Goal: Communication & Community: Participate in discussion

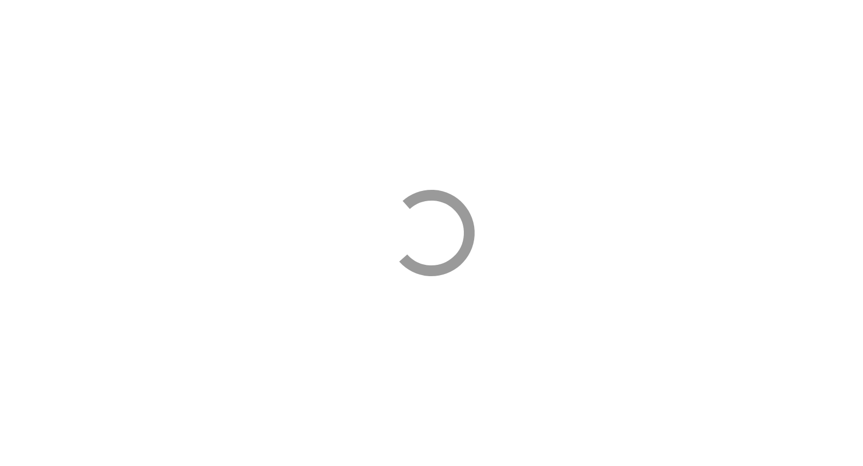
select select "*****"
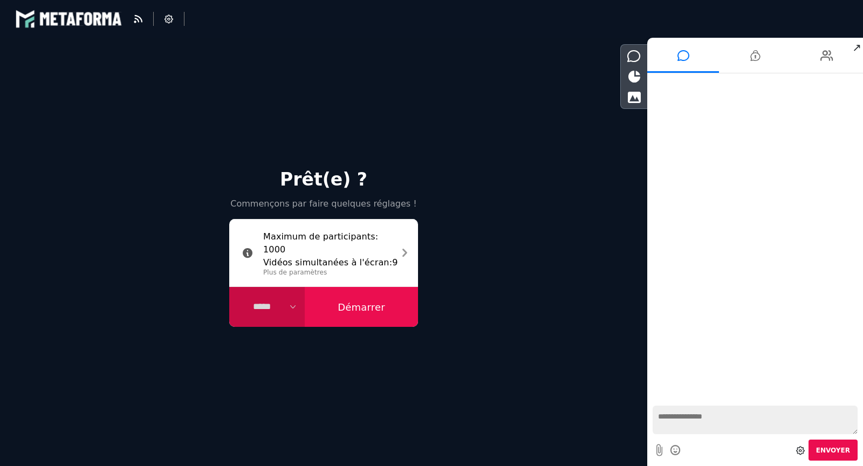
select select "****"
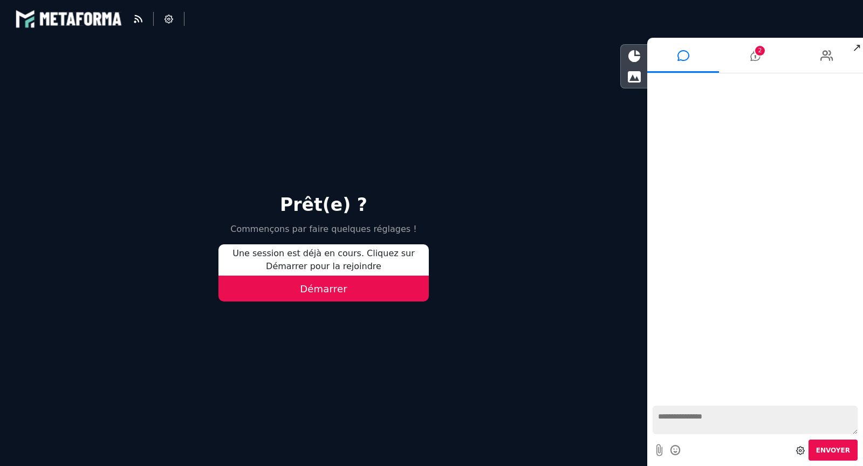
click at [335, 292] on button "Démarrer" at bounding box center [323, 289] width 210 height 26
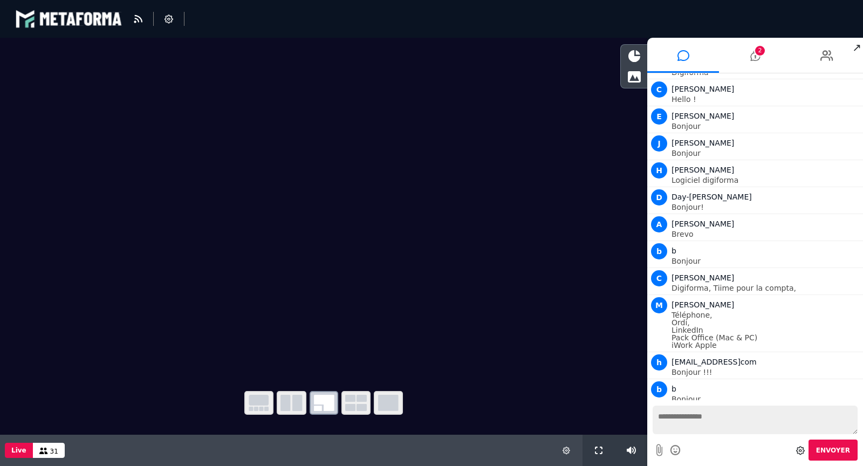
scroll to position [290, 0]
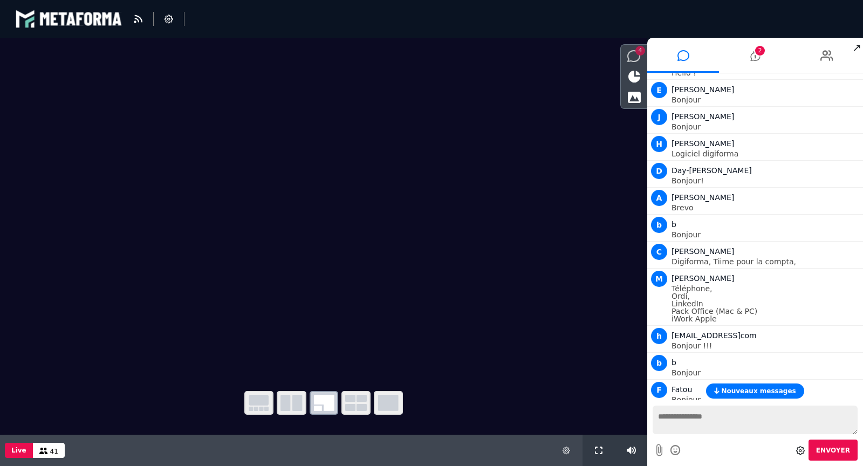
click at [637, 55] on icon at bounding box center [633, 56] width 13 height 12
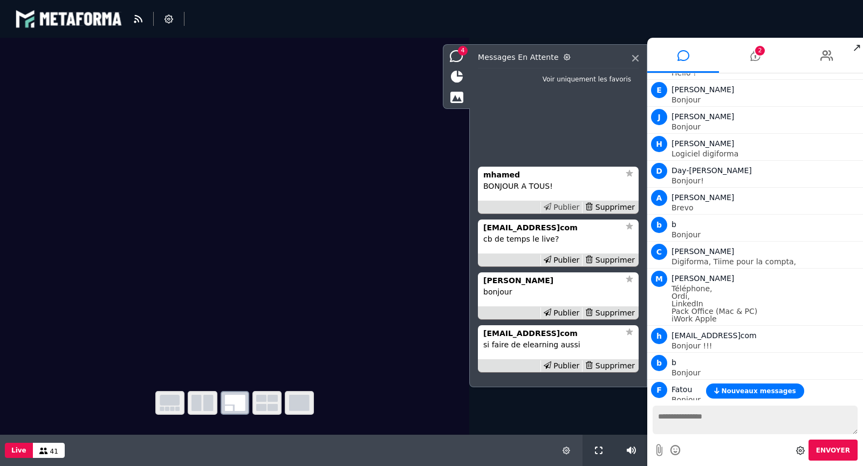
click at [574, 204] on div "Publier" at bounding box center [561, 207] width 42 height 11
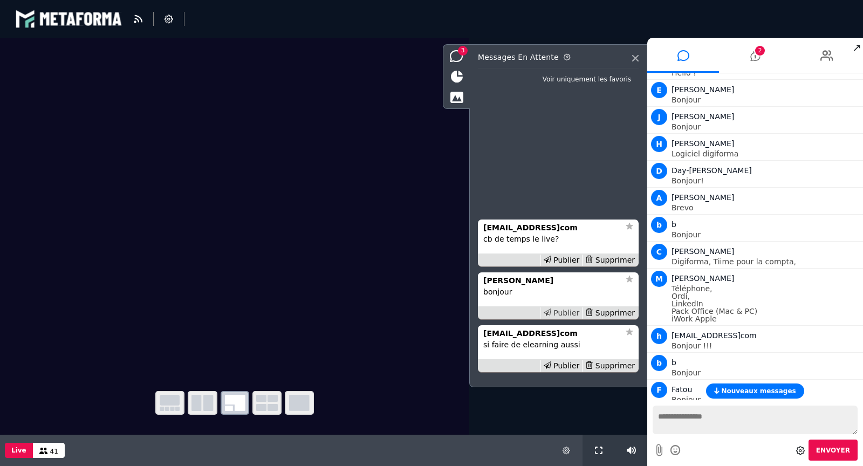
click at [574, 312] on div "Publier" at bounding box center [561, 312] width 42 height 11
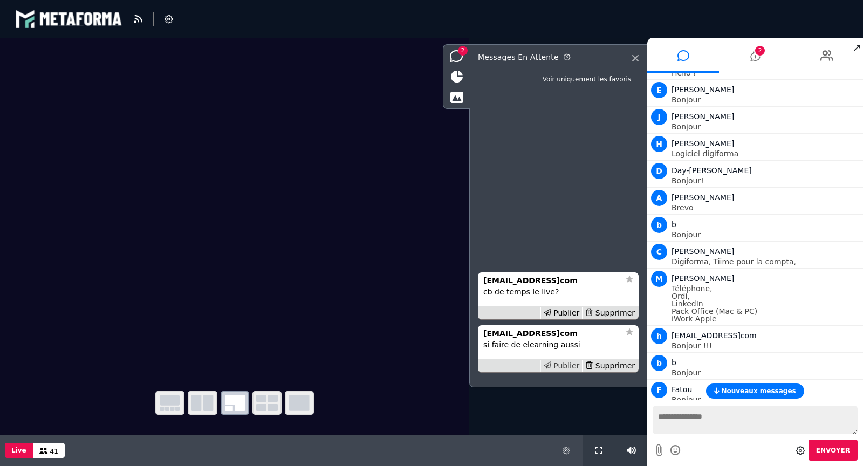
click at [573, 364] on div "Publier" at bounding box center [561, 365] width 42 height 11
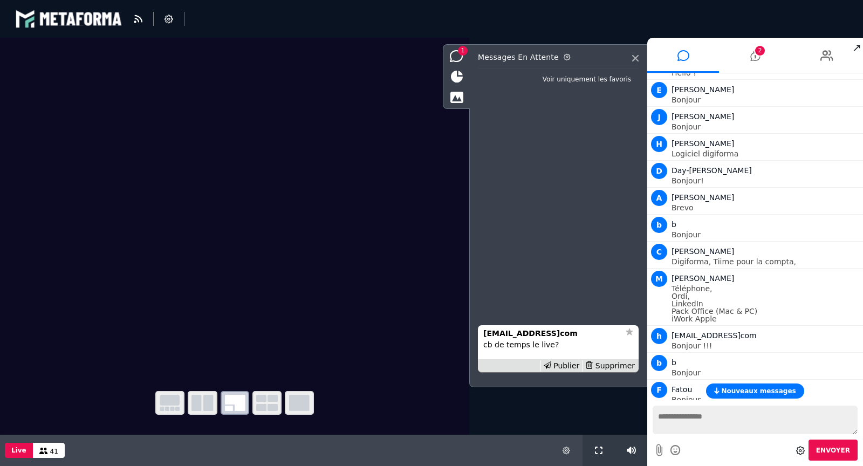
click at [747, 391] on span "Nouveaux messages" at bounding box center [758, 391] width 74 height 8
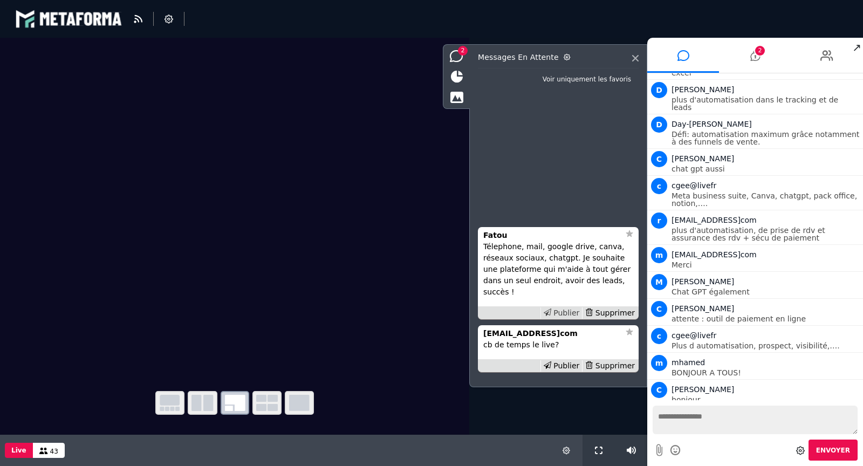
click at [568, 315] on div "Publier" at bounding box center [561, 312] width 42 height 11
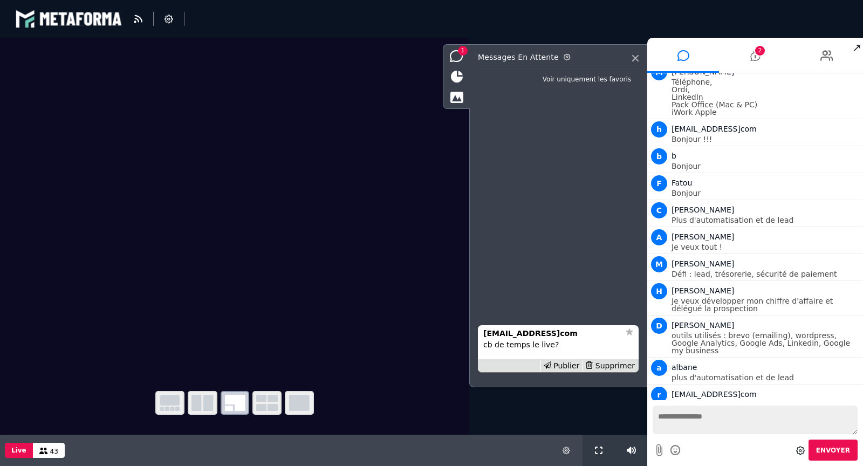
scroll to position [928, 0]
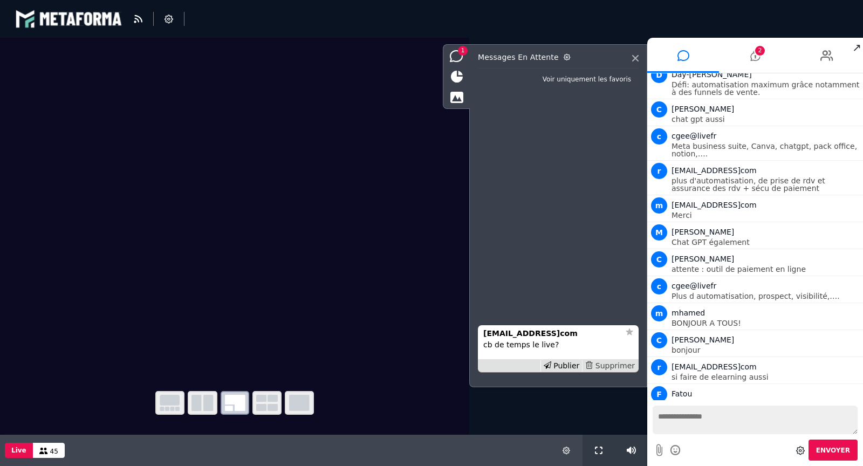
click at [618, 366] on div "Supprimer" at bounding box center [610, 365] width 56 height 11
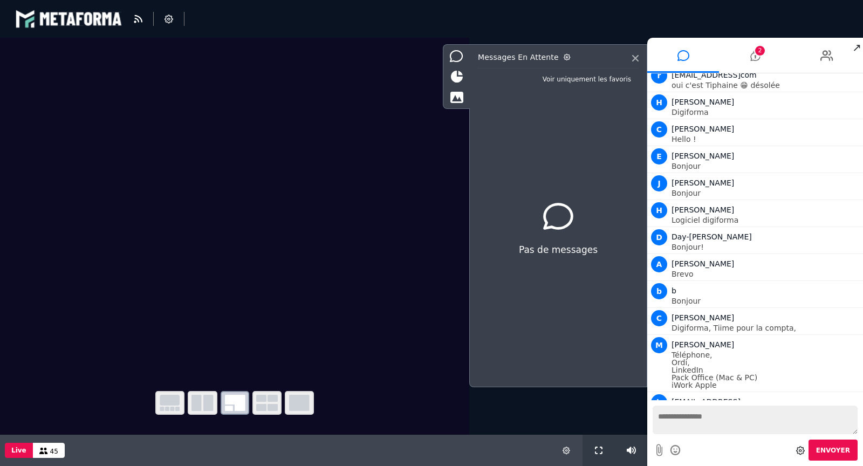
scroll to position [0, 0]
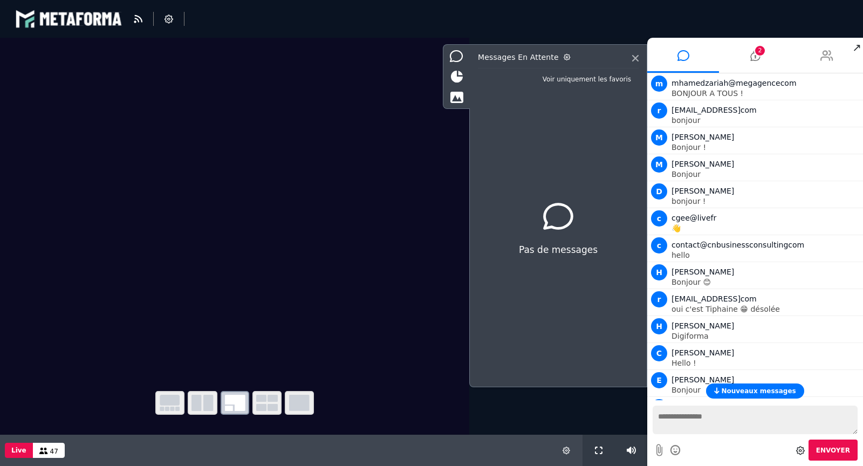
click at [833, 57] on li at bounding box center [827, 55] width 72 height 35
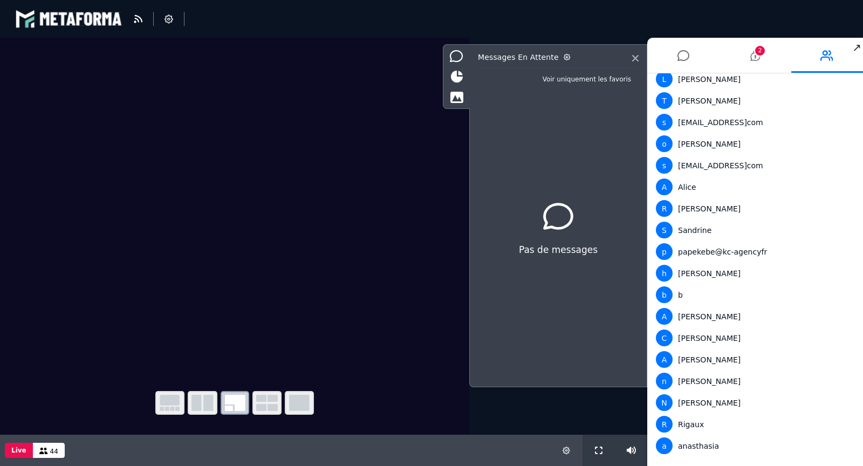
scroll to position [619, 0]
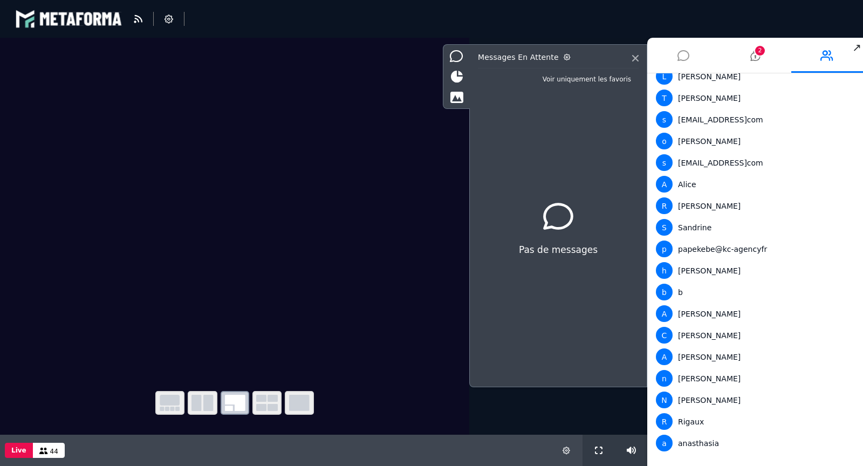
click at [685, 57] on icon at bounding box center [683, 55] width 12 height 27
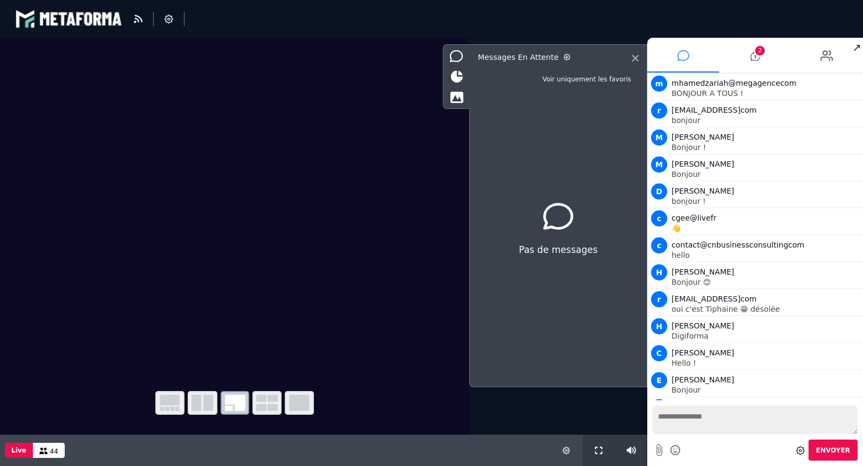
scroll to position [928, 0]
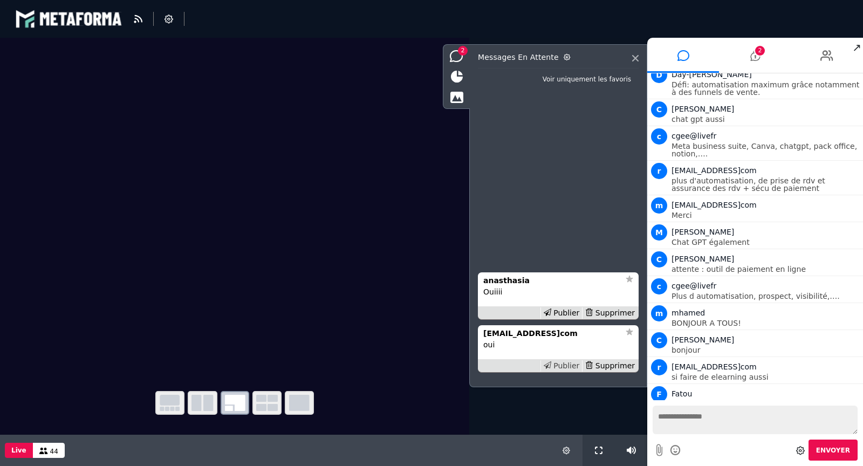
click at [562, 364] on div "Publier" at bounding box center [561, 365] width 42 height 11
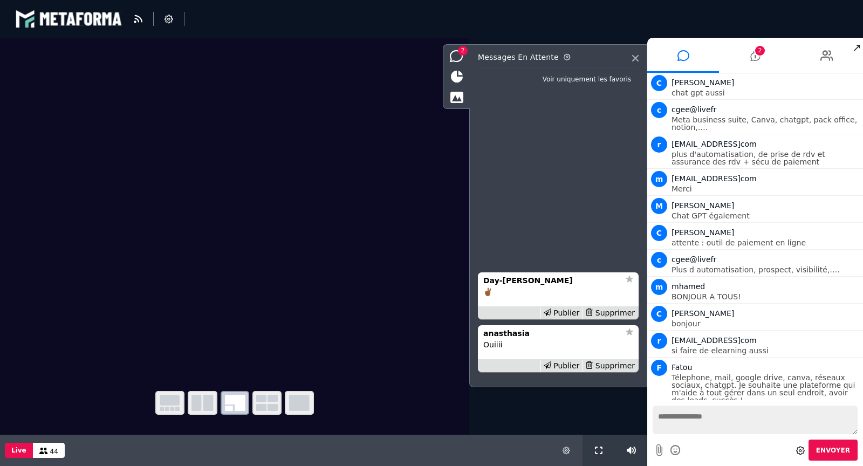
click at [562, 364] on div "Publier" at bounding box center [561, 365] width 42 height 11
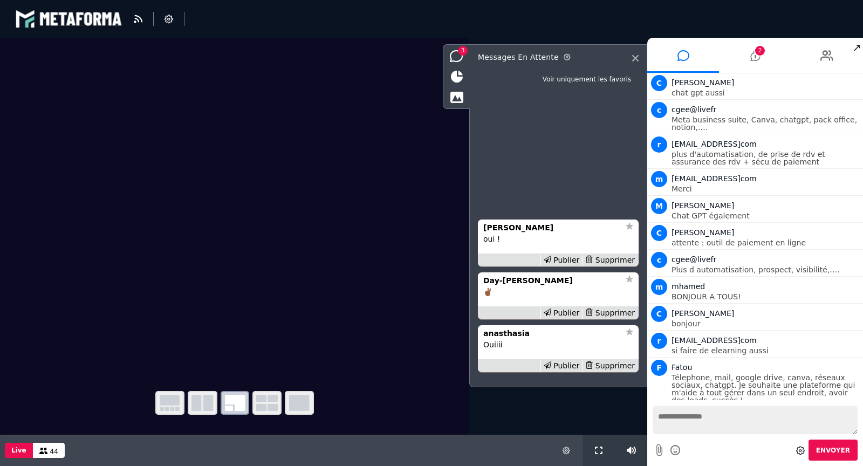
scroll to position [981, 0]
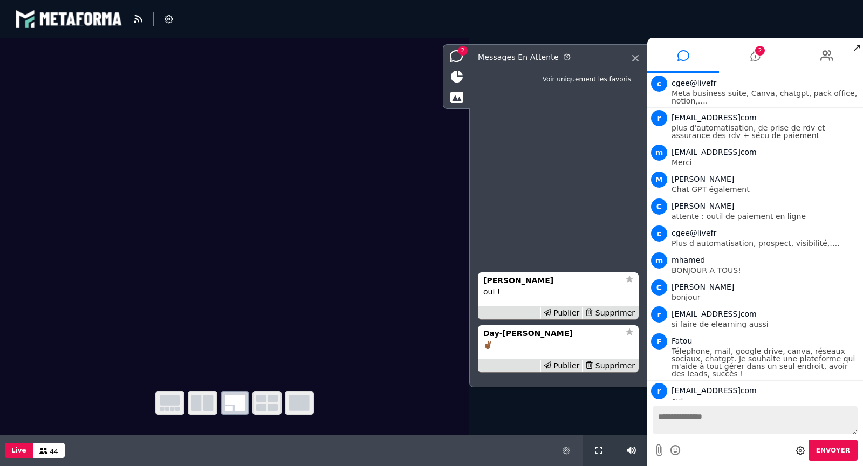
click at [562, 364] on div "Publier" at bounding box center [561, 365] width 42 height 11
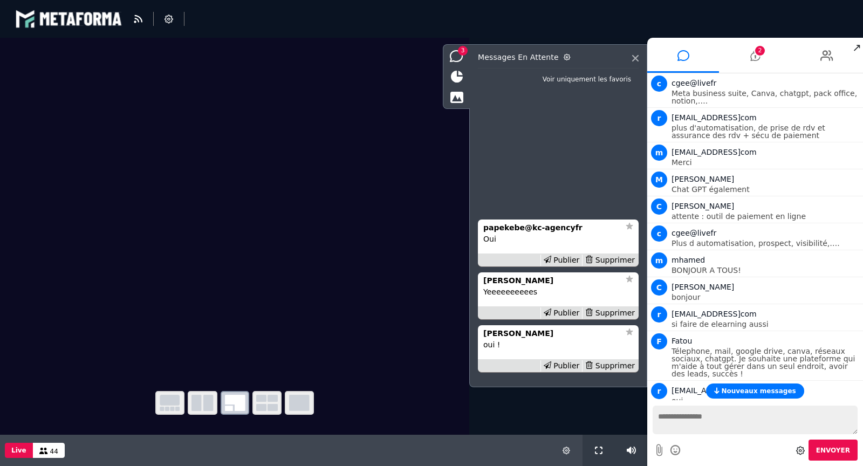
click at [562, 364] on div "Publier" at bounding box center [561, 365] width 42 height 11
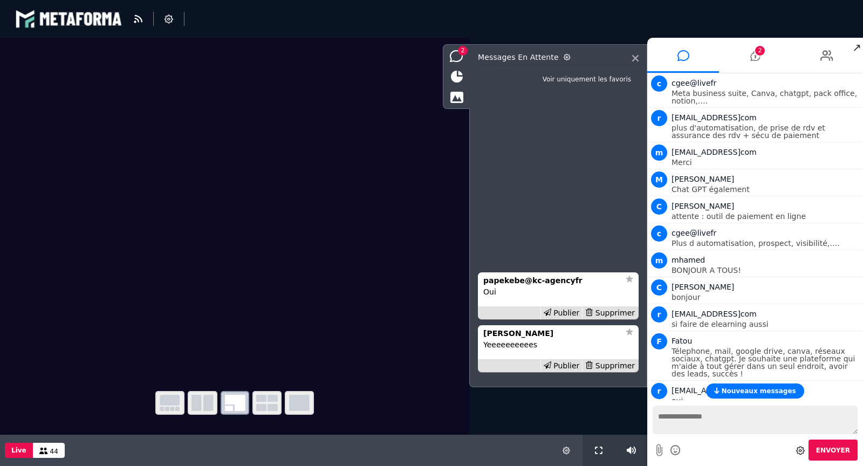
click at [562, 364] on div "Publier" at bounding box center [561, 365] width 42 height 11
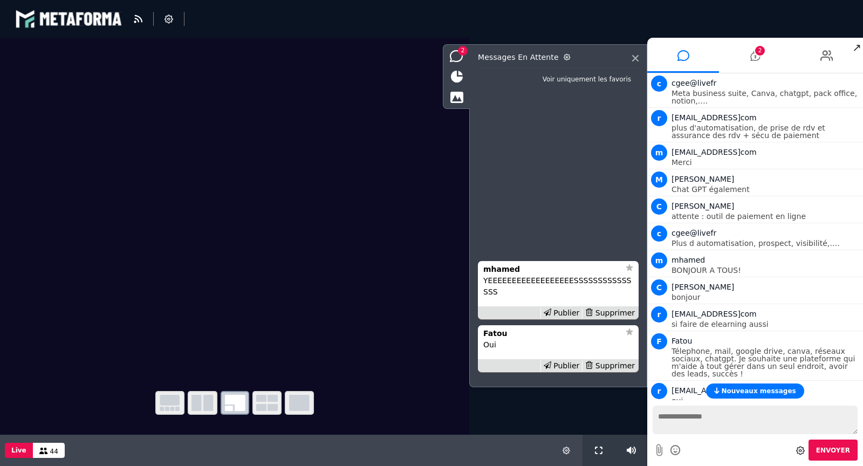
click at [562, 364] on div "Publier" at bounding box center [561, 365] width 42 height 11
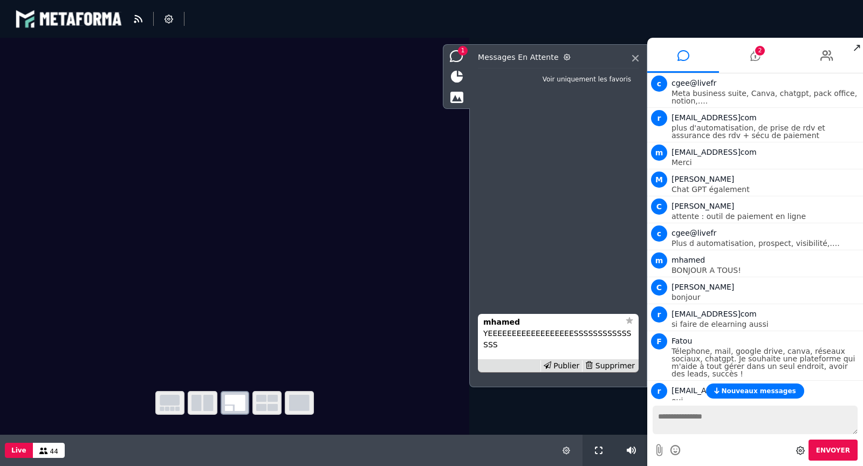
click at [562, 364] on div "Publier" at bounding box center [561, 365] width 42 height 11
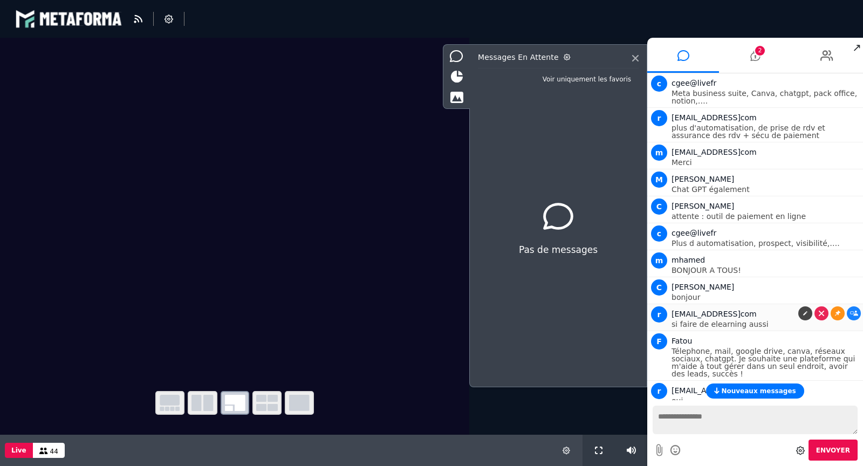
scroll to position [1168, 0]
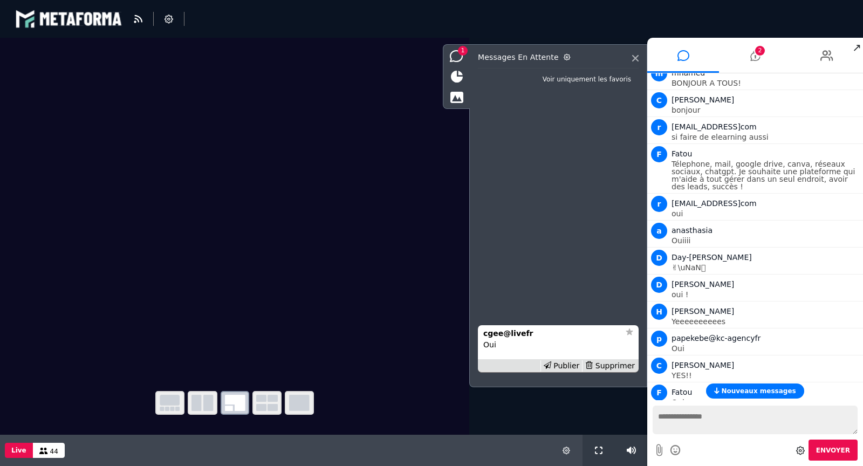
click at [695, 422] on textarea at bounding box center [755, 420] width 205 height 29
paste textarea "**********"
type textarea "**********"
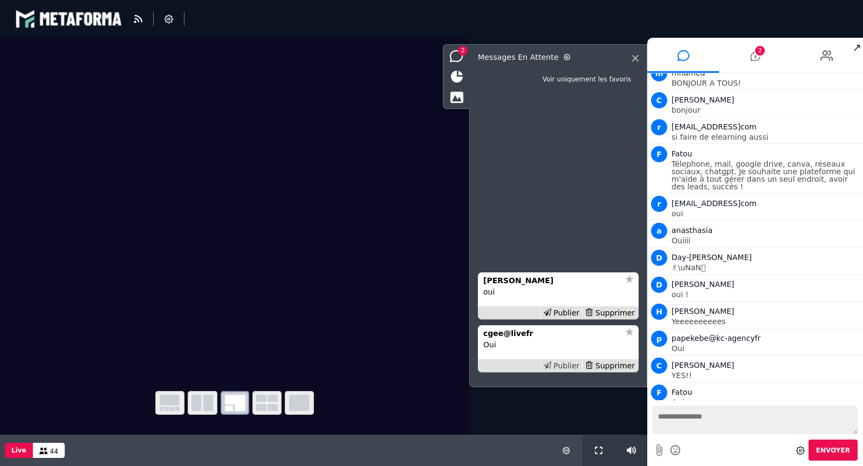
click at [550, 362] on icon at bounding box center [548, 365] width 8 height 8
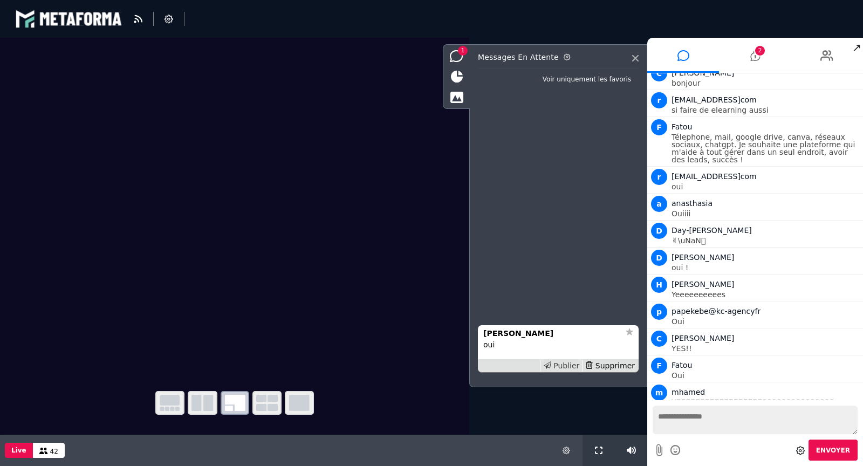
click at [562, 364] on div "Publier" at bounding box center [561, 365] width 42 height 11
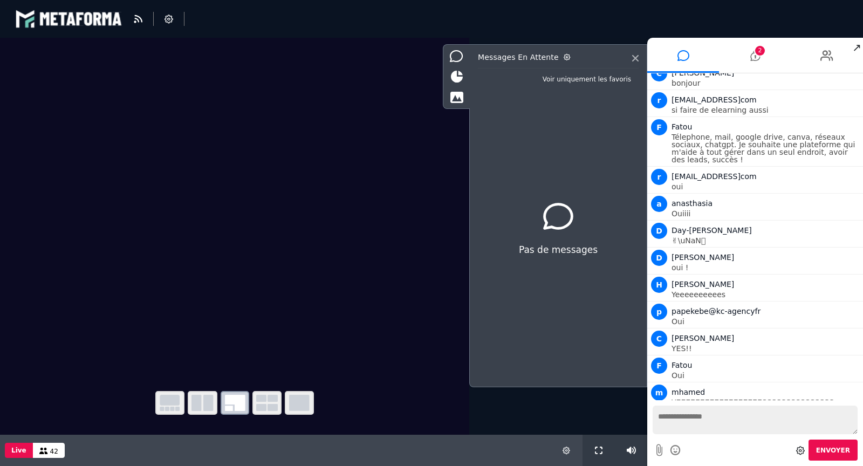
scroll to position [1222, 0]
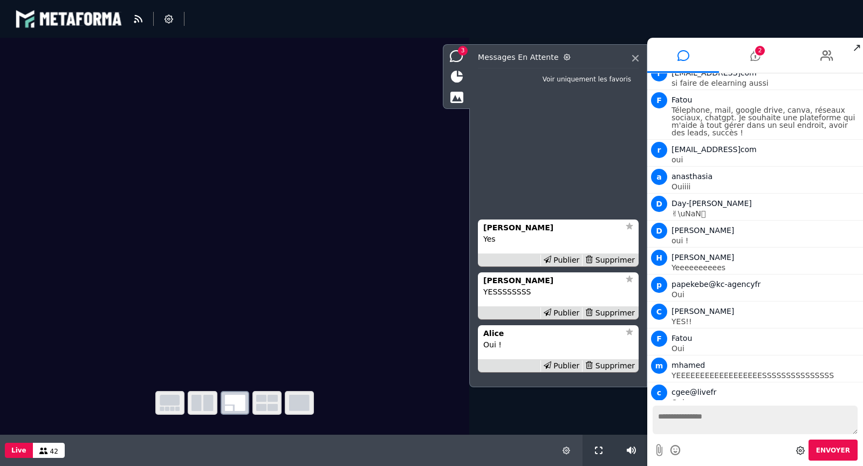
click at [720, 419] on textarea at bounding box center [755, 420] width 205 height 29
paste textarea "**********"
type textarea "**********"
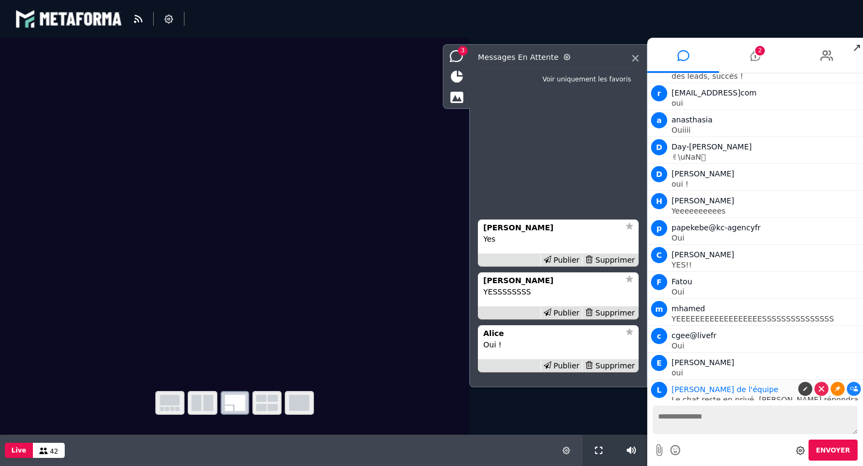
click at [838, 382] on link at bounding box center [838, 389] width 14 height 14
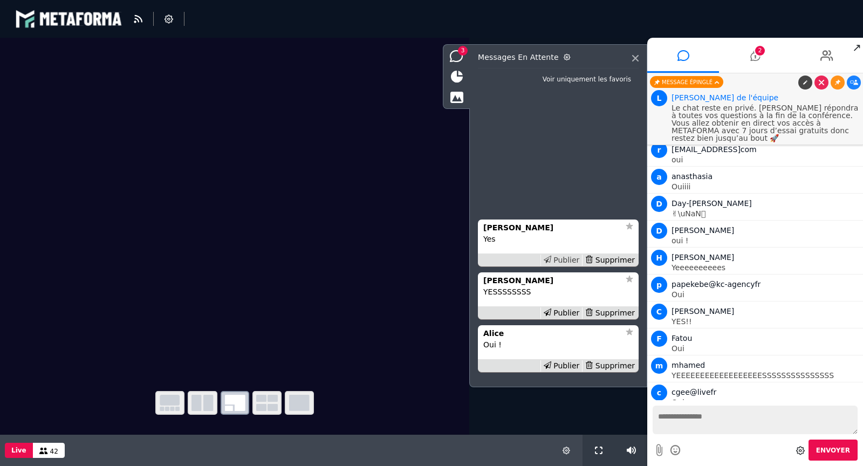
click at [570, 259] on div "Publier" at bounding box center [561, 260] width 42 height 11
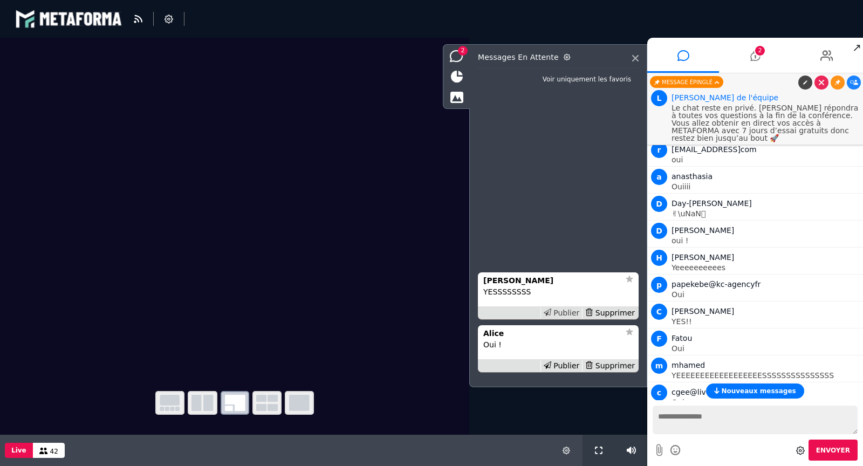
click at [569, 310] on div "Publier" at bounding box center [561, 312] width 42 height 11
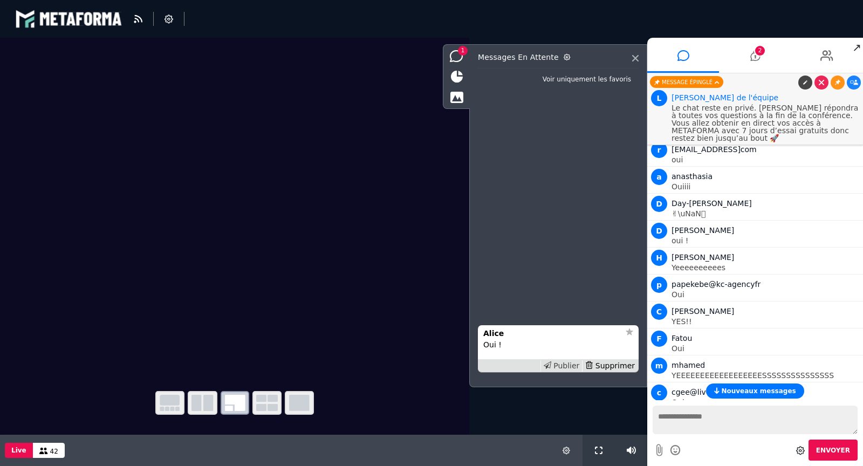
click at [567, 362] on div "Publier" at bounding box center [561, 365] width 42 height 11
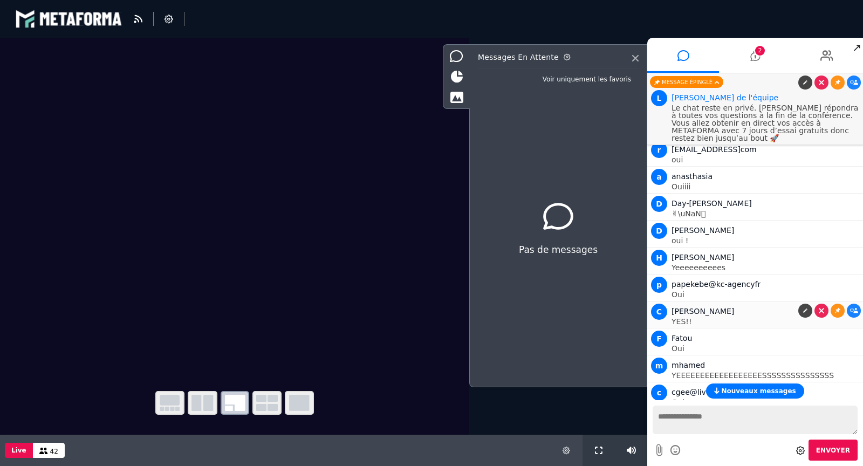
scroll to position [1302, 0]
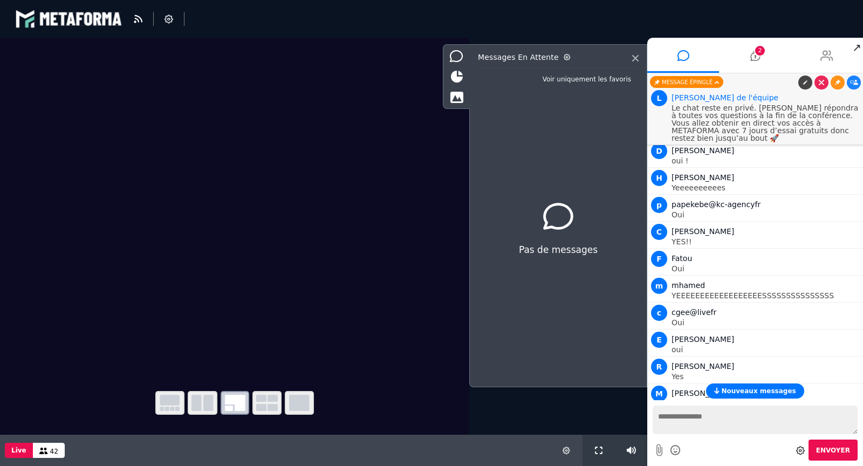
click at [822, 55] on icon at bounding box center [826, 55] width 13 height 27
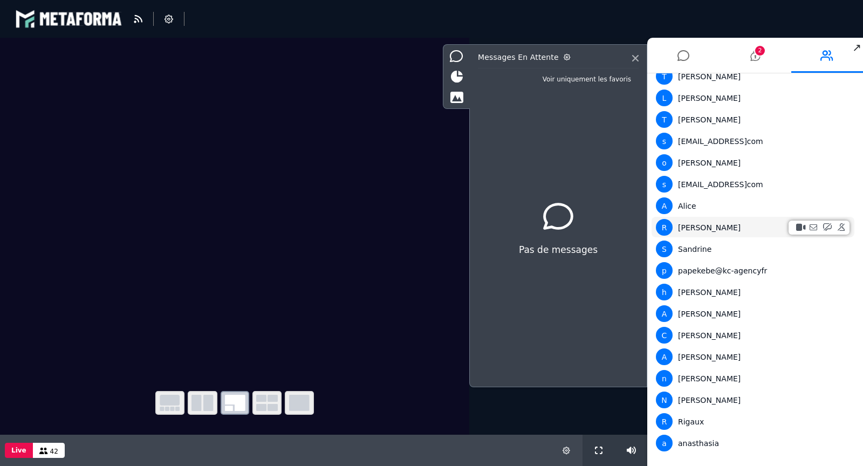
scroll to position [0, 0]
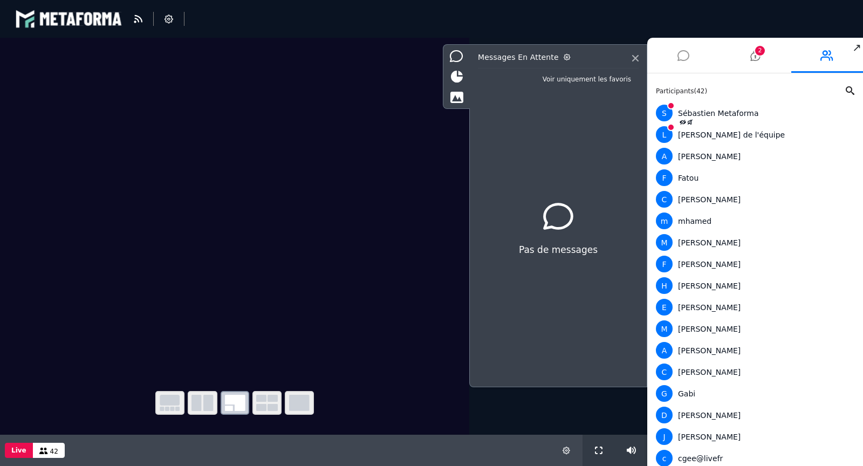
click at [685, 61] on icon at bounding box center [683, 55] width 12 height 27
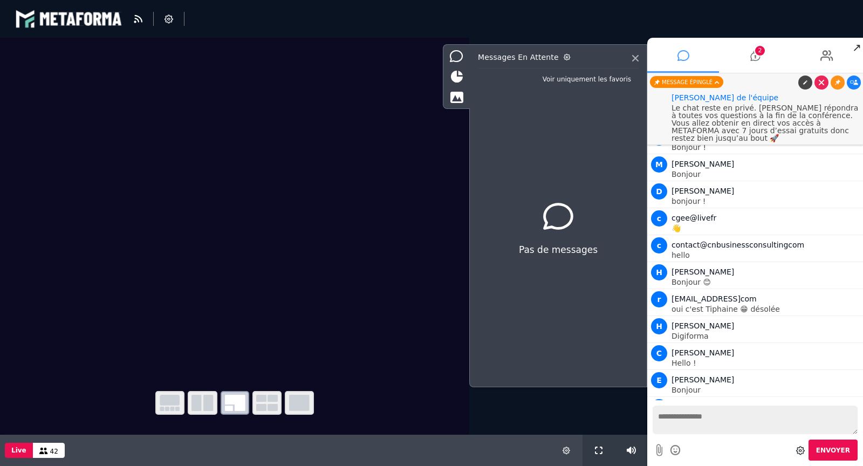
scroll to position [1302, 0]
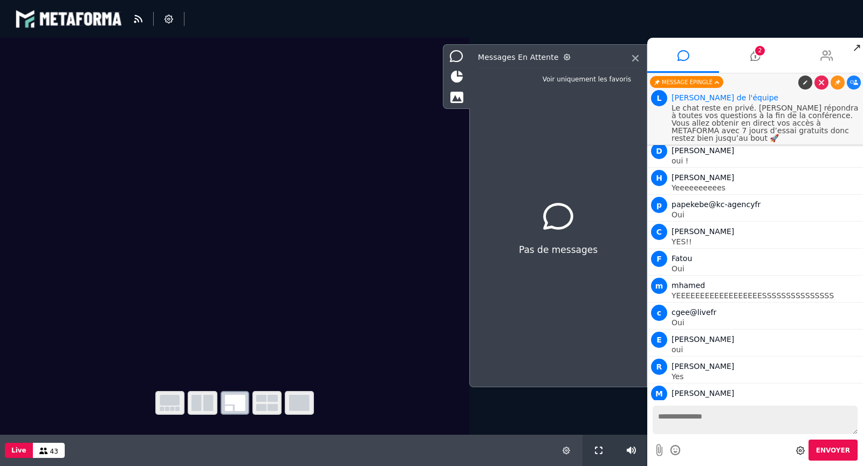
click at [832, 46] on icon at bounding box center [826, 55] width 13 height 27
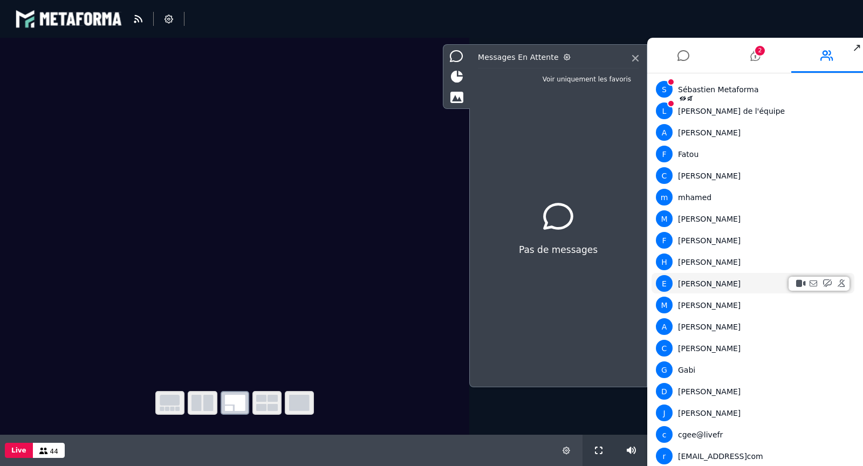
scroll to position [0, 0]
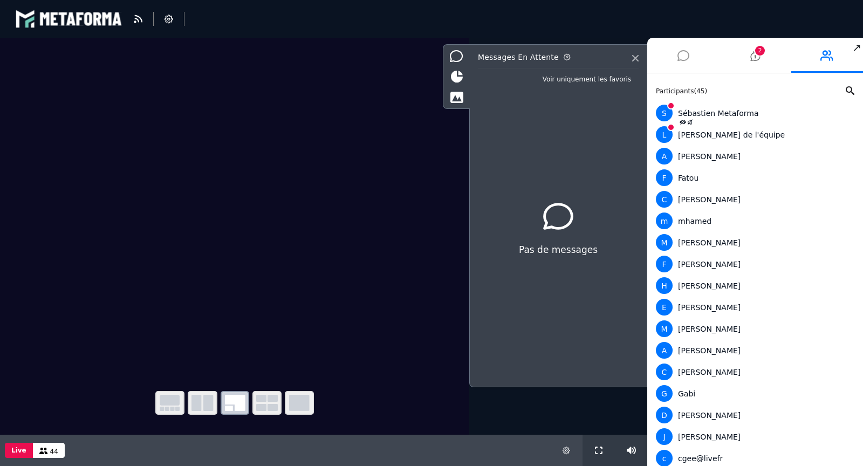
click at [670, 58] on li at bounding box center [683, 55] width 72 height 35
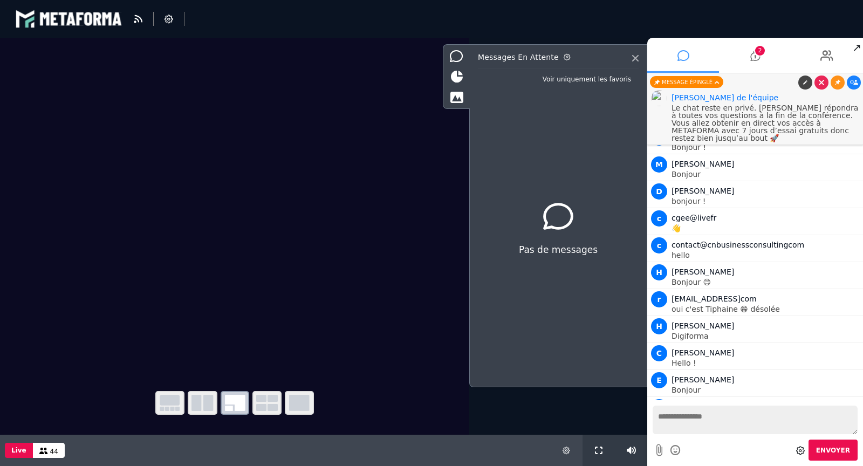
scroll to position [1302, 0]
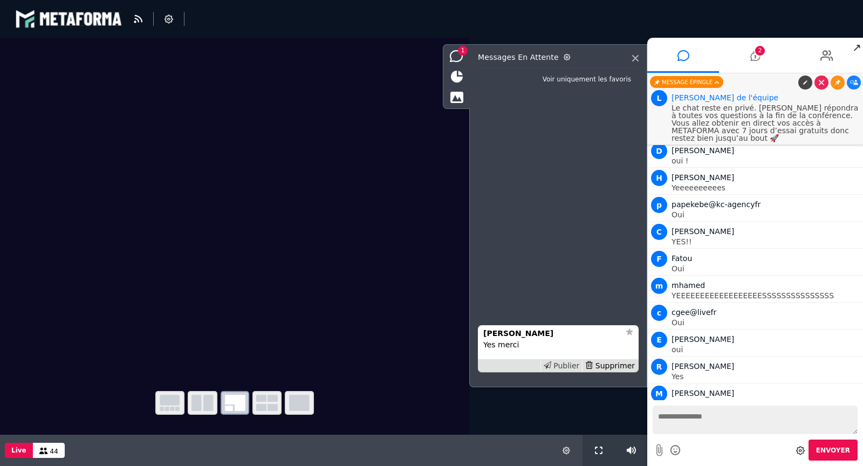
click at [566, 364] on div "Publier" at bounding box center [561, 365] width 42 height 11
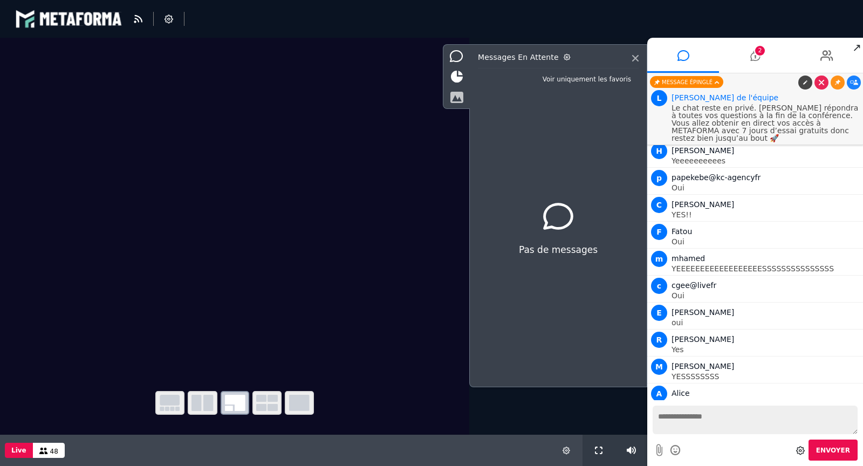
click at [458, 92] on icon at bounding box center [456, 97] width 13 height 12
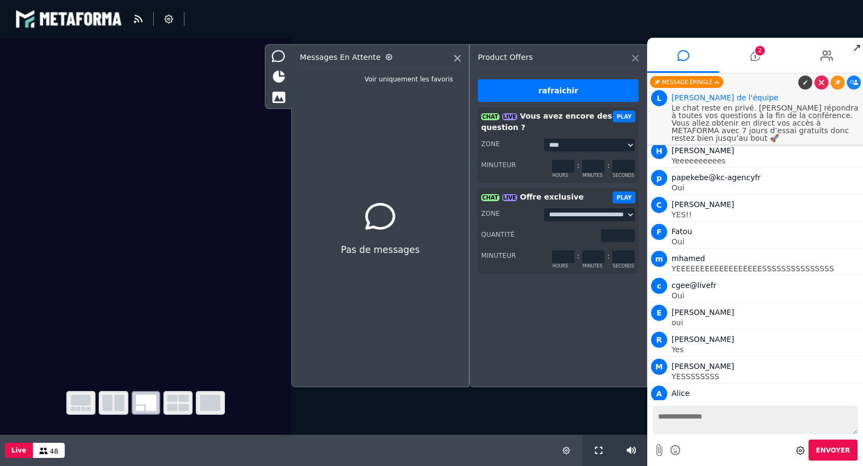
click at [634, 60] on icon at bounding box center [635, 58] width 6 height 6
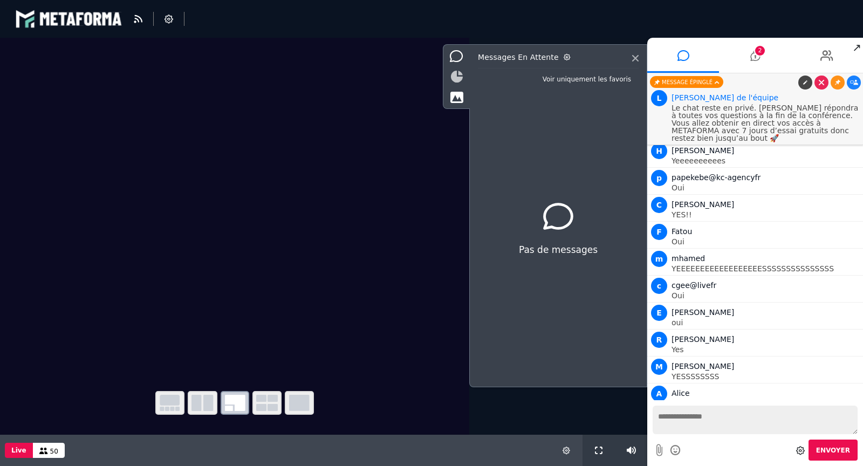
click at [457, 80] on icon at bounding box center [457, 77] width 12 height 12
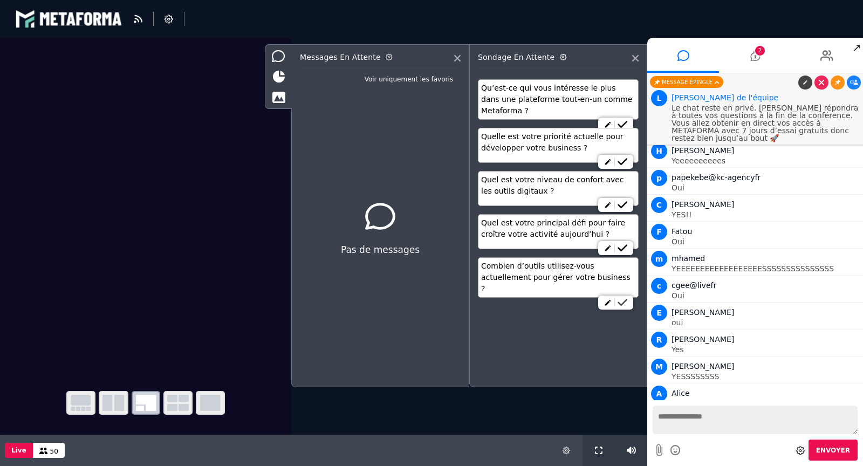
click at [624, 299] on icon at bounding box center [623, 303] width 10 height 8
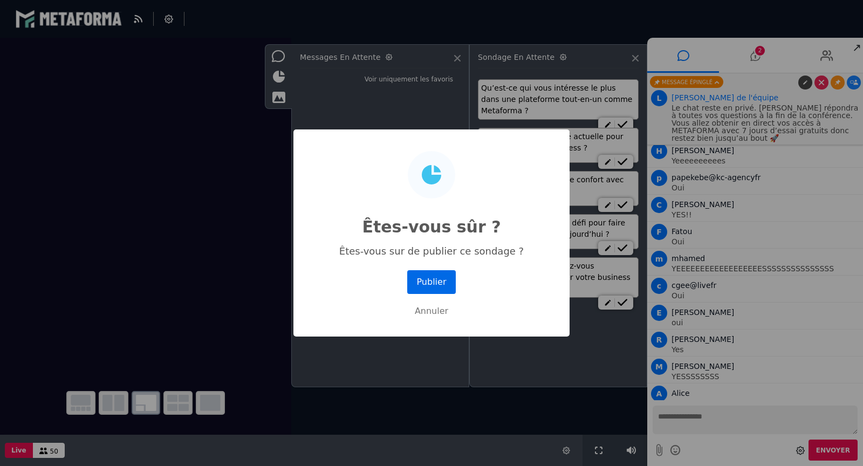
click at [435, 279] on button "Publier" at bounding box center [431, 282] width 49 height 24
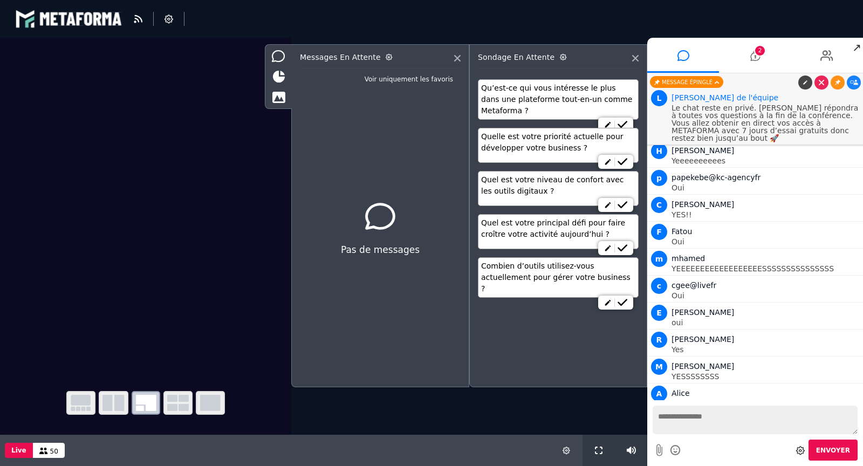
scroll to position [1386, 0]
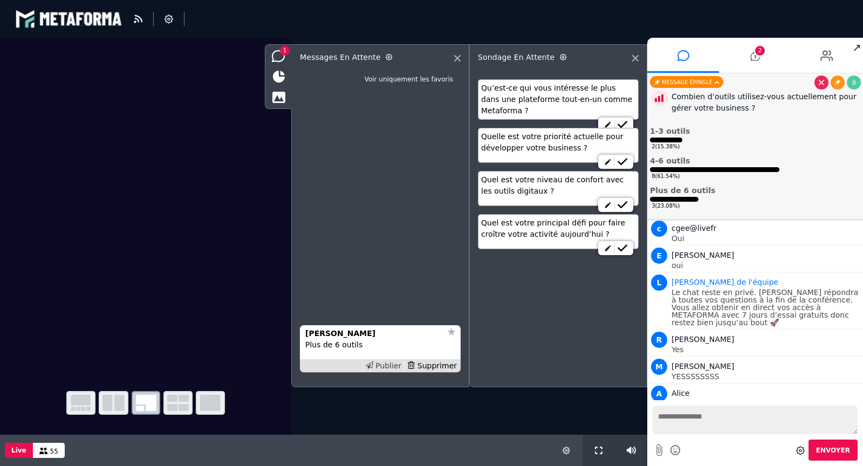
click at [386, 365] on div "Publier" at bounding box center [383, 365] width 42 height 11
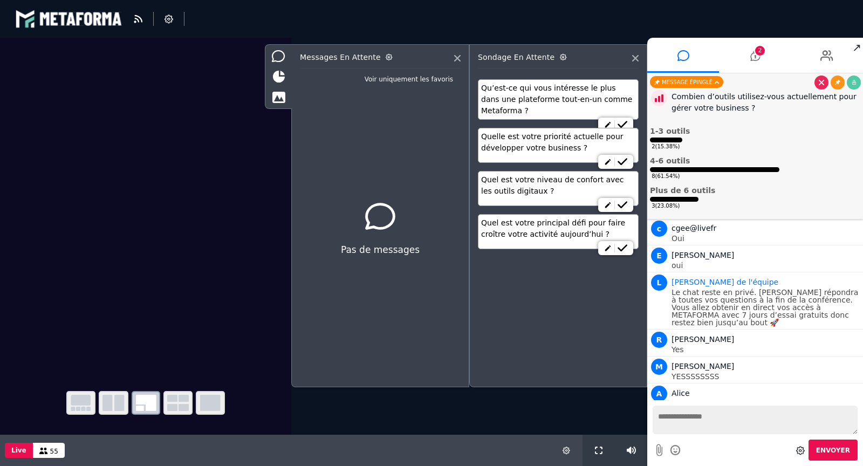
scroll to position [1412, 0]
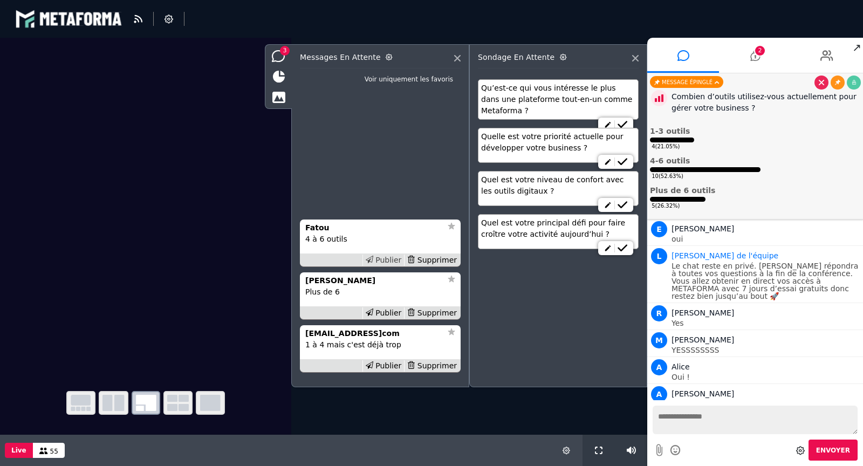
click at [389, 264] on div "Publier" at bounding box center [383, 260] width 42 height 11
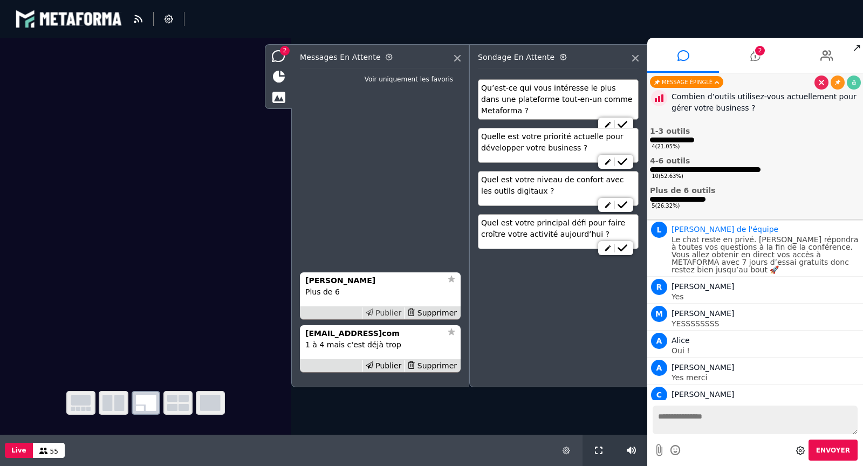
click at [388, 316] on div "Publier" at bounding box center [383, 312] width 42 height 11
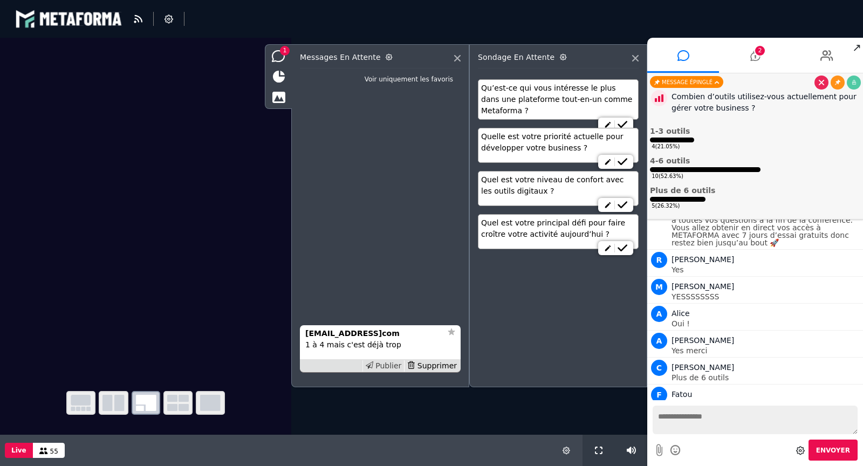
click at [393, 365] on div "Publier" at bounding box center [383, 365] width 42 height 11
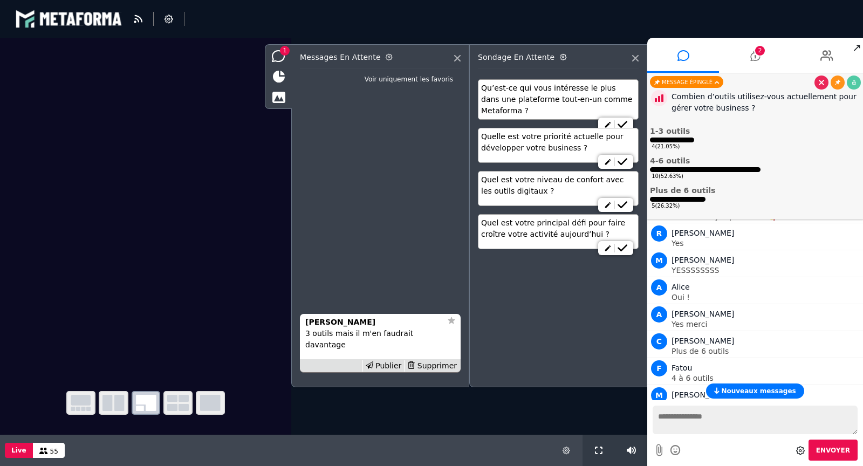
click at [393, 365] on div "Publier" at bounding box center [383, 365] width 42 height 11
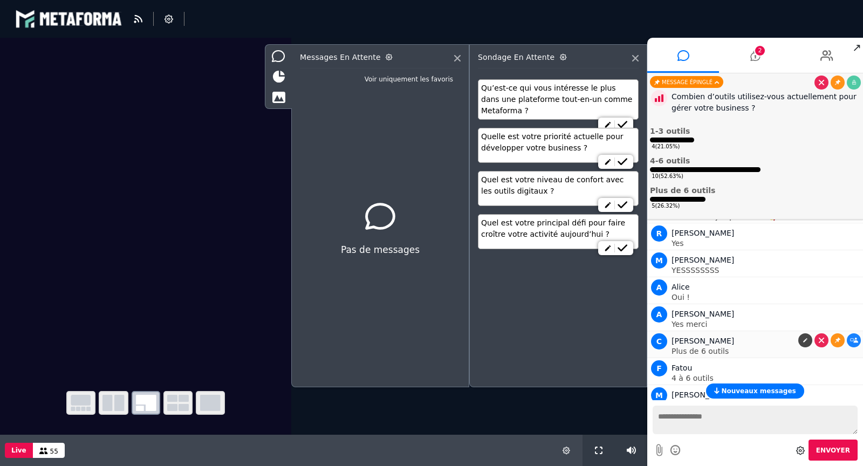
scroll to position [1519, 0]
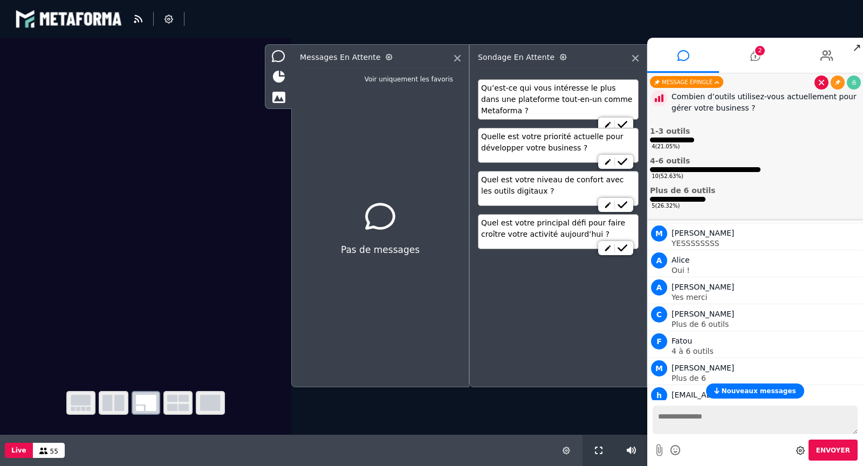
click at [823, 84] on icon at bounding box center [821, 82] width 5 height 5
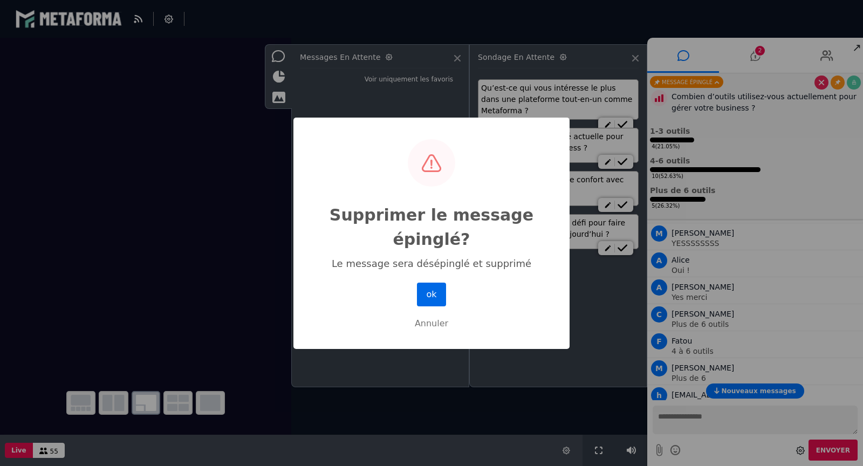
click at [422, 292] on button "ok" at bounding box center [431, 295] width 29 height 24
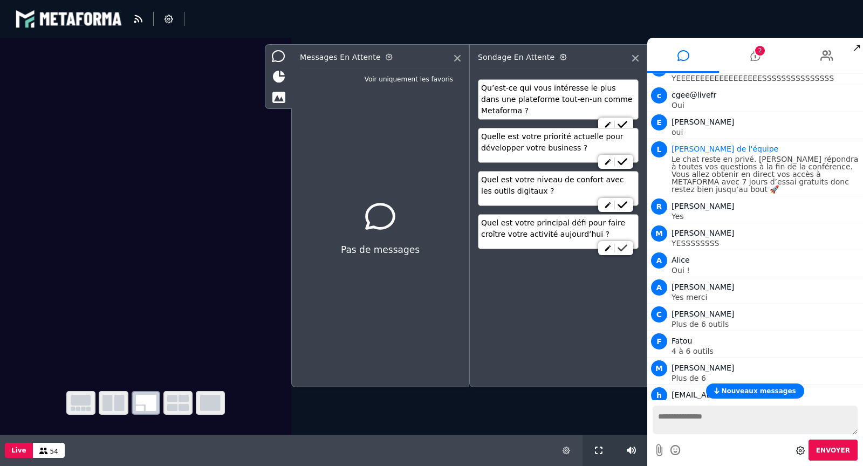
click at [625, 246] on icon at bounding box center [623, 248] width 10 height 8
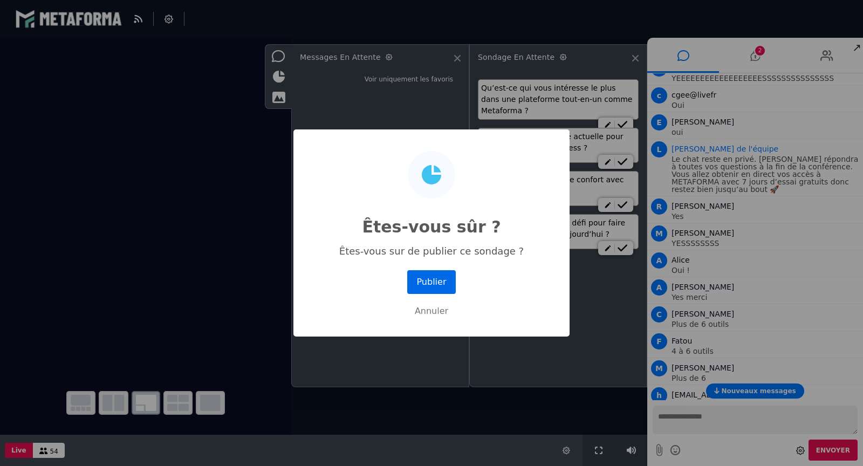
click at [436, 280] on button "Publier" at bounding box center [431, 282] width 49 height 24
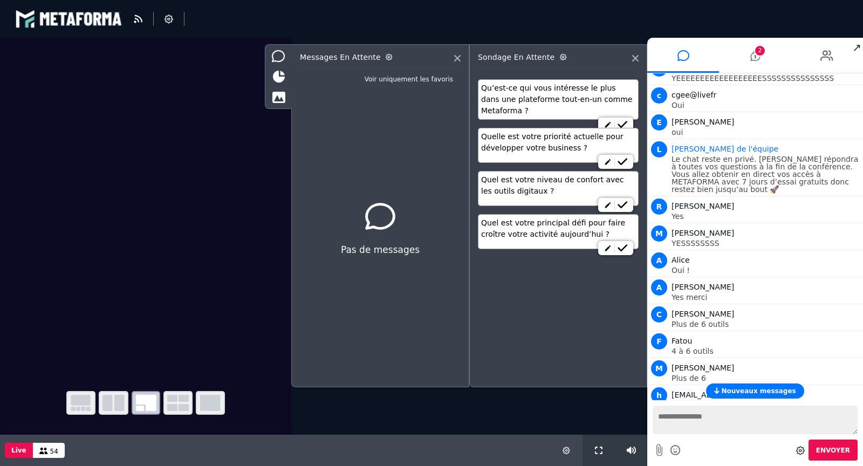
scroll to position [1520, 0]
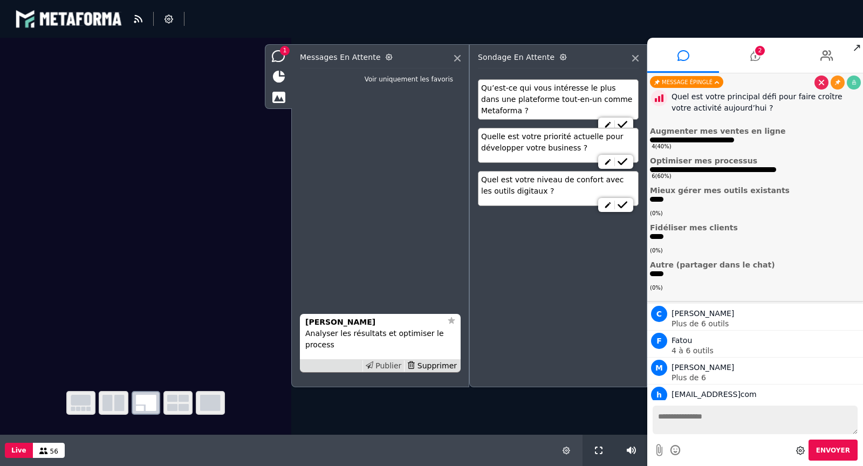
click at [394, 366] on div "Publier" at bounding box center [383, 365] width 42 height 11
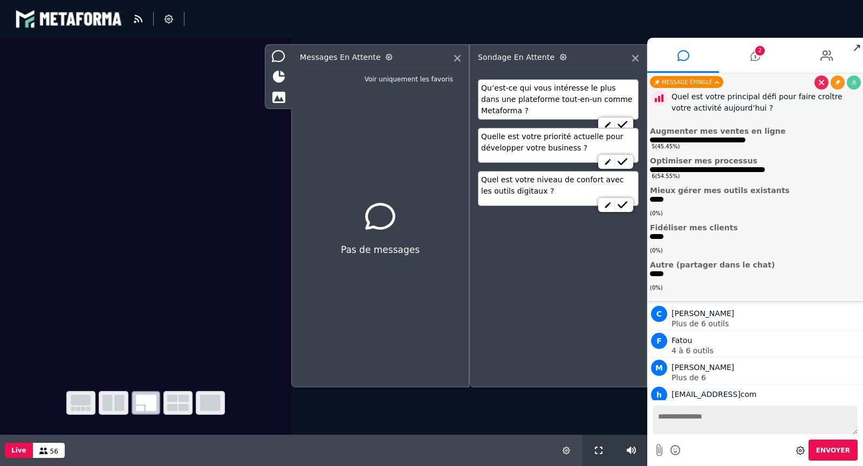
scroll to position [1546, 0]
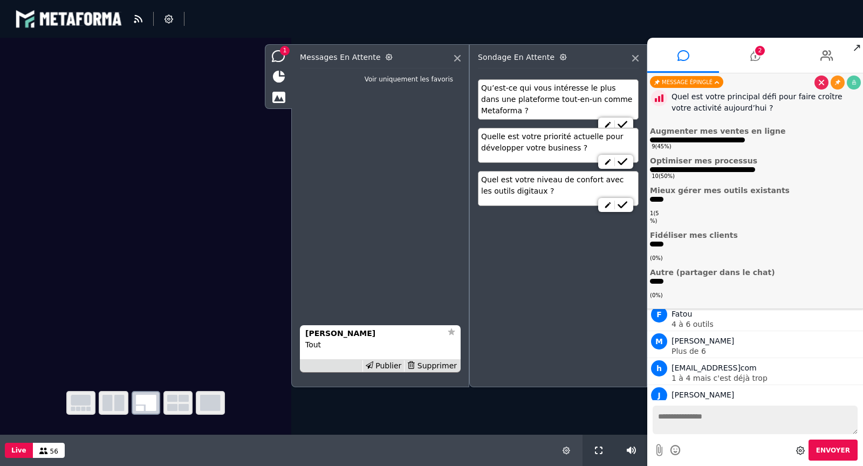
click at [394, 366] on div "Publier" at bounding box center [383, 365] width 42 height 11
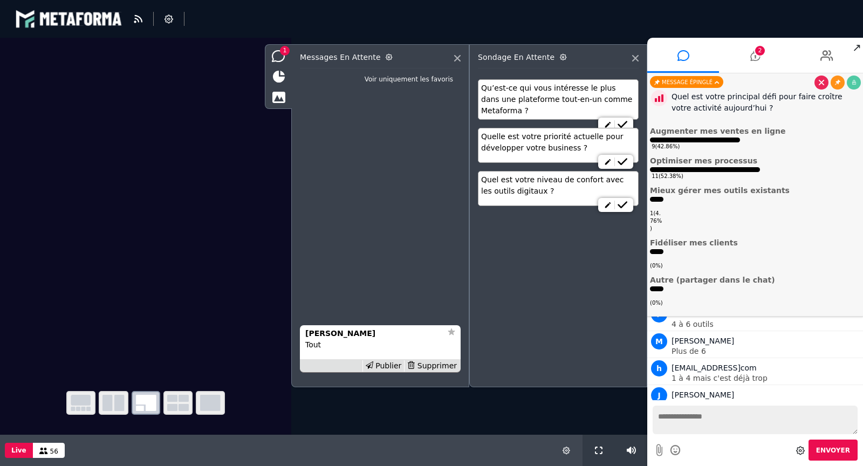
scroll to position [1572, 0]
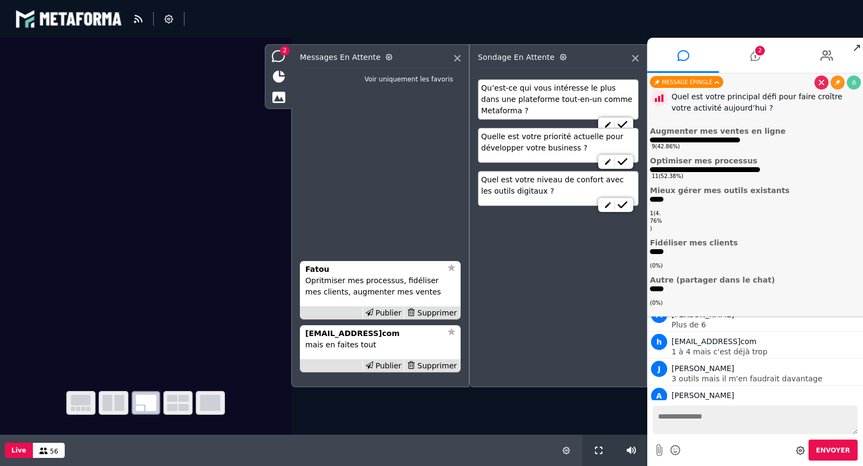
click at [394, 366] on div "Publier" at bounding box center [383, 365] width 42 height 11
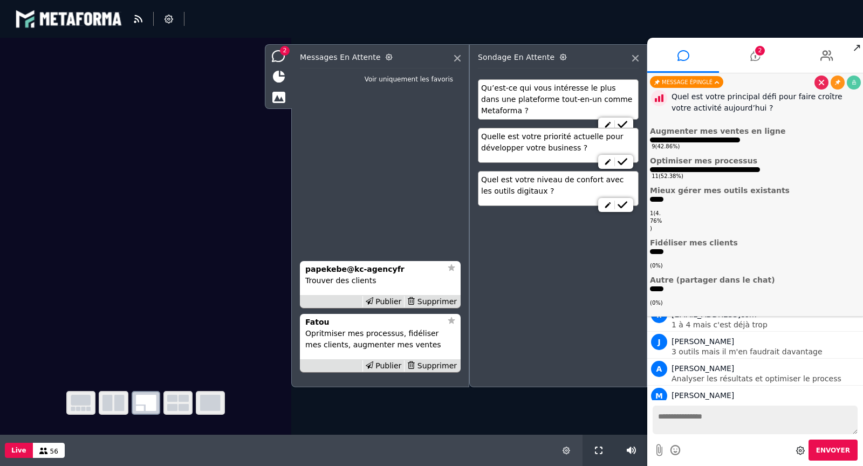
click at [394, 366] on div "Publier" at bounding box center [383, 365] width 42 height 11
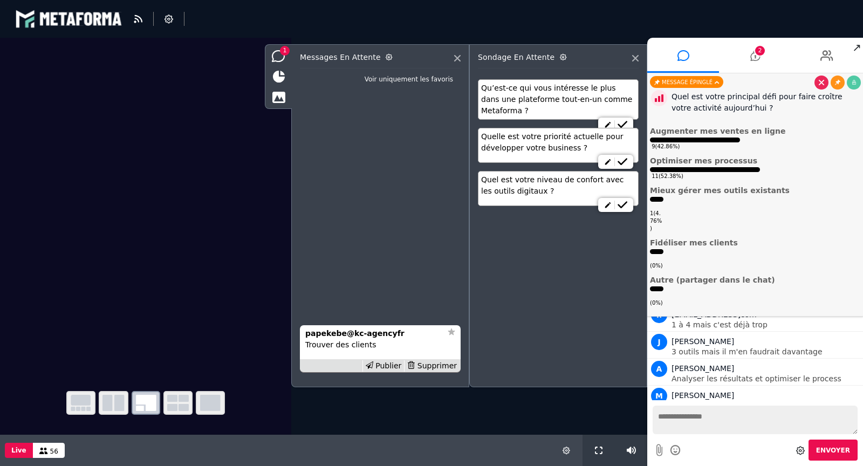
scroll to position [1633, 0]
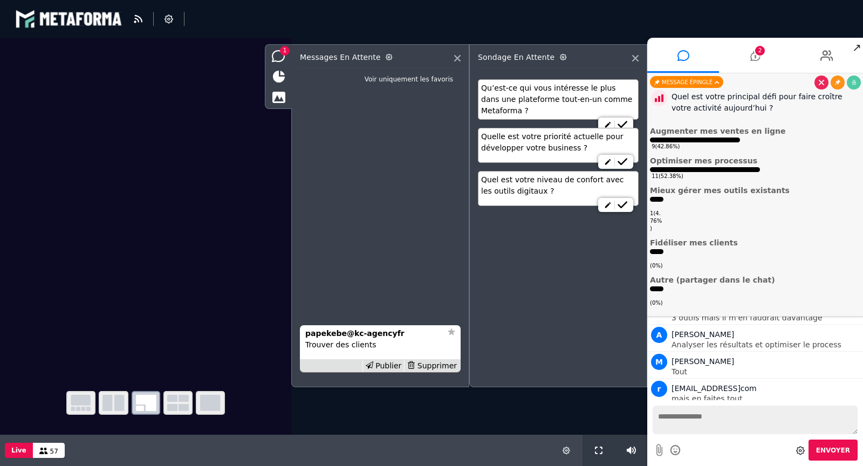
click at [394, 366] on div "Publier" at bounding box center [383, 365] width 42 height 11
click at [394, 365] on div "Publier" at bounding box center [383, 365] width 42 height 11
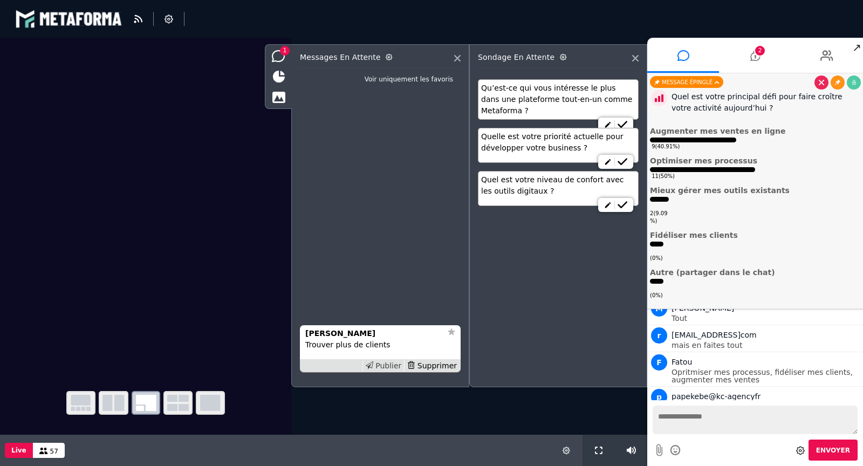
click at [388, 364] on div "Publier" at bounding box center [383, 365] width 42 height 11
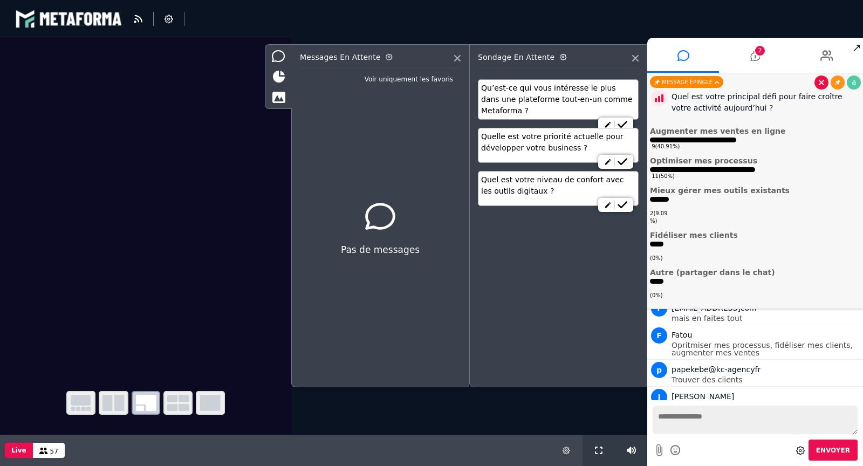
click at [819, 85] on link at bounding box center [822, 83] width 14 height 14
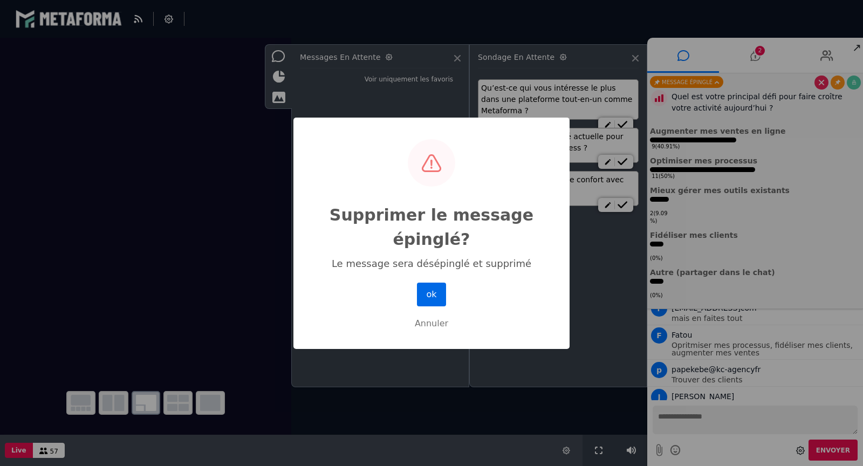
click at [439, 296] on button "ok" at bounding box center [431, 295] width 29 height 24
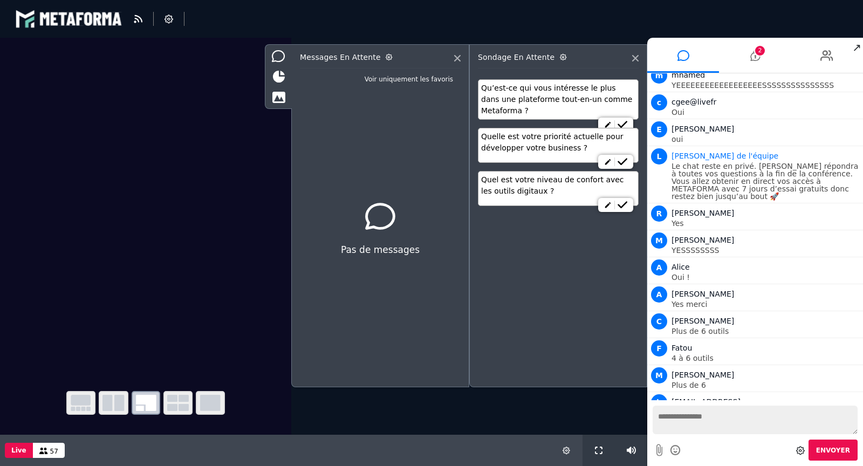
scroll to position [1421, 0]
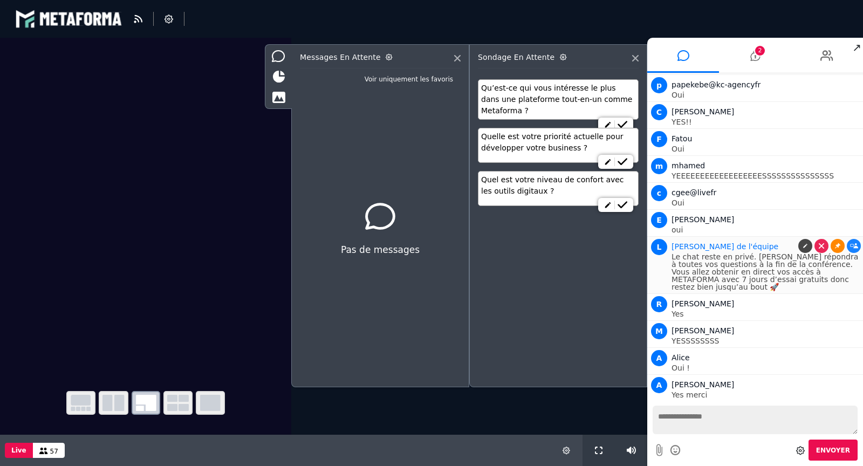
click at [835, 243] on icon at bounding box center [837, 245] width 5 height 5
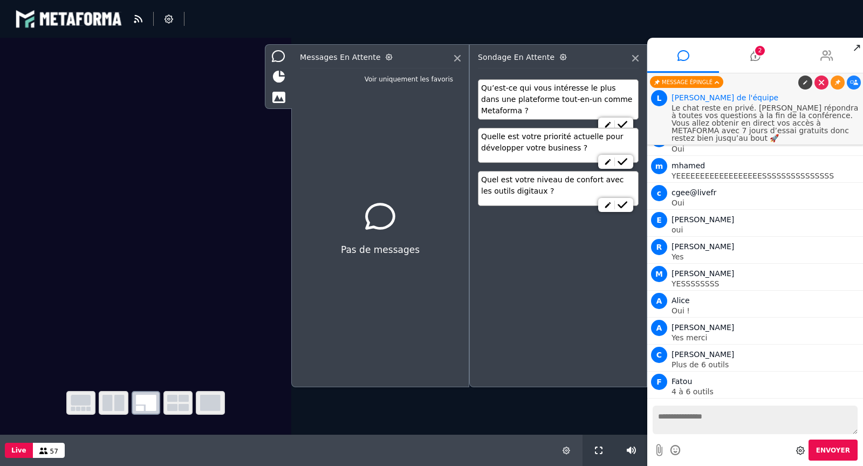
click at [829, 59] on icon at bounding box center [826, 55] width 13 height 27
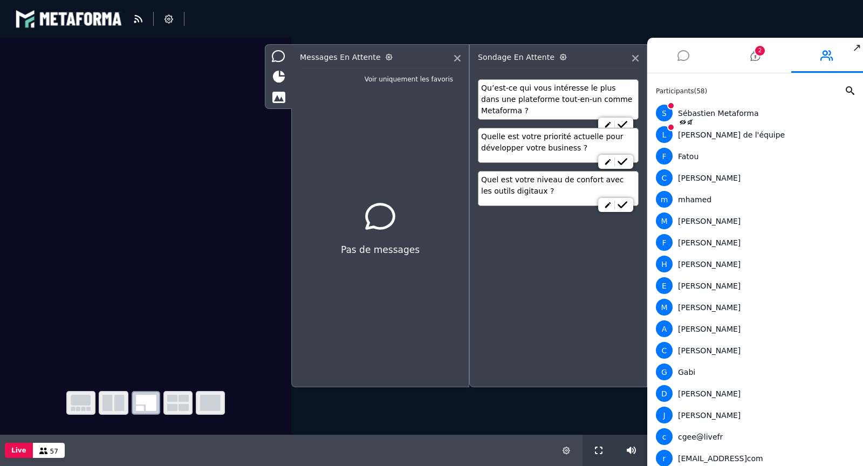
click at [688, 55] on icon at bounding box center [683, 55] width 12 height 27
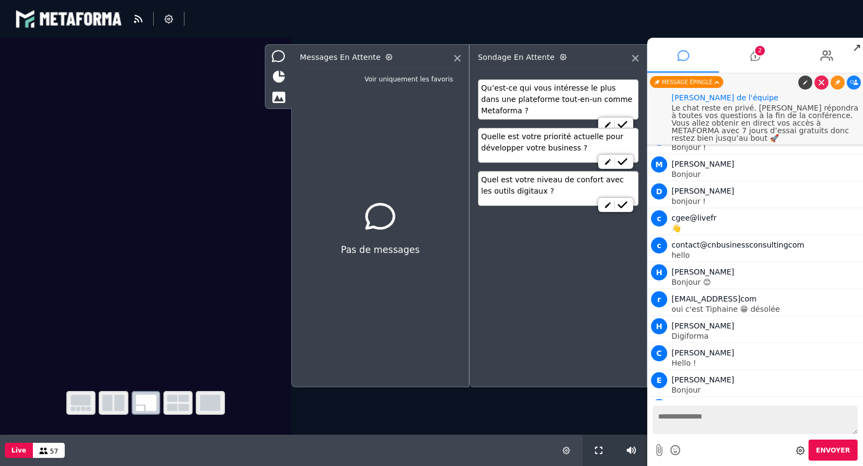
scroll to position [1657, 0]
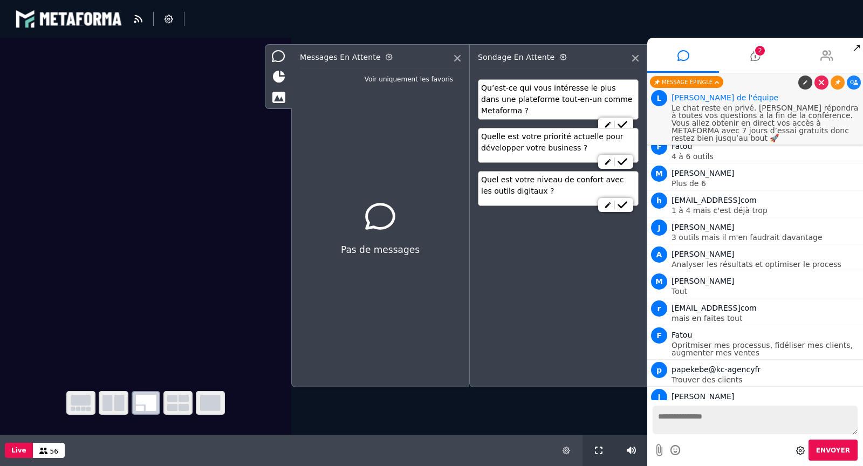
click at [826, 44] on icon at bounding box center [826, 55] width 13 height 27
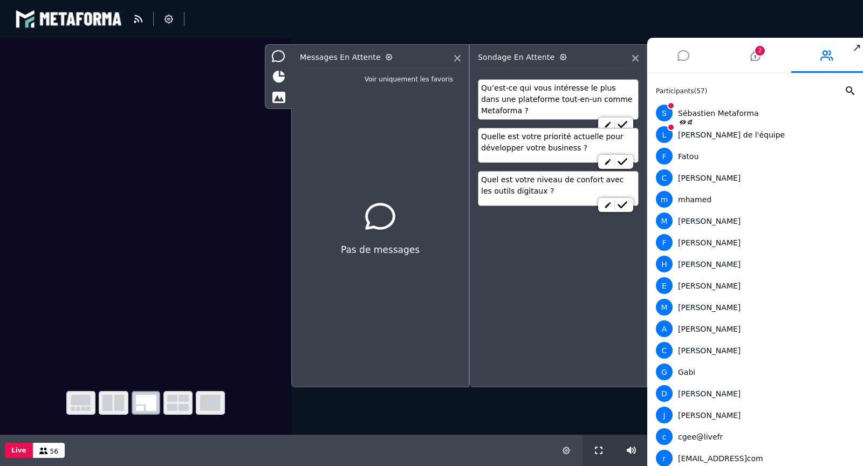
click at [674, 56] on li at bounding box center [683, 55] width 72 height 35
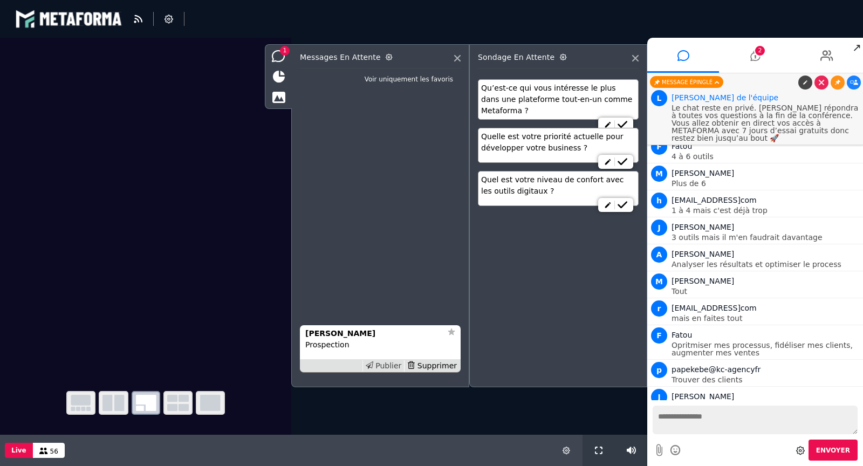
click at [381, 367] on div "Publier" at bounding box center [383, 365] width 42 height 11
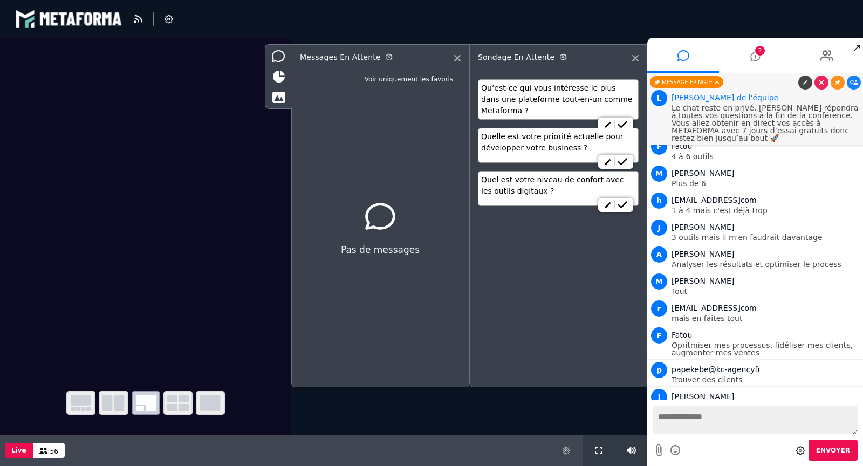
scroll to position [1683, 0]
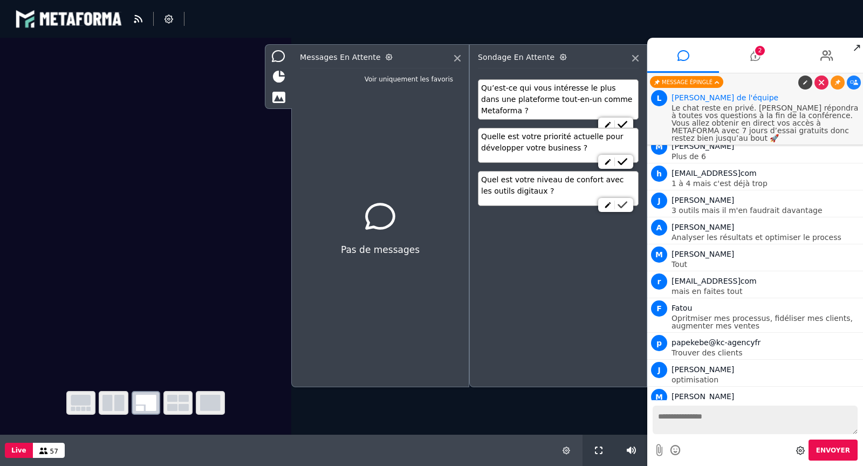
click at [623, 203] on icon at bounding box center [623, 205] width 10 height 8
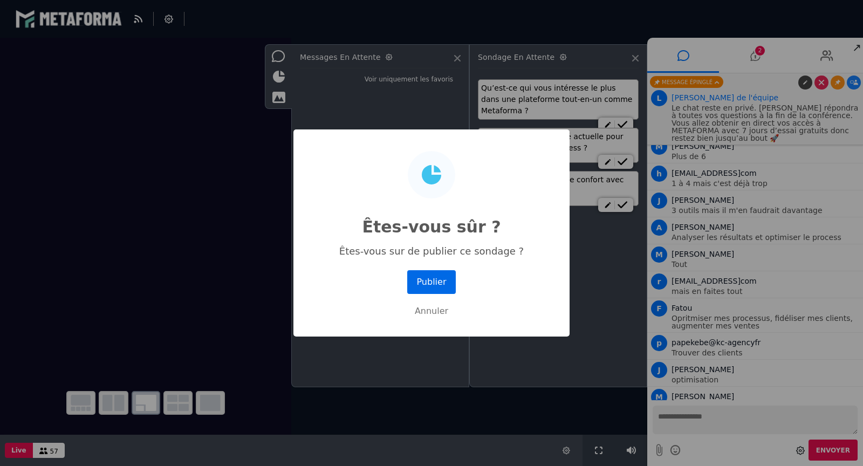
click at [422, 283] on button "Publier" at bounding box center [431, 282] width 49 height 24
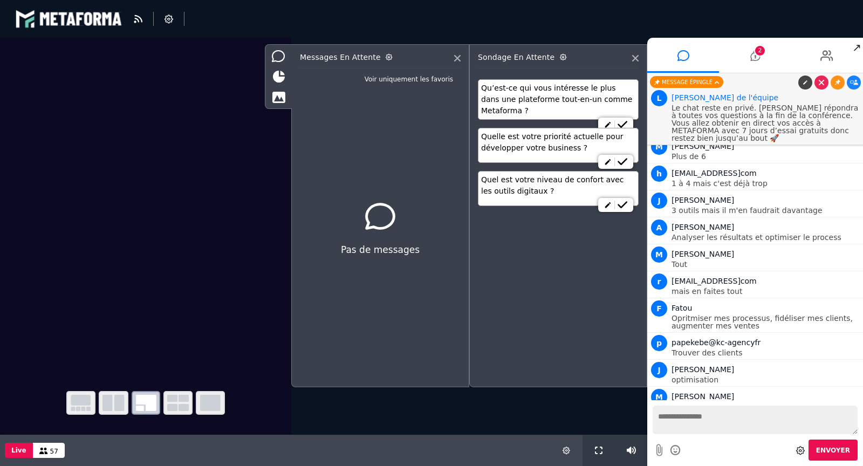
scroll to position [1741, 0]
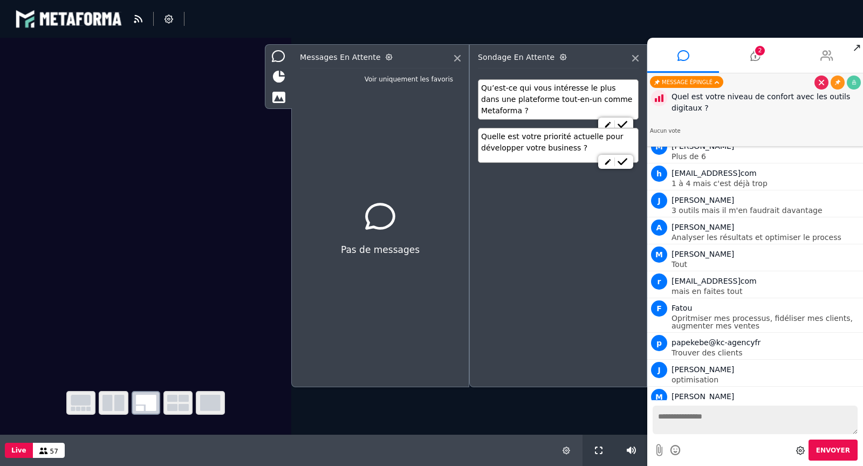
click at [806, 58] on li at bounding box center [827, 55] width 72 height 35
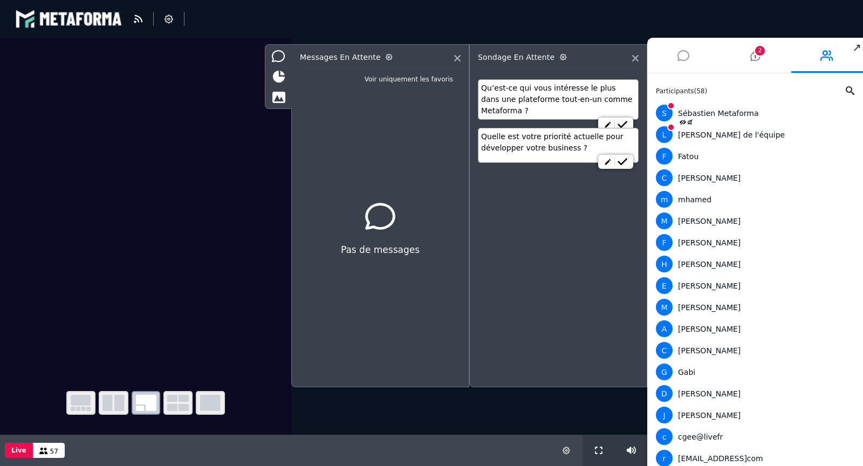
click at [681, 55] on icon at bounding box center [683, 55] width 12 height 27
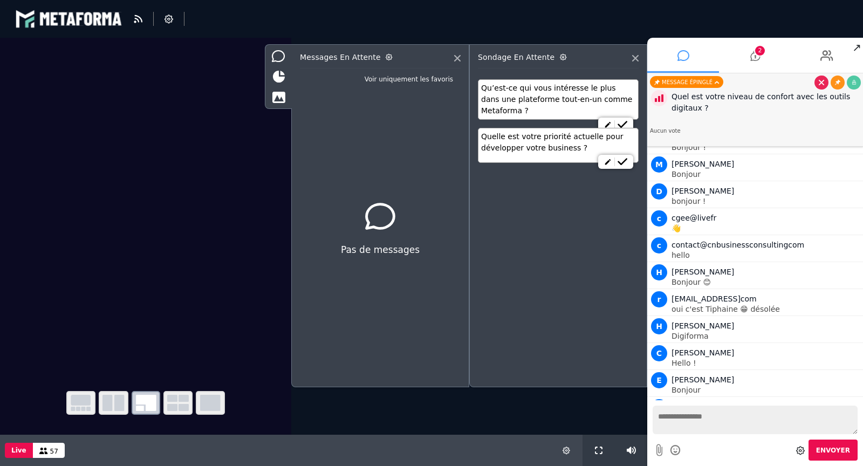
scroll to position [1683, 0]
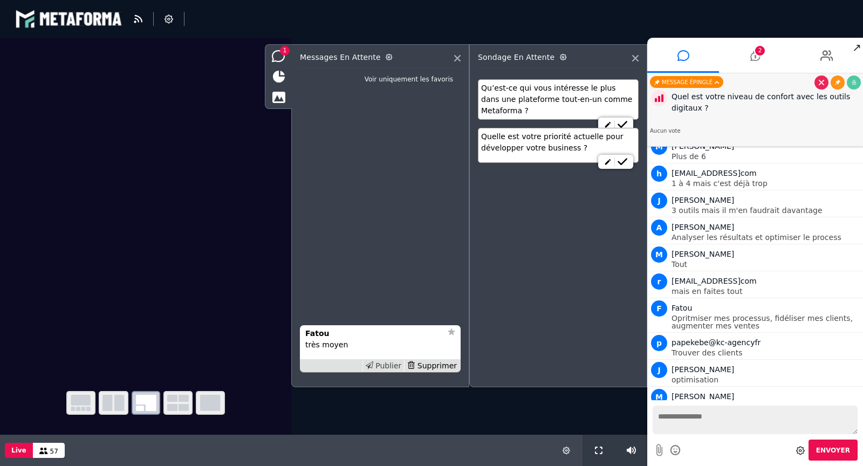
click at [391, 367] on div "Publier" at bounding box center [383, 365] width 42 height 11
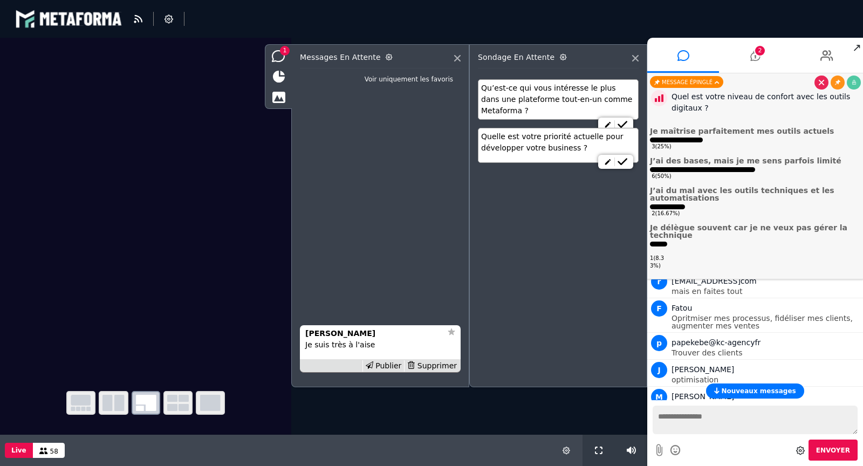
click at [391, 367] on div "Publier" at bounding box center [383, 365] width 42 height 11
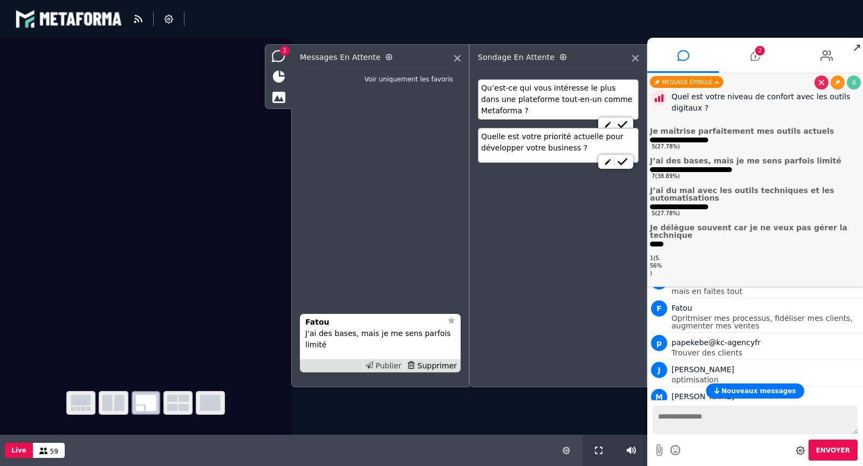
click at [391, 367] on div "Publier" at bounding box center [383, 365] width 42 height 11
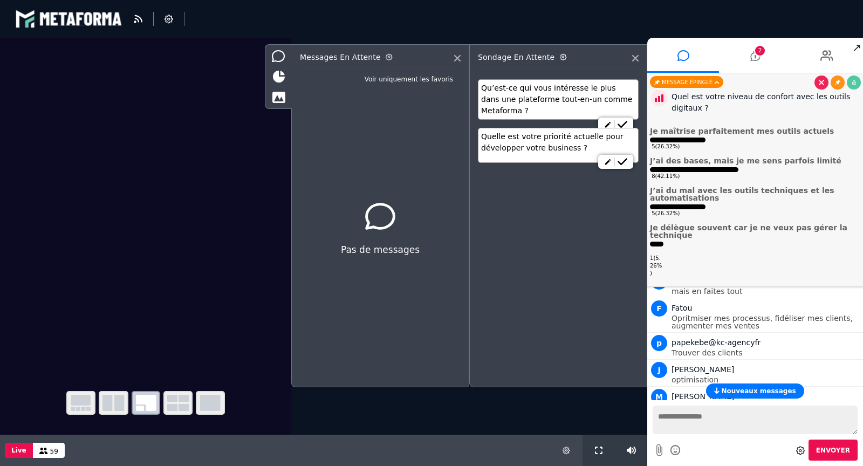
click at [733, 390] on span "Nouveaux messages" at bounding box center [758, 391] width 74 height 8
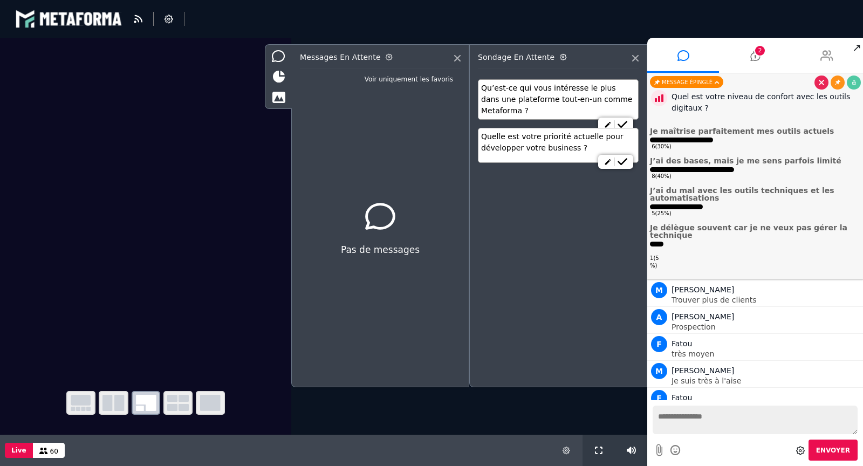
click at [827, 56] on icon at bounding box center [826, 55] width 13 height 27
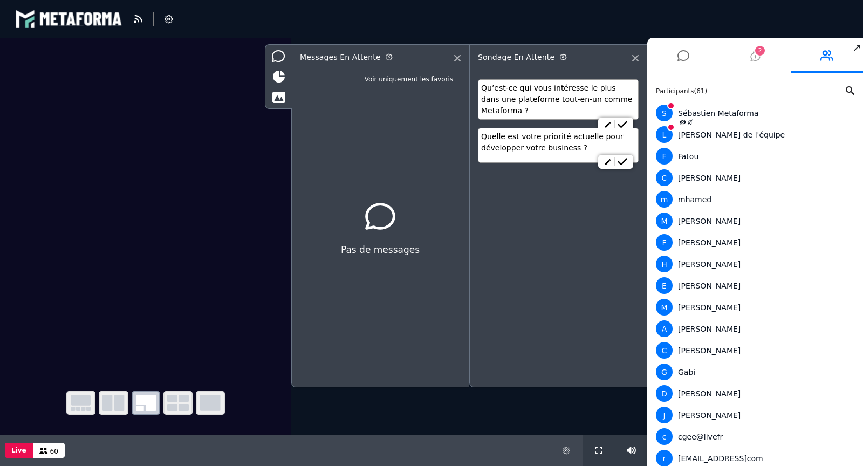
click at [747, 60] on li "2" at bounding box center [755, 55] width 72 height 35
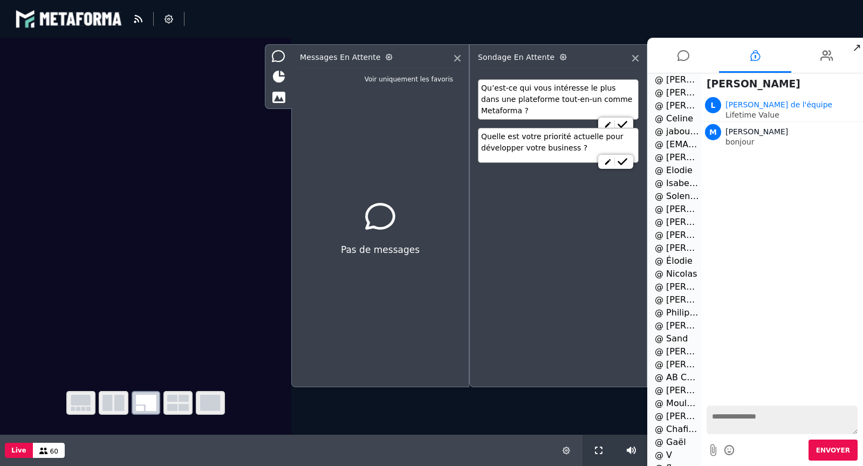
scroll to position [1028, 0]
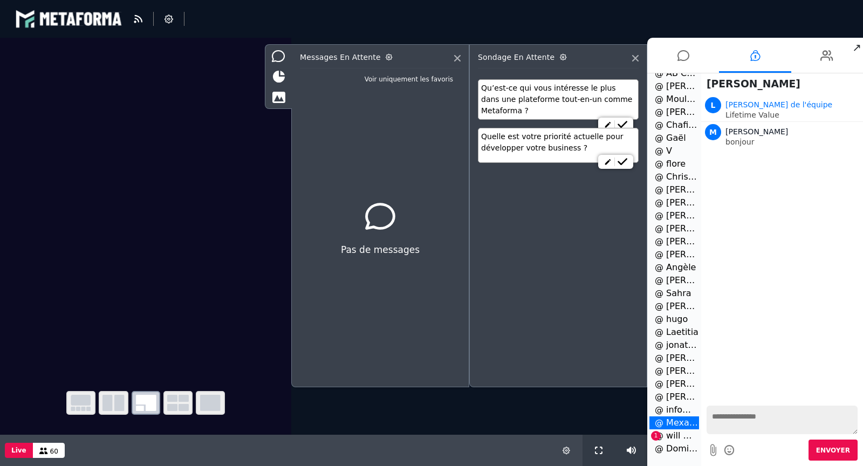
click at [674, 440] on li "@ will men 1" at bounding box center [674, 435] width 50 height 13
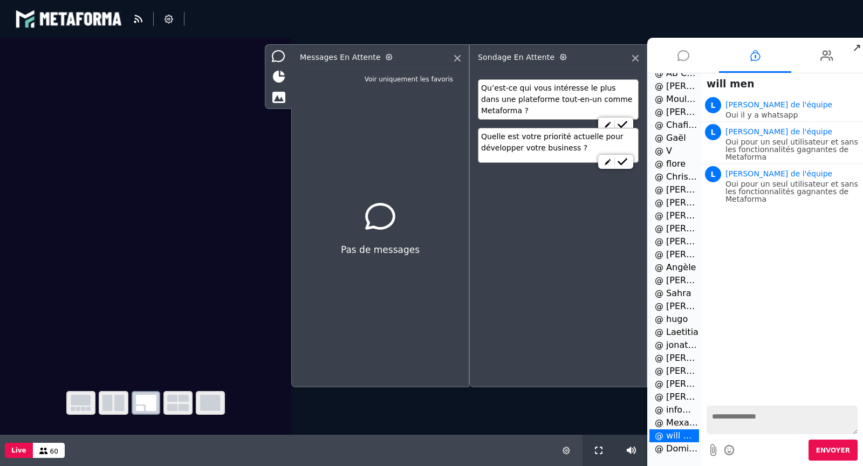
click at [685, 51] on icon at bounding box center [683, 55] width 12 height 27
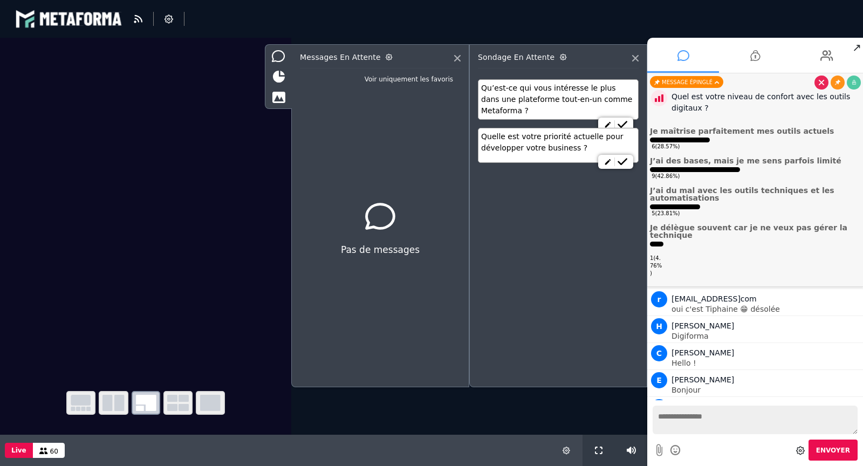
scroll to position [1790, 0]
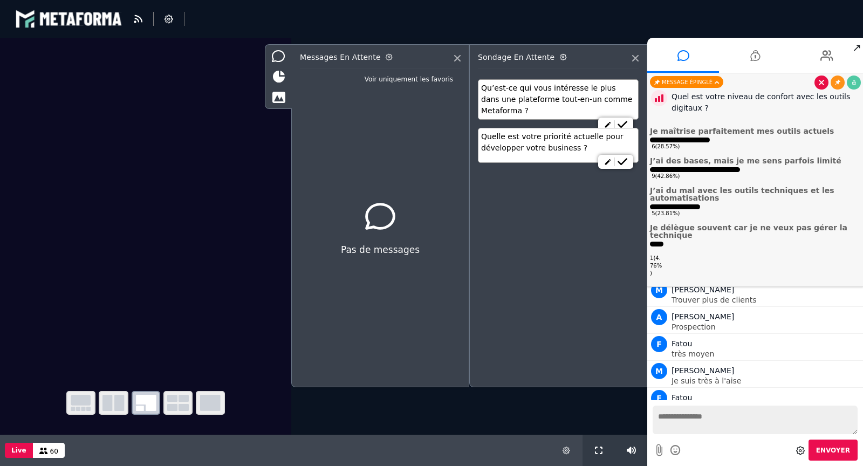
click at [820, 81] on icon at bounding box center [821, 82] width 5 height 5
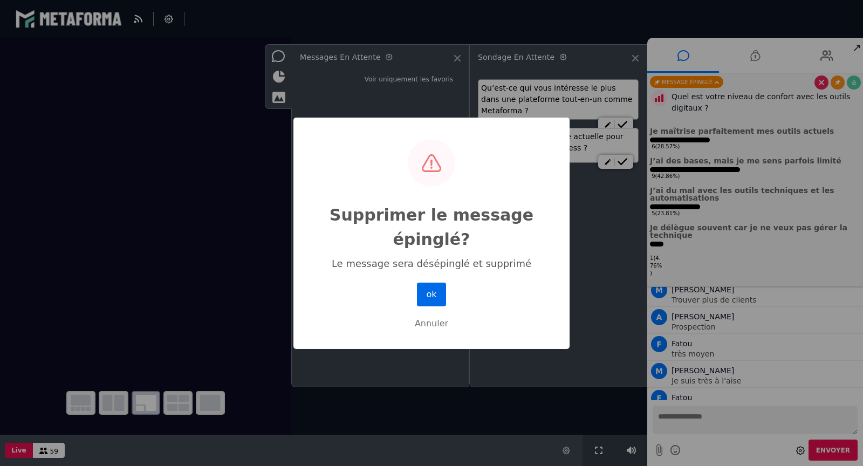
click at [432, 298] on button "ok" at bounding box center [431, 295] width 29 height 24
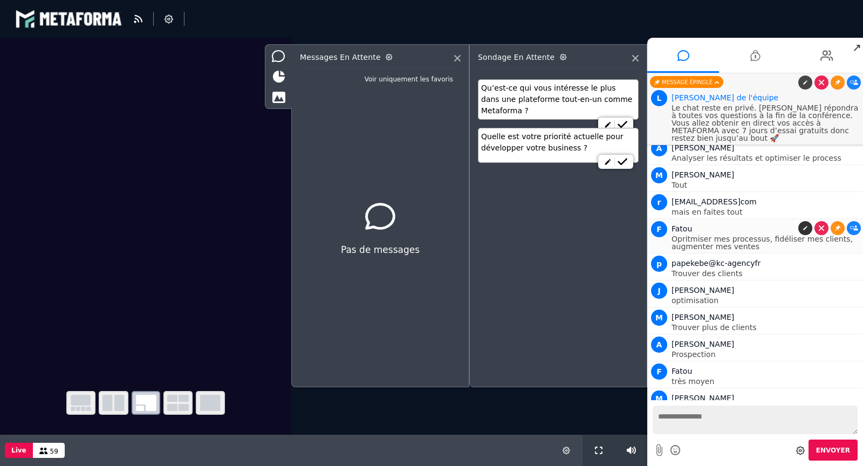
scroll to position [1632, 0]
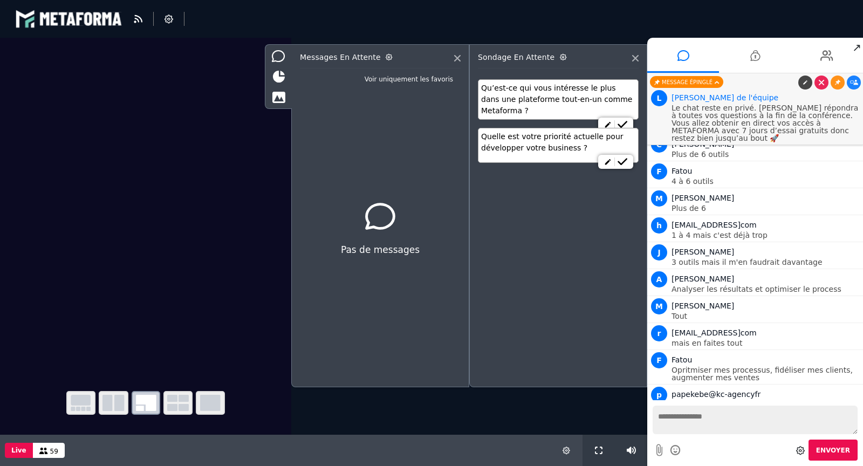
click at [759, 119] on p "Le chat reste en privé. Sébastien répondra à toutes vos questions à la fin de l…" at bounding box center [766, 123] width 189 height 38
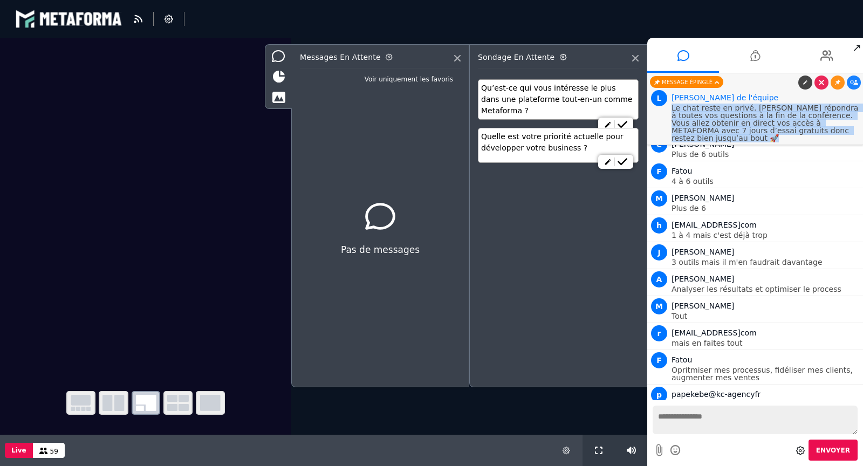
click at [759, 119] on p "Le chat reste en privé. Sébastien répondra à toutes vos questions à la fin de l…" at bounding box center [766, 123] width 189 height 38
copy p "Le chat reste en privé. Sébastien répondra à toutes vos questions à la fin de l…"
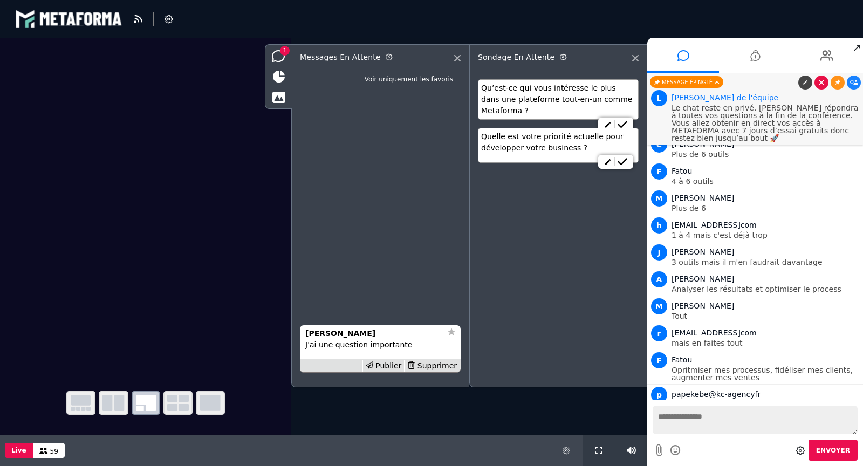
click at [820, 81] on icon at bounding box center [821, 82] width 5 height 5
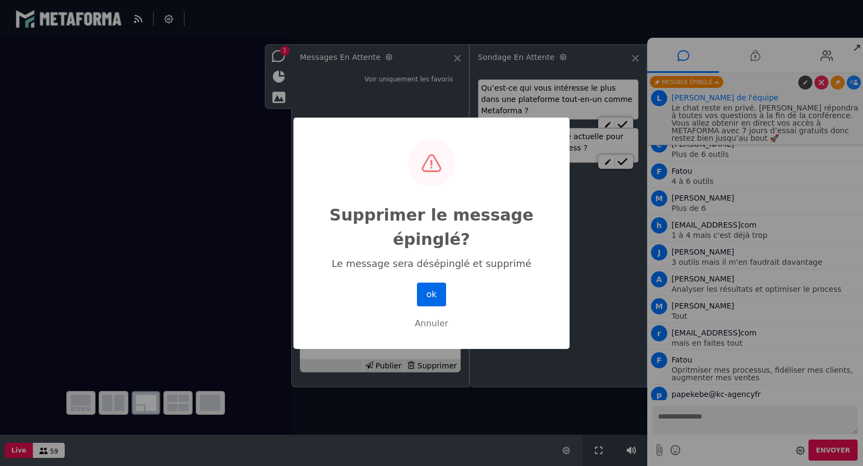
click at [434, 297] on button "ok" at bounding box center [431, 295] width 29 height 24
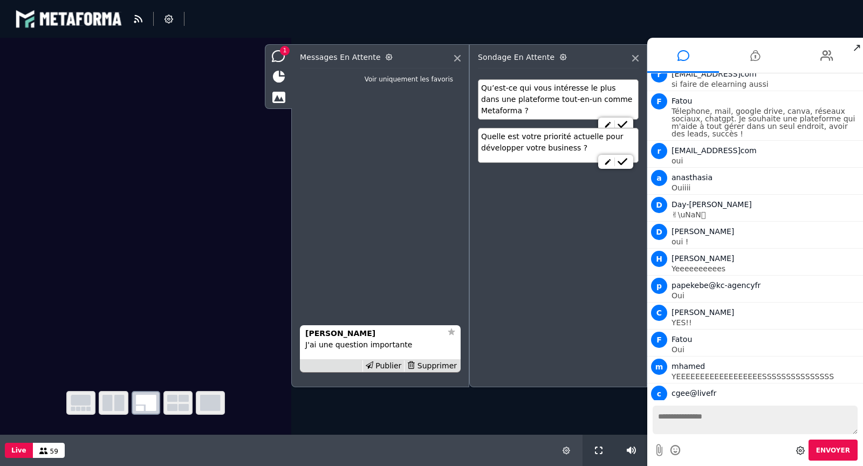
scroll to position [1386, 0]
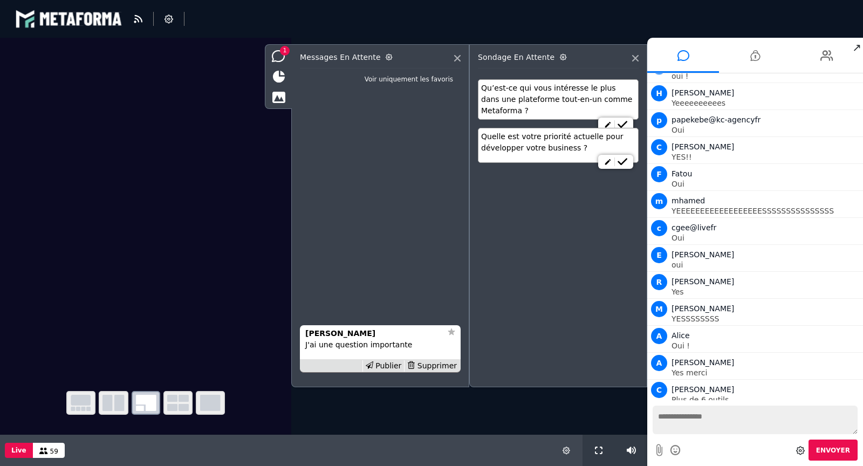
click at [709, 415] on textarea at bounding box center [755, 420] width 205 height 29
paste textarea "**********"
type textarea "**********"
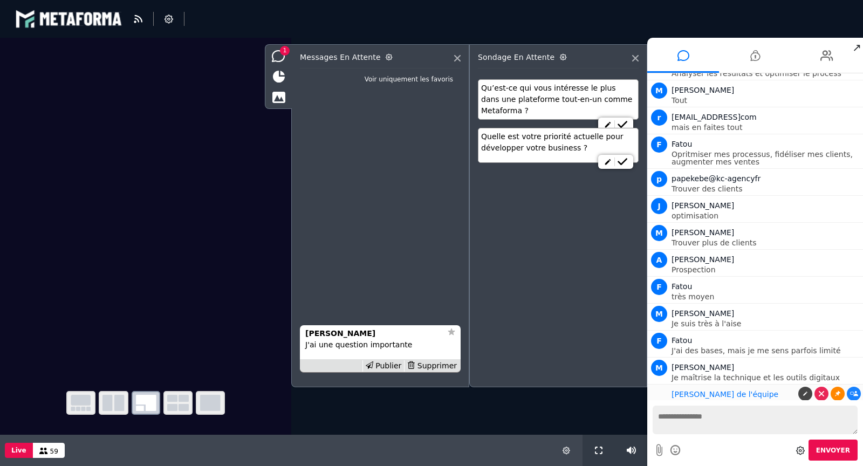
click at [831, 387] on link at bounding box center [838, 394] width 14 height 14
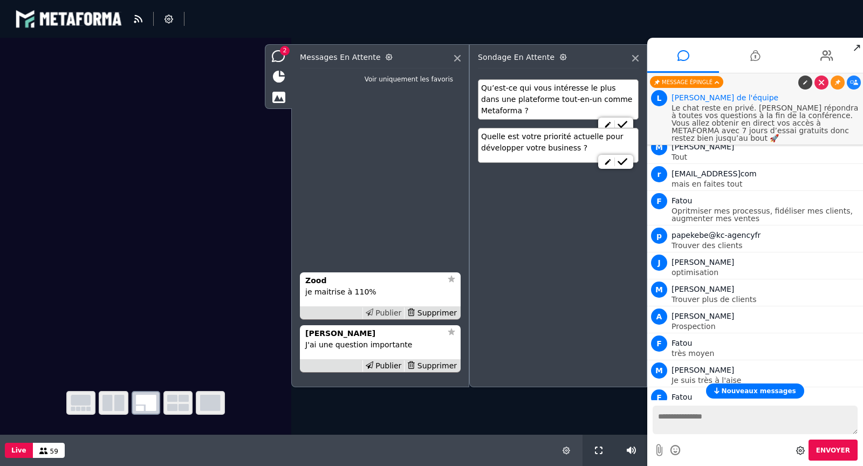
click at [387, 311] on div "Publier" at bounding box center [383, 312] width 42 height 11
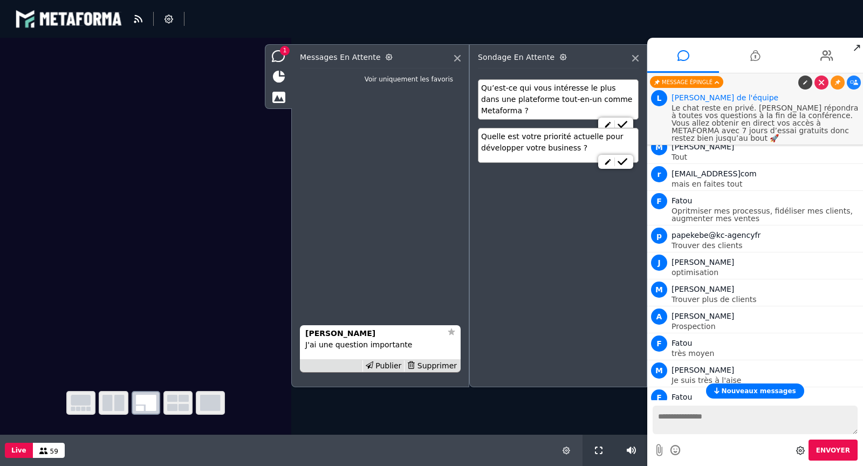
scroll to position [1817, 0]
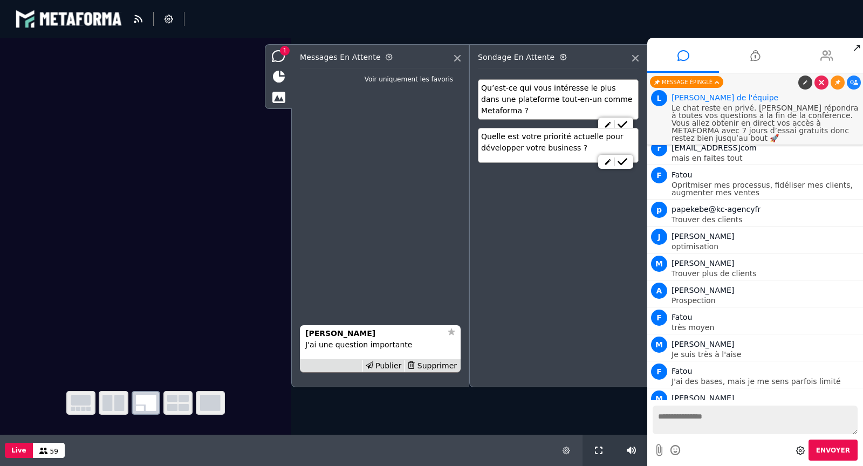
click at [819, 59] on li at bounding box center [827, 55] width 72 height 35
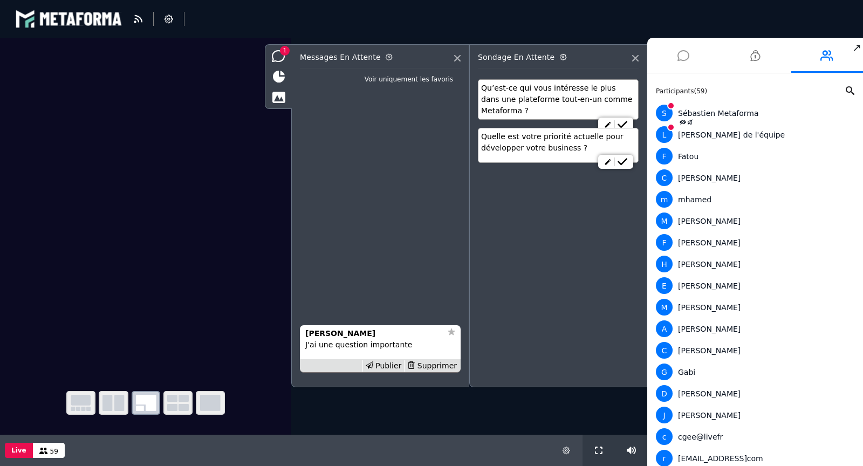
click at [677, 54] on icon at bounding box center [683, 55] width 12 height 27
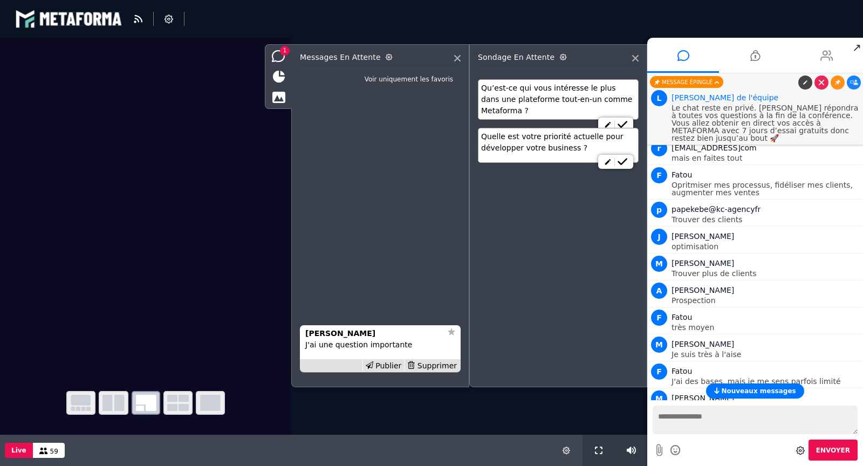
click at [827, 60] on icon at bounding box center [826, 55] width 13 height 27
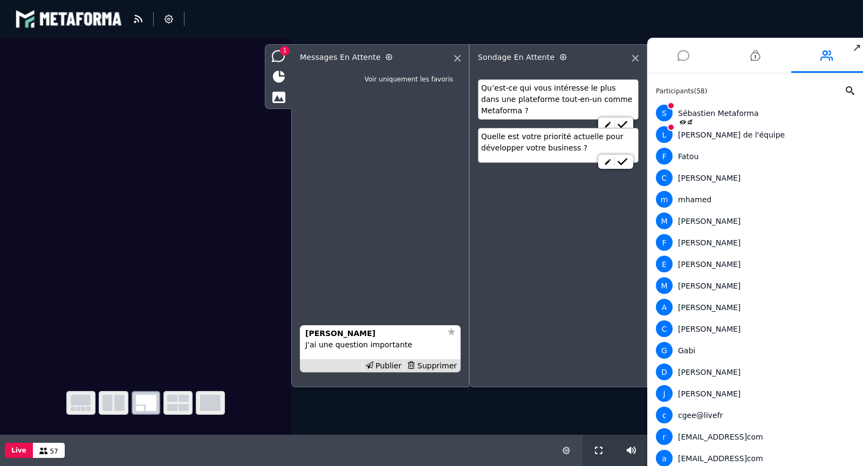
click at [686, 58] on icon at bounding box center [683, 55] width 12 height 27
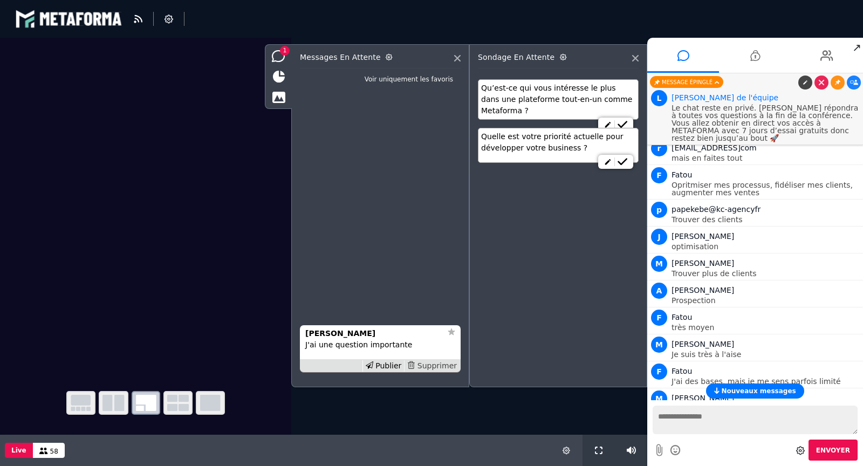
click at [442, 365] on div "Supprimer" at bounding box center [432, 365] width 56 height 11
click at [440, 365] on div "Supprimer" at bounding box center [432, 365] width 56 height 11
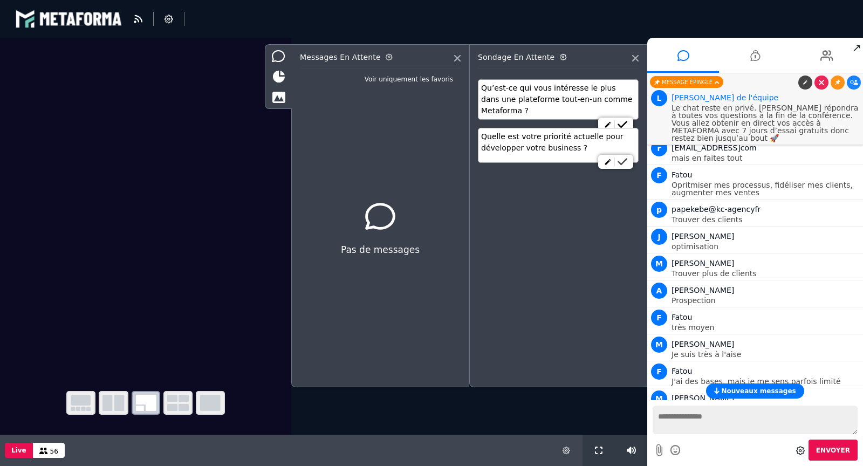
click at [629, 160] on link at bounding box center [622, 162] width 16 height 9
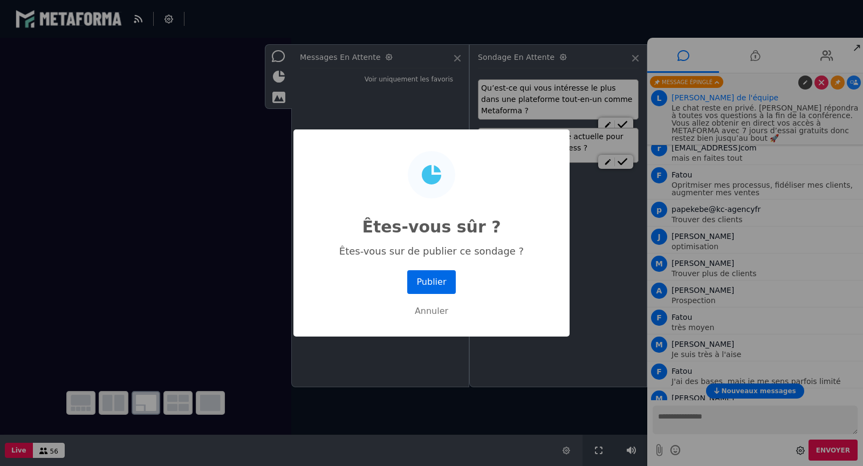
click at [443, 282] on button "Publier" at bounding box center [431, 282] width 49 height 24
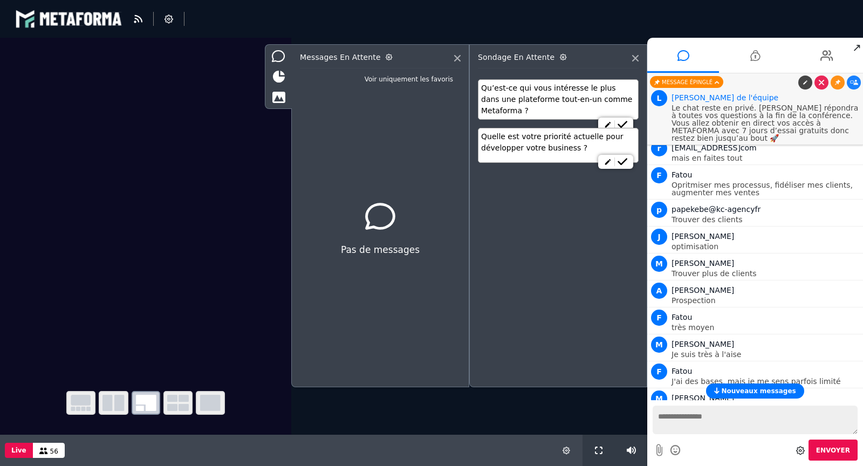
scroll to position [1817, 0]
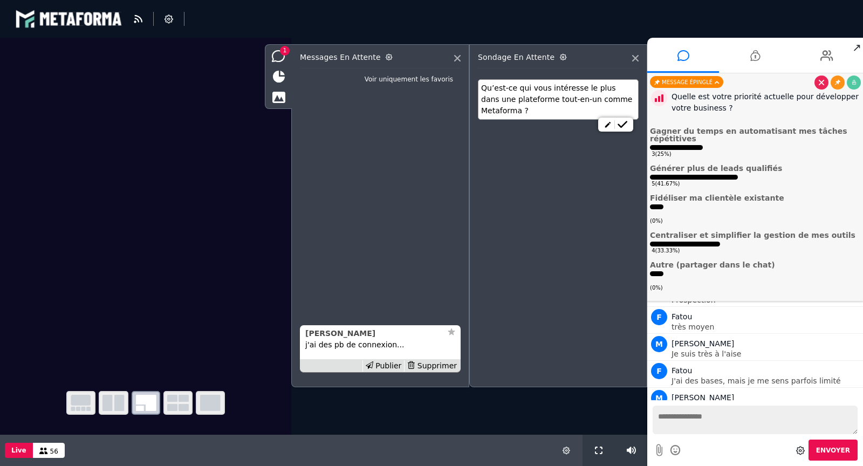
click at [329, 333] on div "Céline" at bounding box center [373, 333] width 136 height 11
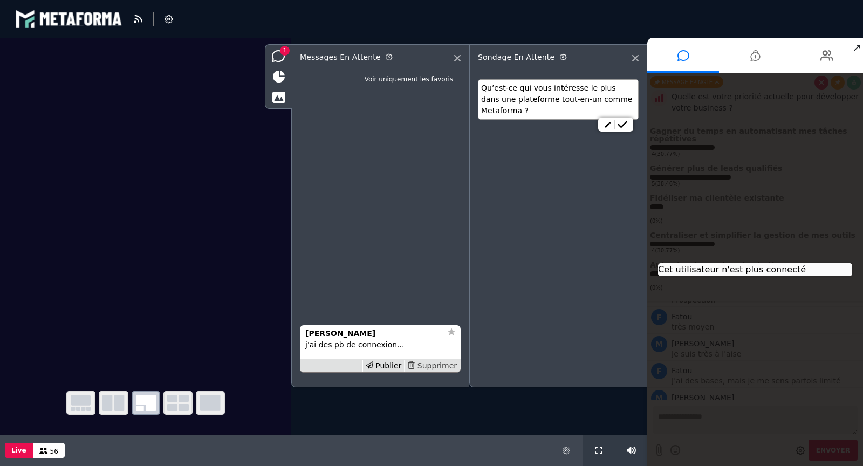
click at [431, 364] on div "Supprimer" at bounding box center [432, 365] width 56 height 11
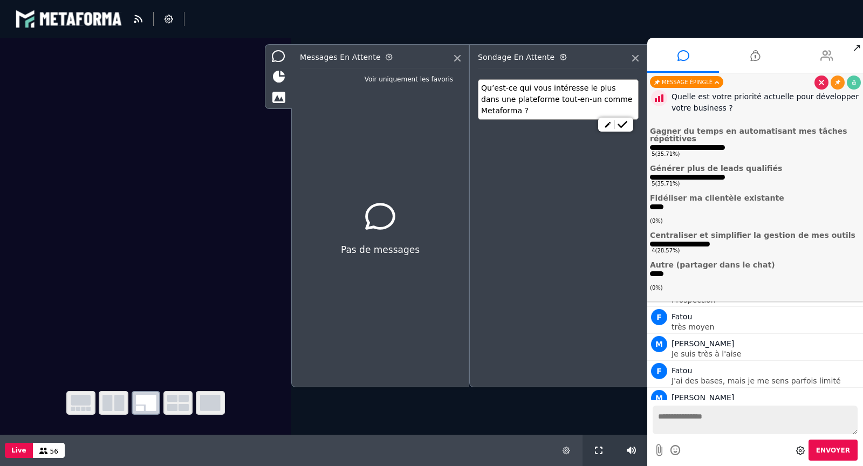
click at [819, 57] on li at bounding box center [827, 55] width 72 height 35
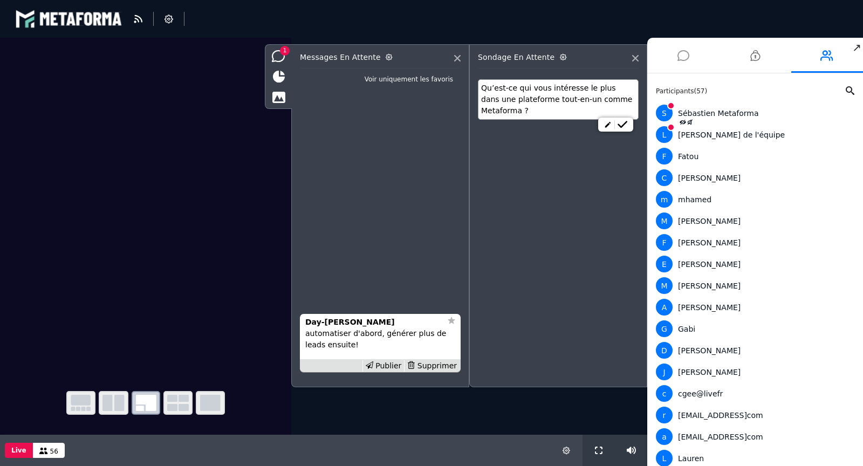
click at [679, 60] on icon at bounding box center [683, 55] width 12 height 27
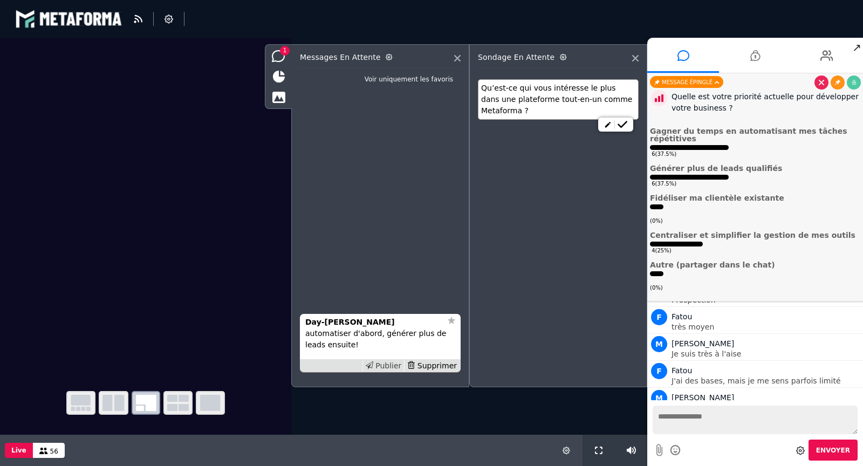
click at [394, 365] on div "Publier" at bounding box center [383, 365] width 42 height 11
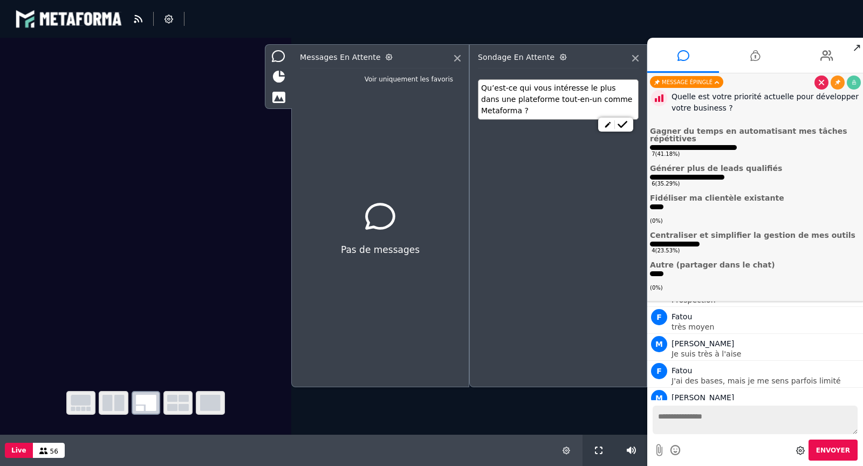
scroll to position [1844, 0]
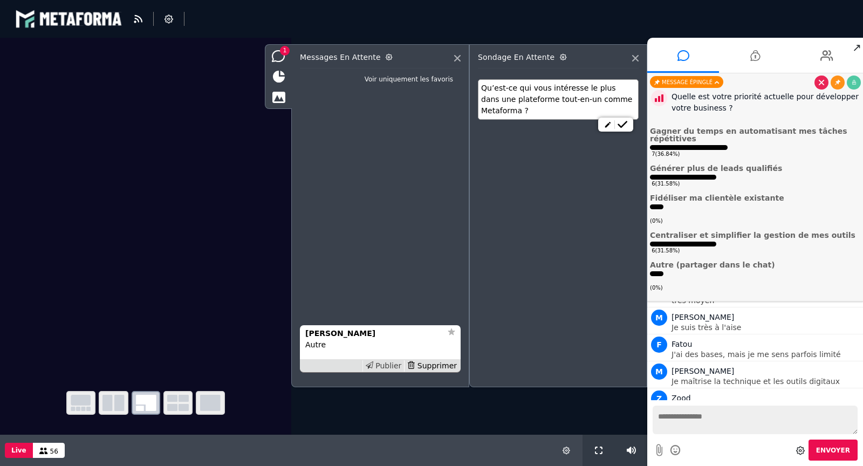
click at [395, 364] on div "Publier" at bounding box center [383, 365] width 42 height 11
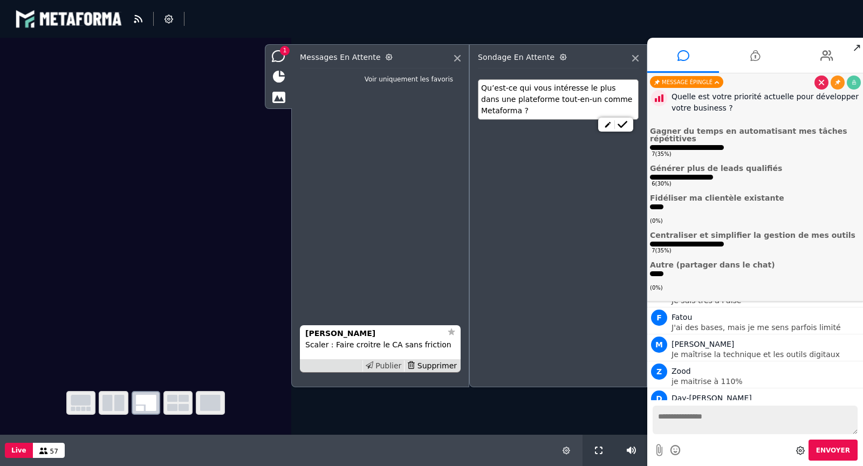
click at [400, 367] on div "Publier" at bounding box center [383, 365] width 42 height 11
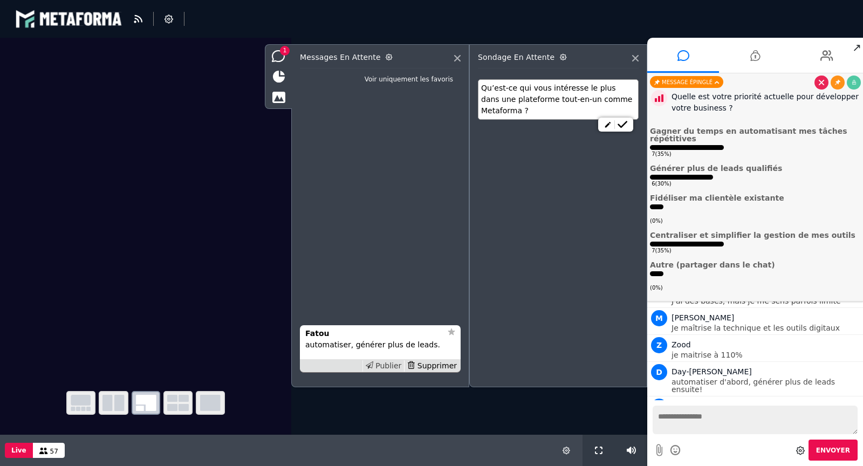
click at [393, 366] on div "Publier" at bounding box center [383, 365] width 42 height 11
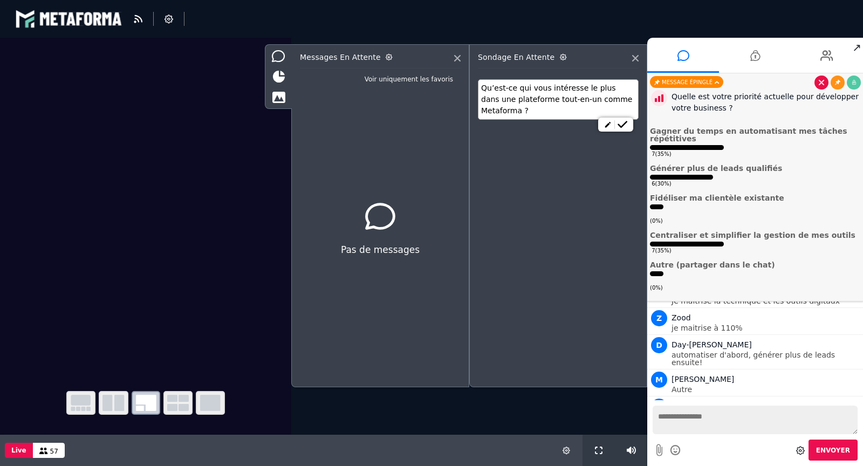
click at [822, 85] on icon at bounding box center [821, 82] width 5 height 5
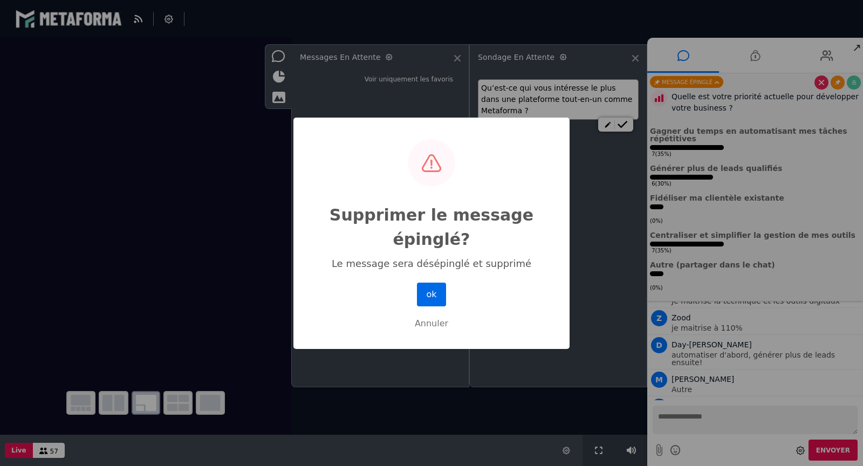
click at [427, 293] on button "ok" at bounding box center [431, 295] width 29 height 24
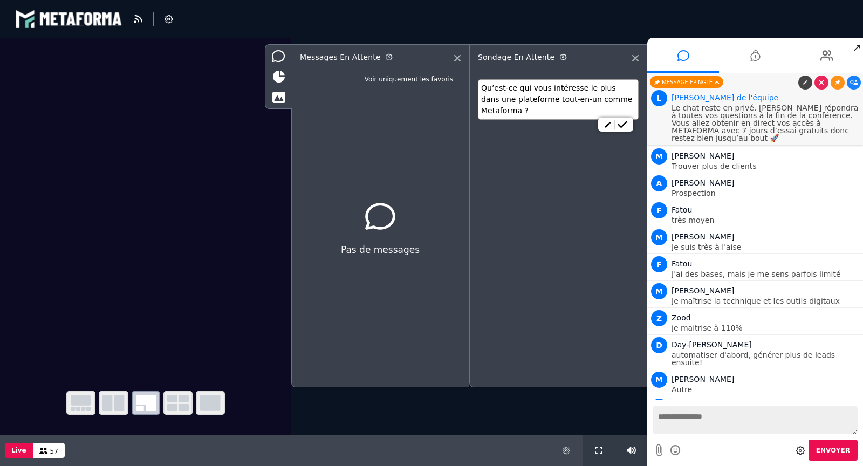
click at [768, 114] on p "Le chat reste en privé. Sébastien répondra à toutes vos questions à la fin de l…" at bounding box center [766, 123] width 189 height 38
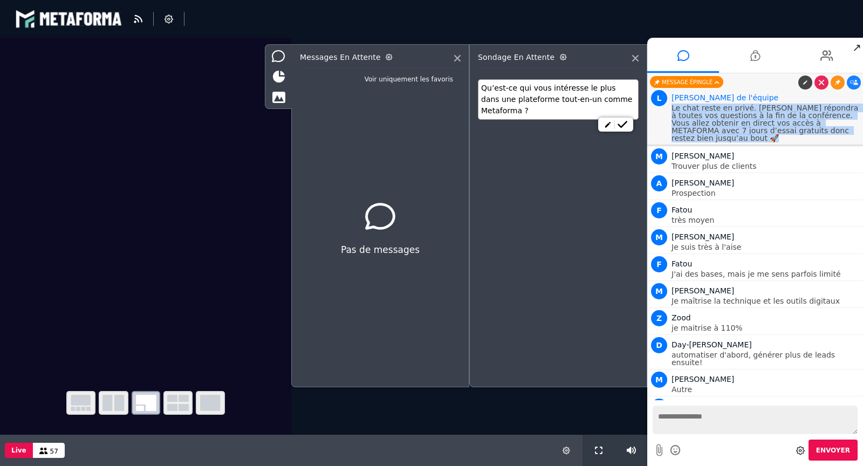
click at [768, 114] on p "Le chat reste en privé. Sébastien répondra à toutes vos questions à la fin de l…" at bounding box center [766, 123] width 189 height 38
copy p "Le chat reste en privé. Sébastien répondra à toutes vos questions à la fin de l…"
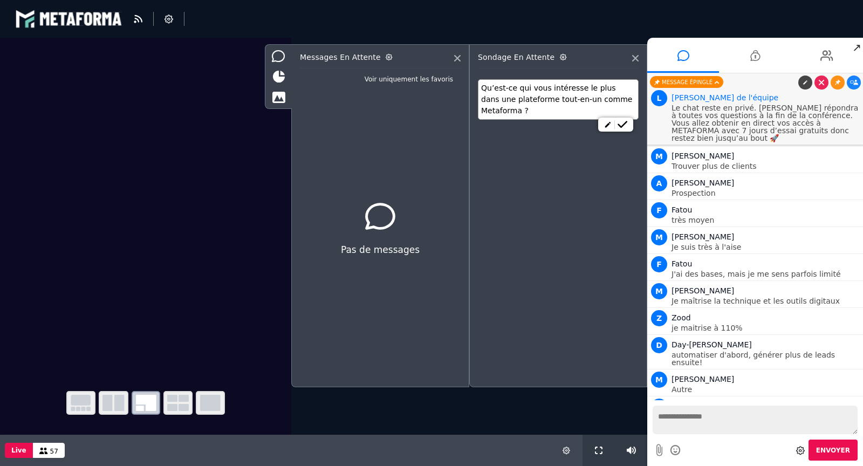
click at [764, 92] on div "L Lara de l'équipe" at bounding box center [766, 97] width 189 height 13
click at [625, 122] on icon at bounding box center [623, 125] width 10 height 8
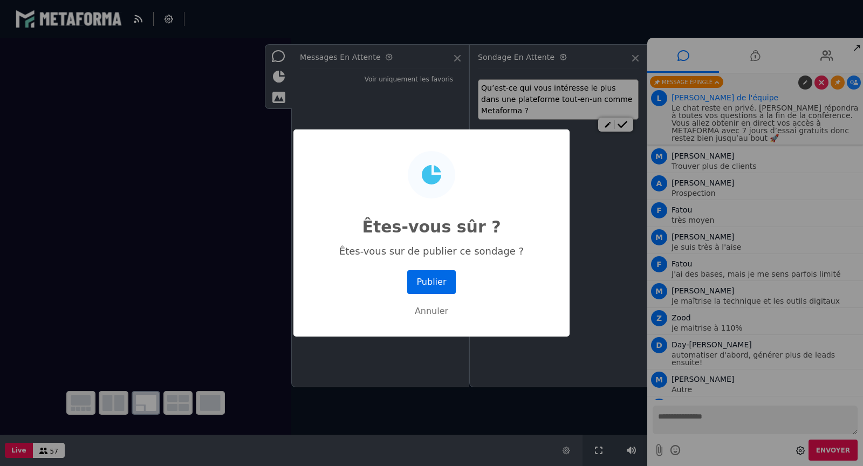
click at [447, 275] on button "Publier" at bounding box center [431, 282] width 49 height 24
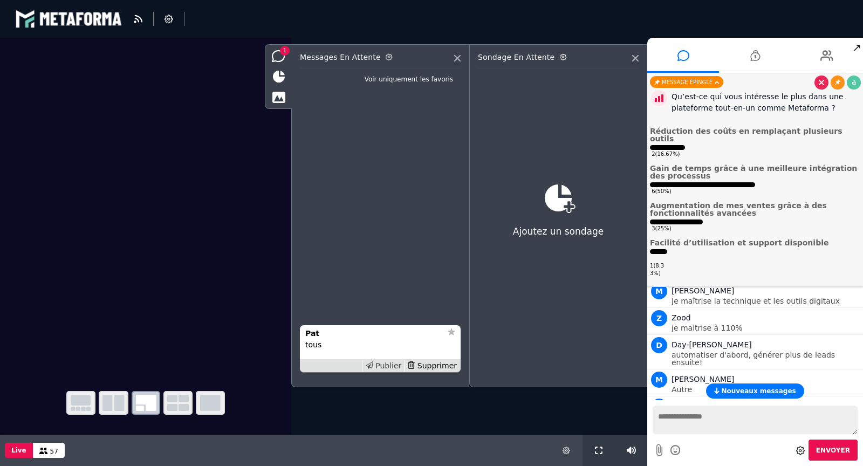
click at [385, 365] on div "Publier" at bounding box center [383, 365] width 42 height 11
click at [396, 360] on div "Publier" at bounding box center [383, 365] width 42 height 11
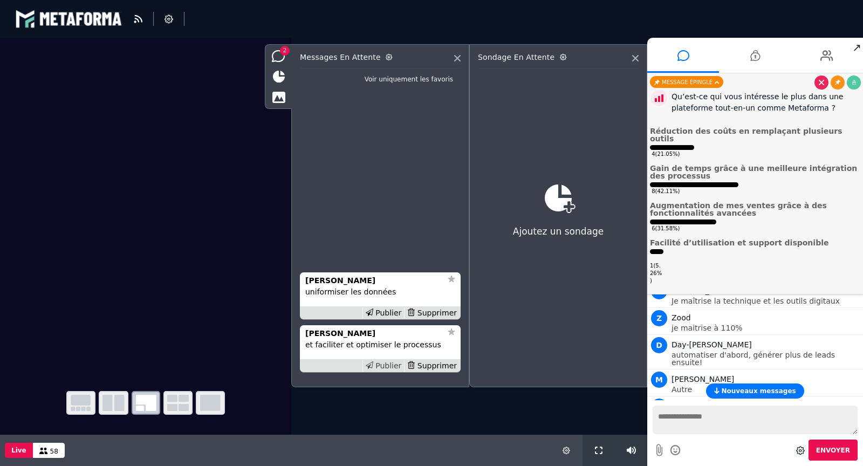
click at [393, 365] on div "Publier" at bounding box center [383, 365] width 42 height 11
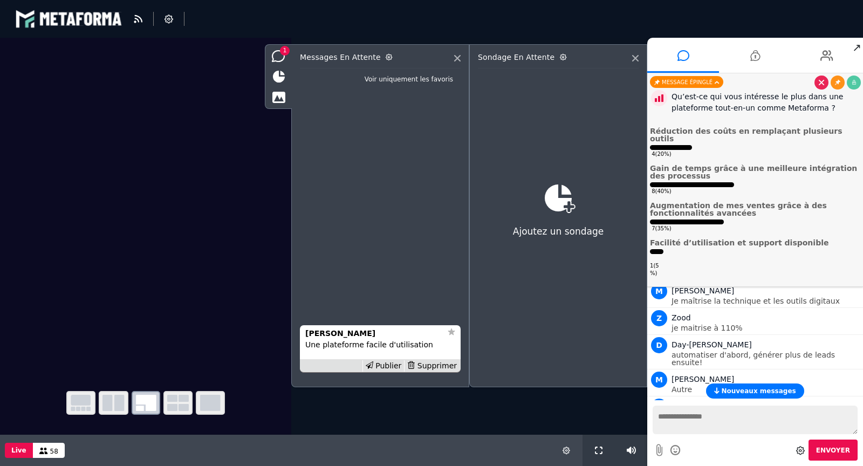
click at [393, 365] on div "Publier" at bounding box center [383, 365] width 42 height 11
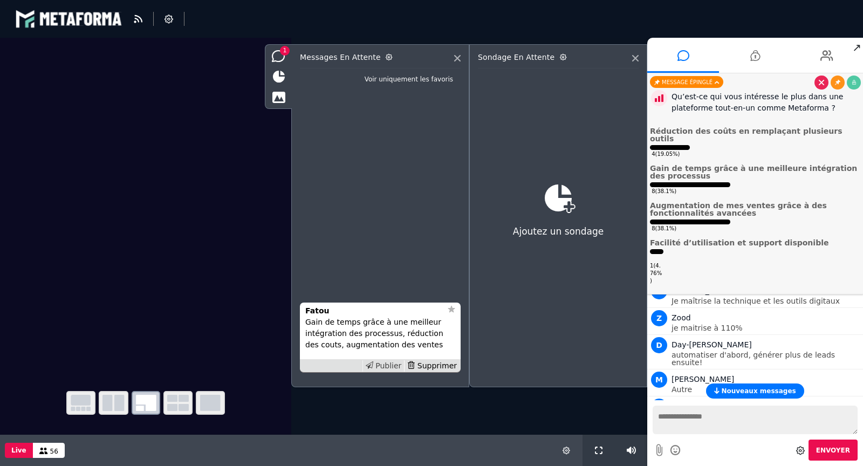
click at [384, 366] on div "Publier" at bounding box center [383, 365] width 42 height 11
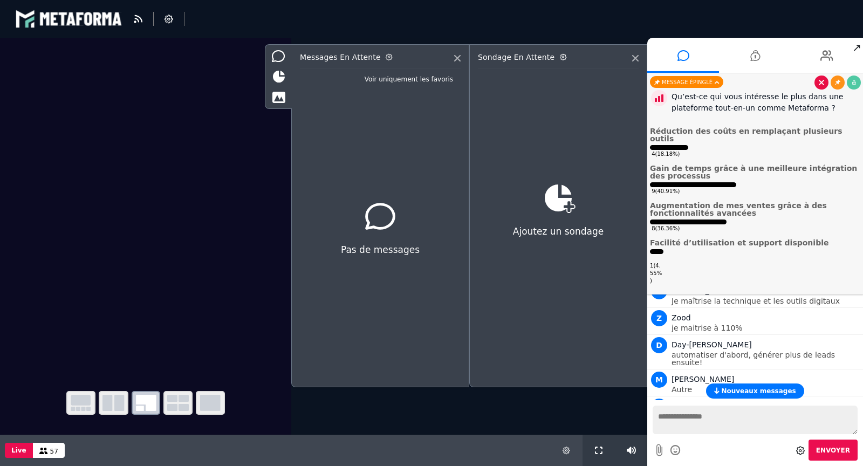
click at [822, 83] on icon at bounding box center [821, 82] width 5 height 5
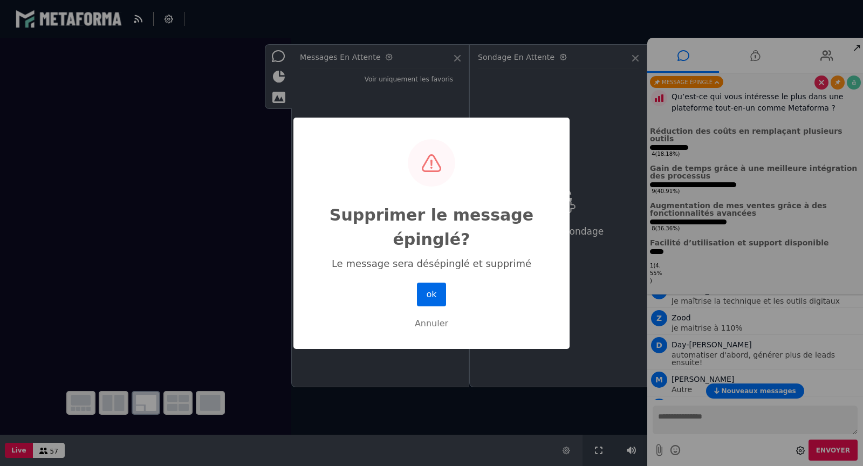
click at [440, 292] on button "ok" at bounding box center [431, 295] width 29 height 24
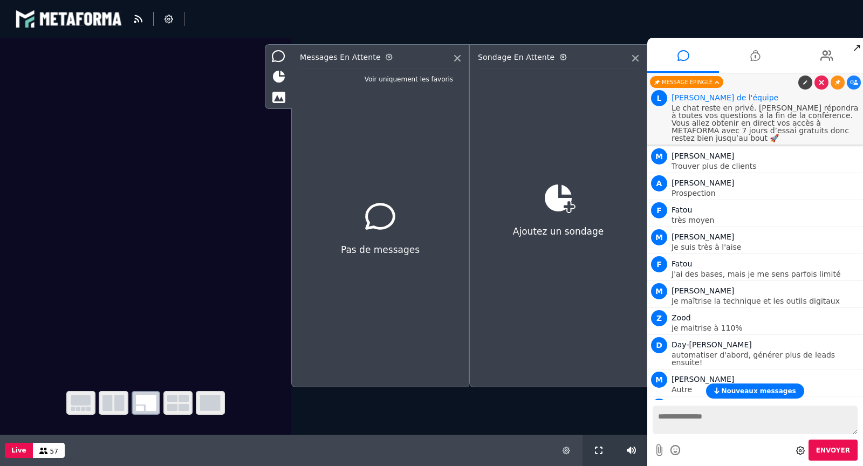
click at [752, 124] on p "Le chat reste en privé. Sébastien répondra à toutes vos questions à la fin de l…" at bounding box center [766, 123] width 189 height 38
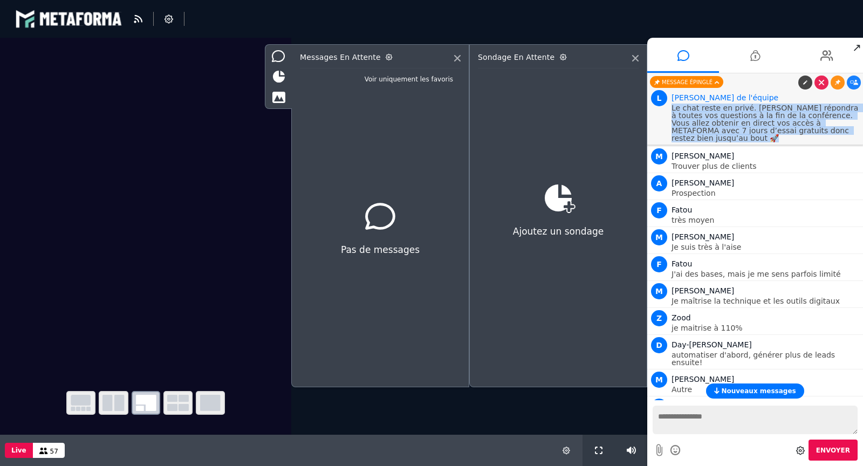
click at [752, 124] on p "Le chat reste en privé. Sébastien répondra à toutes vos questions à la fin de l…" at bounding box center [766, 123] width 189 height 38
copy p "Le chat reste en privé. Sébastien répondra à toutes vos questions à la fin de l…"
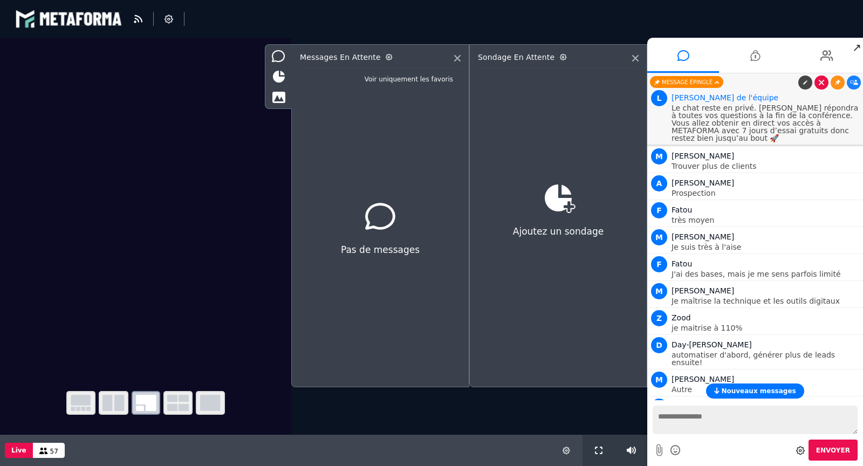
click at [826, 79] on link at bounding box center [822, 83] width 14 height 14
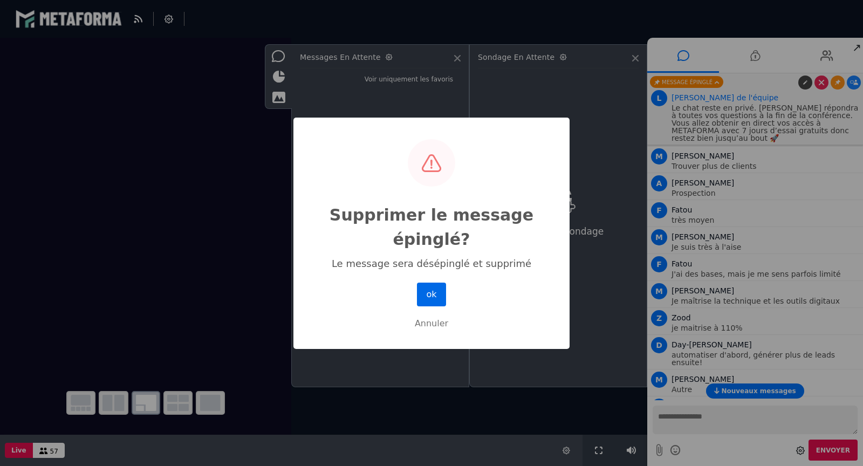
click at [435, 294] on button "ok" at bounding box center [431, 295] width 29 height 24
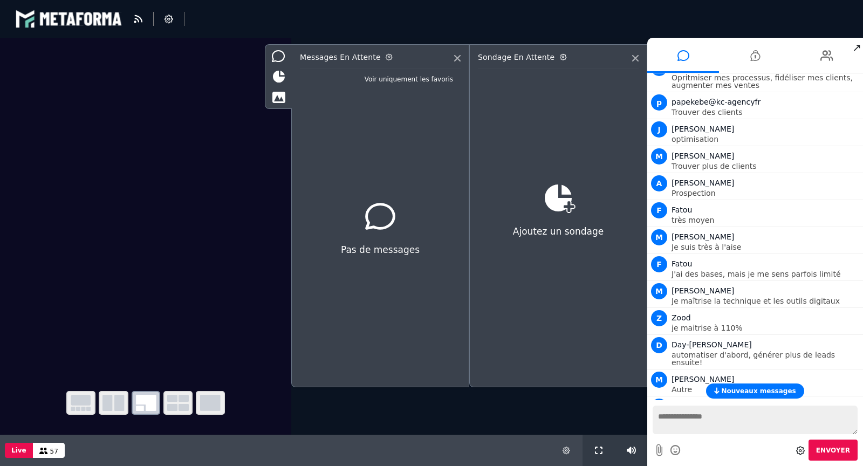
click at [712, 410] on textarea at bounding box center [755, 420] width 205 height 29
paste textarea "**********"
type textarea "**********"
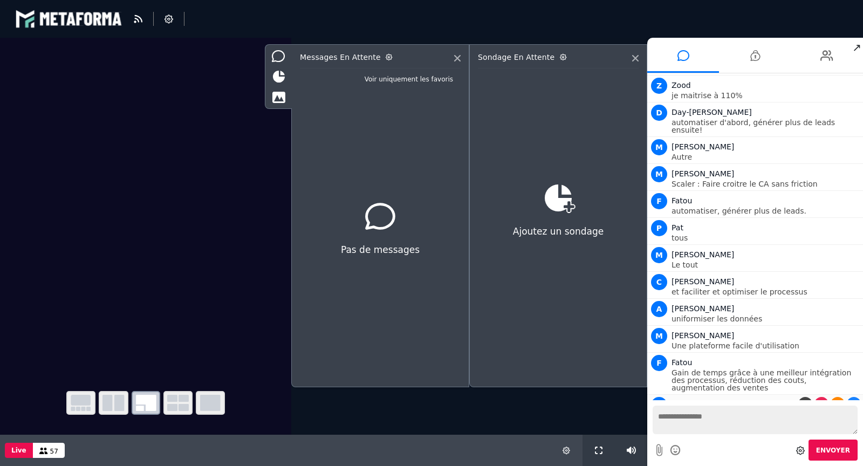
click at [835, 401] on icon at bounding box center [837, 403] width 5 height 5
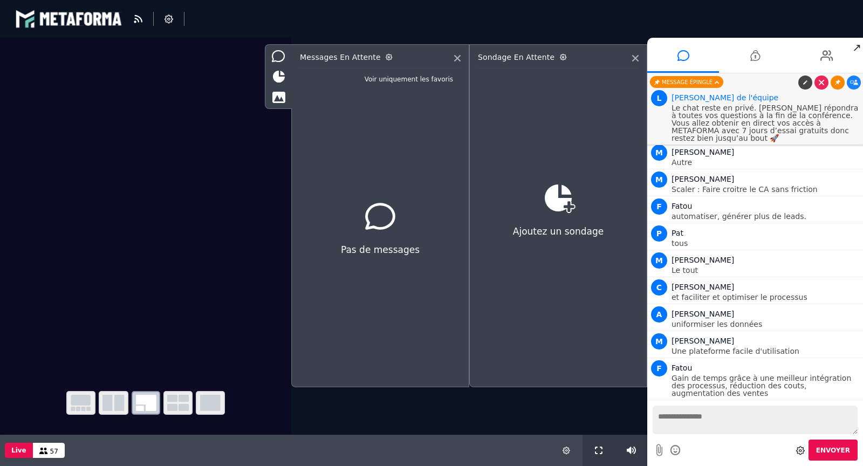
scroll to position [2100, 0]
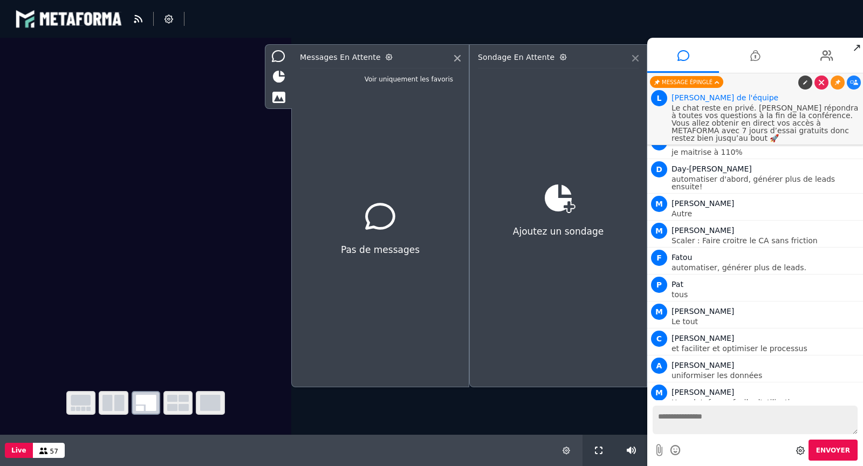
click at [637, 58] on icon at bounding box center [635, 58] width 6 height 6
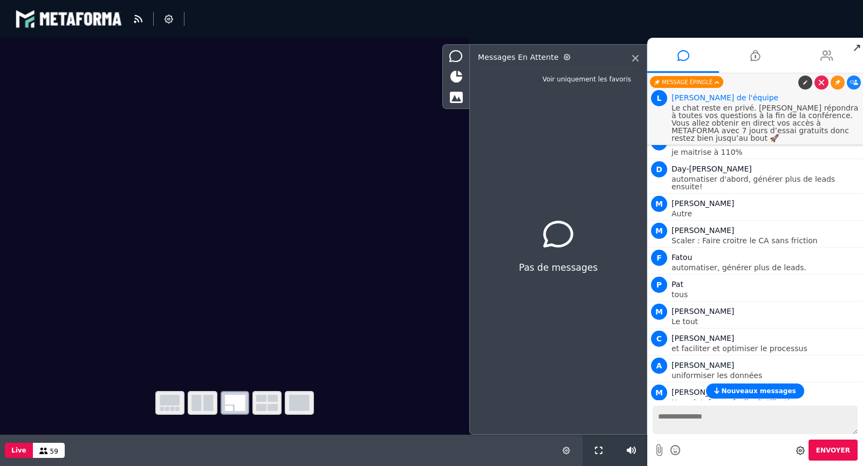
click at [829, 64] on icon at bounding box center [826, 55] width 13 height 27
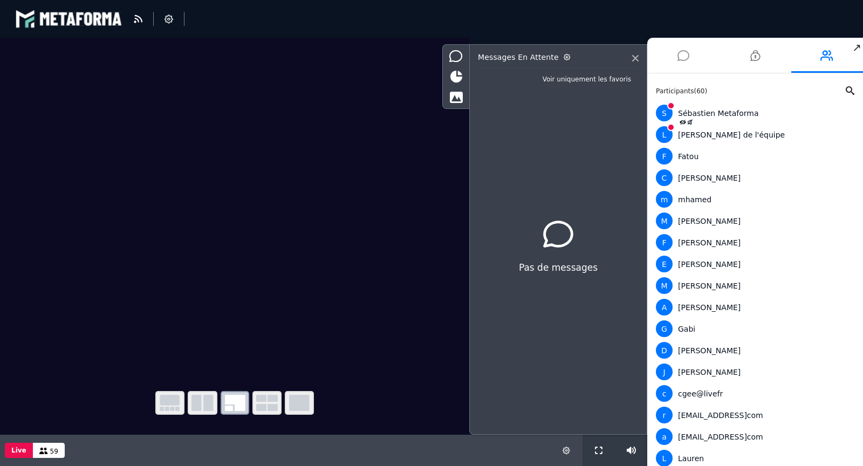
click at [684, 60] on icon at bounding box center [683, 55] width 12 height 27
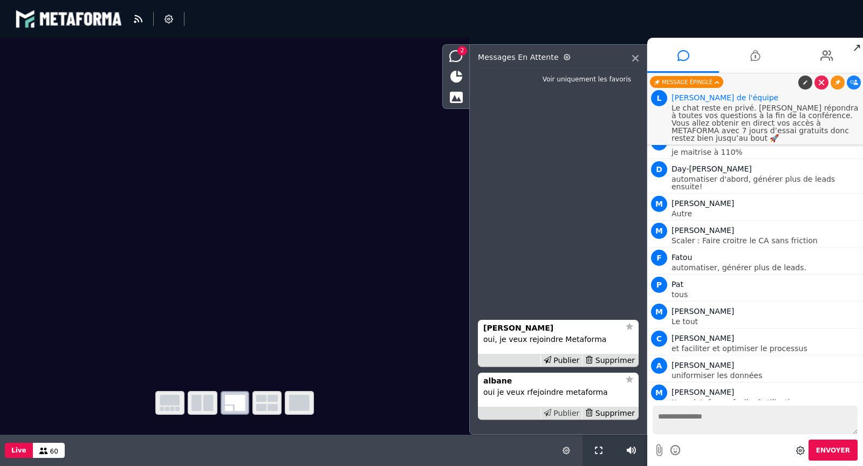
click at [568, 414] on div "Publier" at bounding box center [561, 413] width 42 height 11
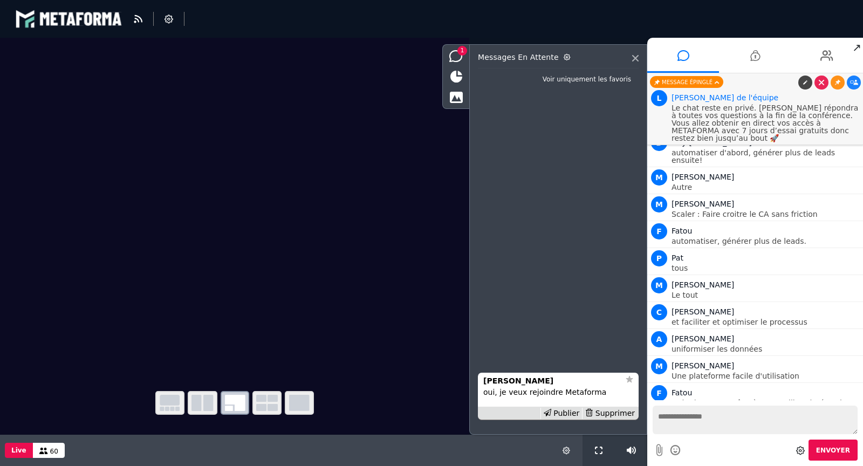
click at [568, 414] on div "Publier" at bounding box center [561, 413] width 42 height 11
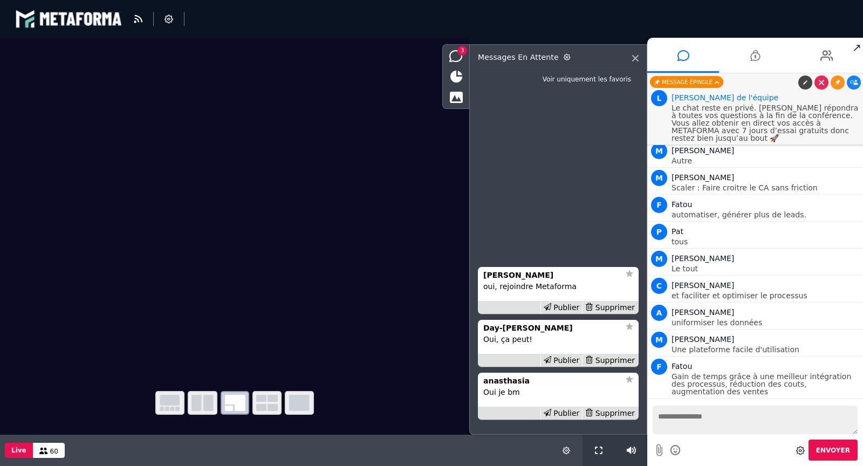
click at [568, 414] on div "Publier" at bounding box center [561, 413] width 42 height 11
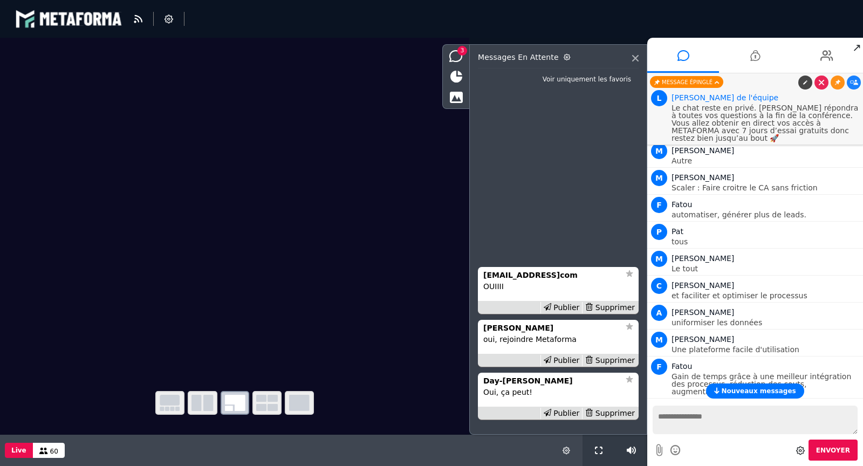
click at [568, 414] on div "Publier" at bounding box center [561, 413] width 42 height 11
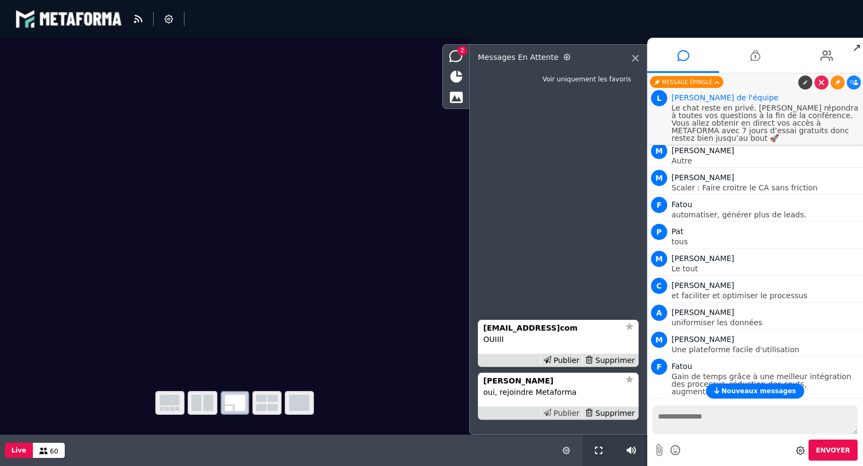
click at [568, 414] on div "Publier" at bounding box center [561, 413] width 42 height 11
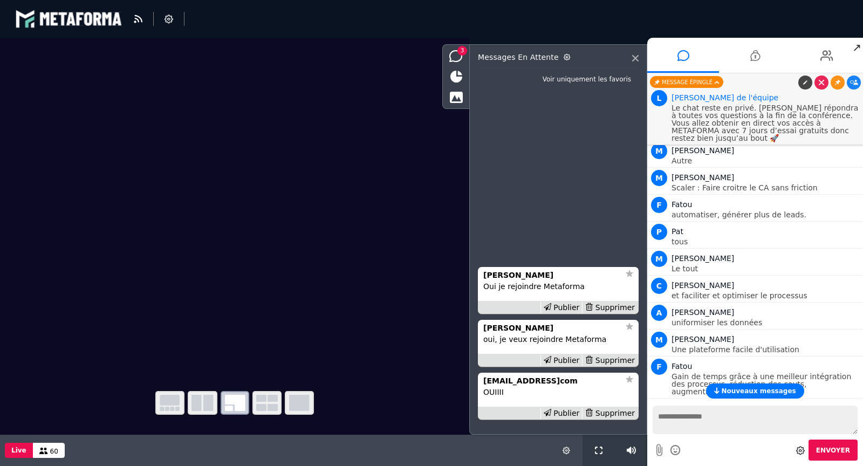
click at [568, 414] on div "Publier" at bounding box center [561, 413] width 42 height 11
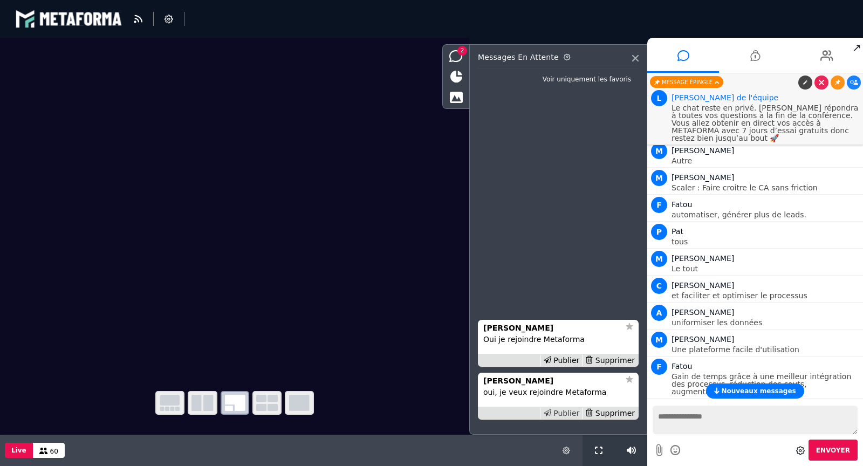
click at [568, 414] on div "Publier" at bounding box center [561, 413] width 42 height 11
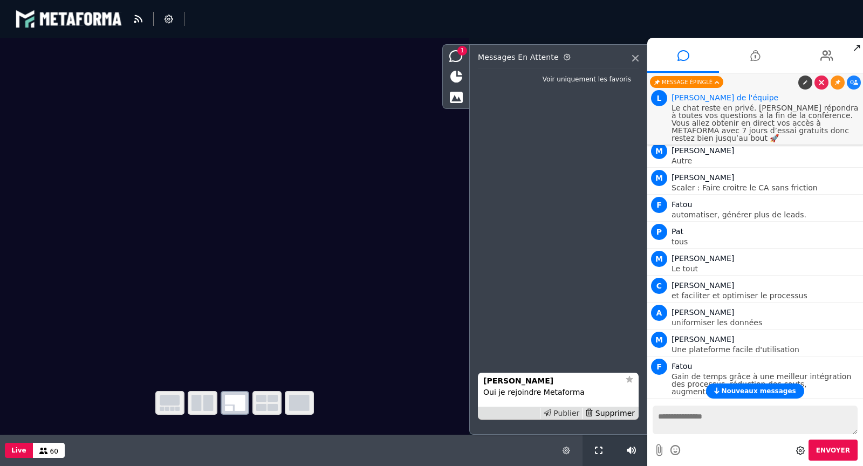
click at [568, 414] on div "Publier" at bounding box center [561, 413] width 42 height 11
click at [567, 414] on div "Publier" at bounding box center [561, 413] width 42 height 11
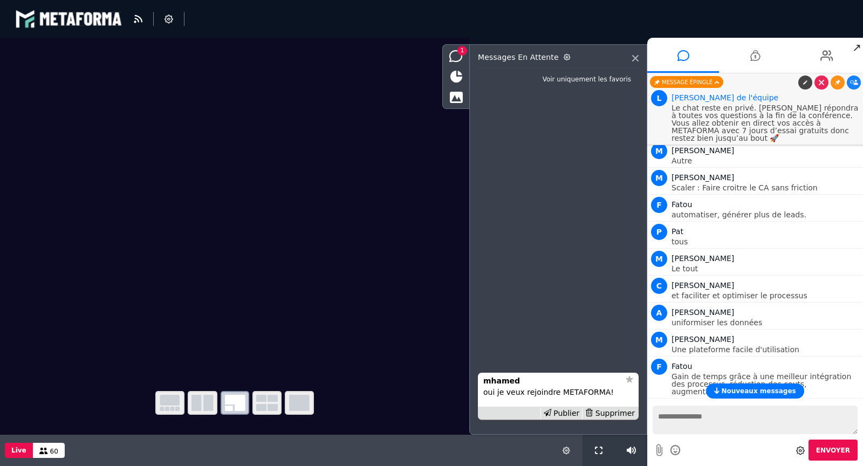
click at [567, 414] on div "Publier" at bounding box center [561, 413] width 42 height 11
click at [498, 381] on strong "Edouard" at bounding box center [518, 381] width 70 height 9
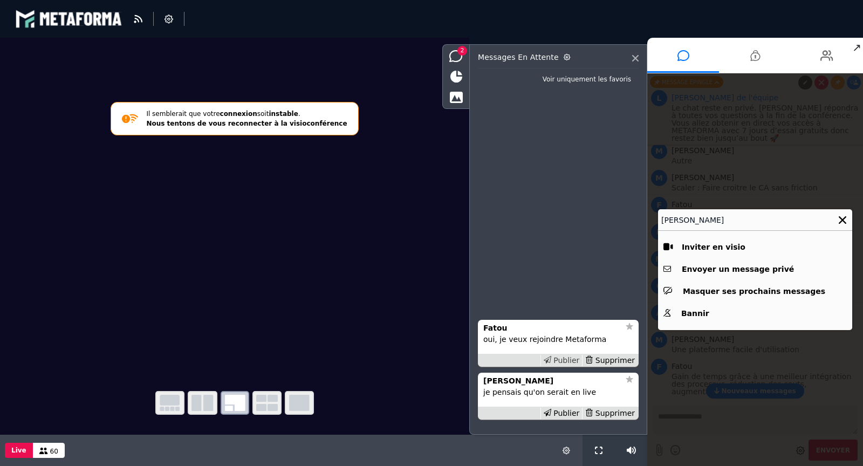
click at [563, 359] on div "Publier" at bounding box center [561, 360] width 42 height 11
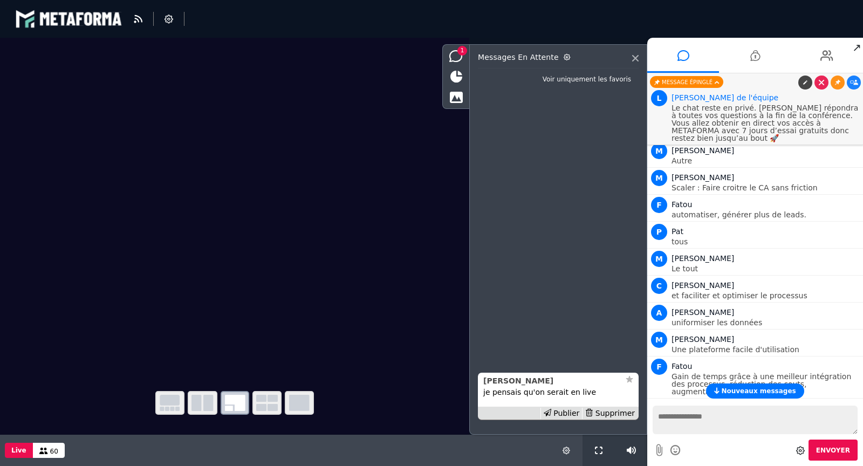
click at [505, 383] on strong "Edouard" at bounding box center [518, 381] width 70 height 9
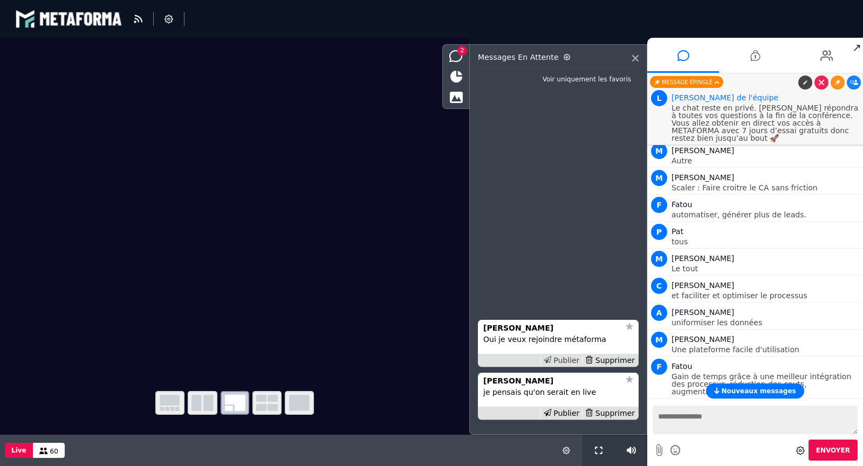
click at [559, 357] on div "Publier" at bounding box center [561, 360] width 42 height 11
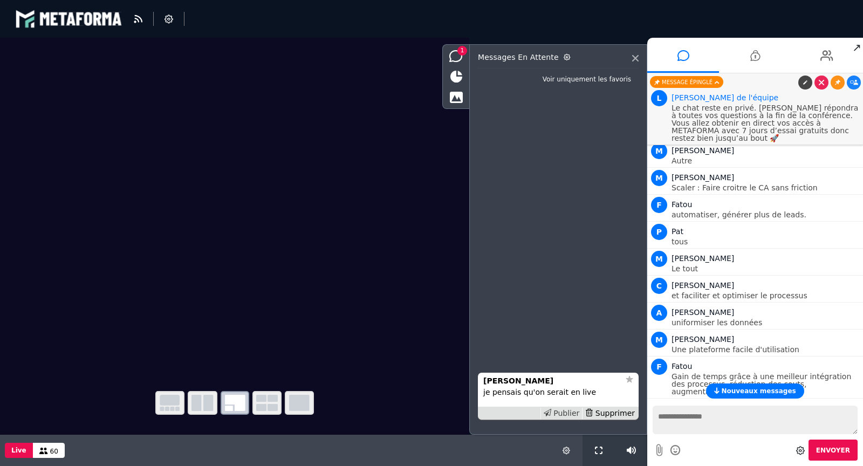
click at [565, 408] on div "Publier" at bounding box center [561, 413] width 42 height 11
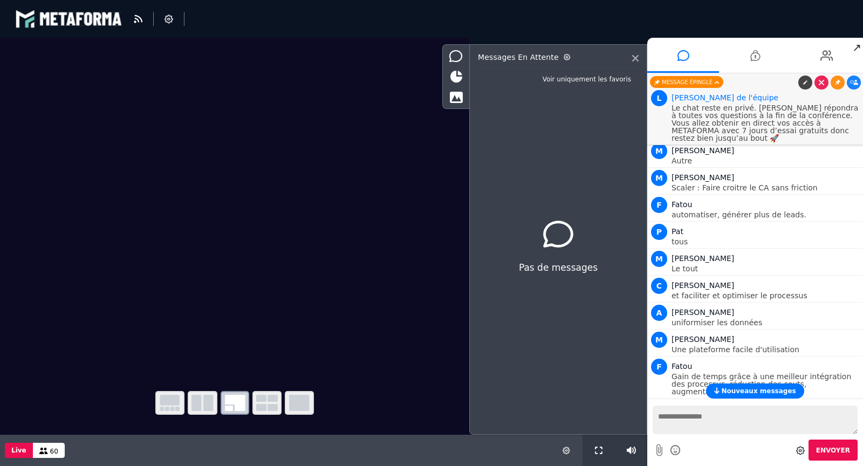
scroll to position [2527, 0]
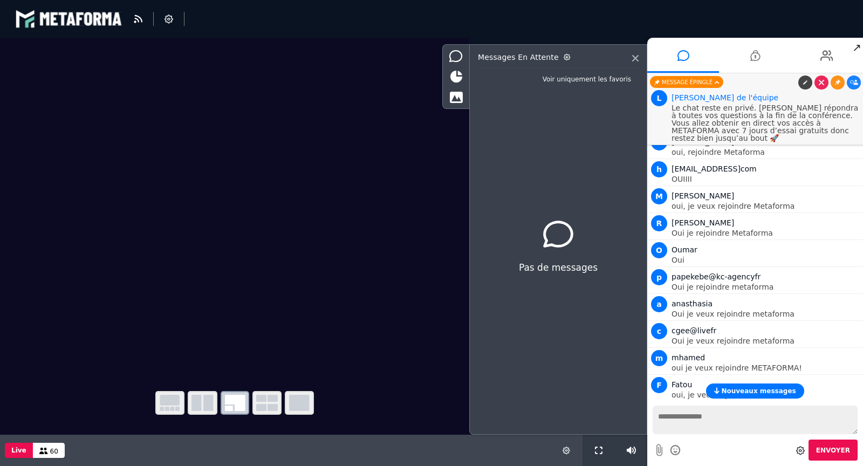
click at [822, 431] on link at bounding box center [822, 438] width 14 height 14
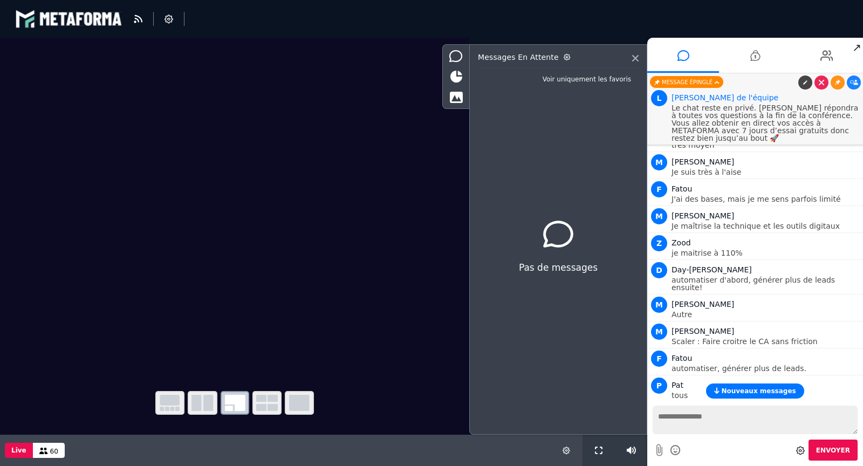
scroll to position [1913, 0]
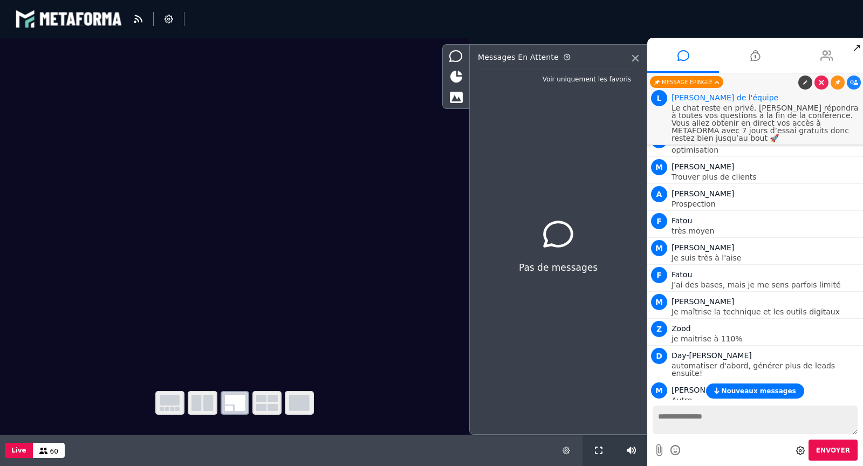
click at [813, 48] on li at bounding box center [827, 55] width 72 height 35
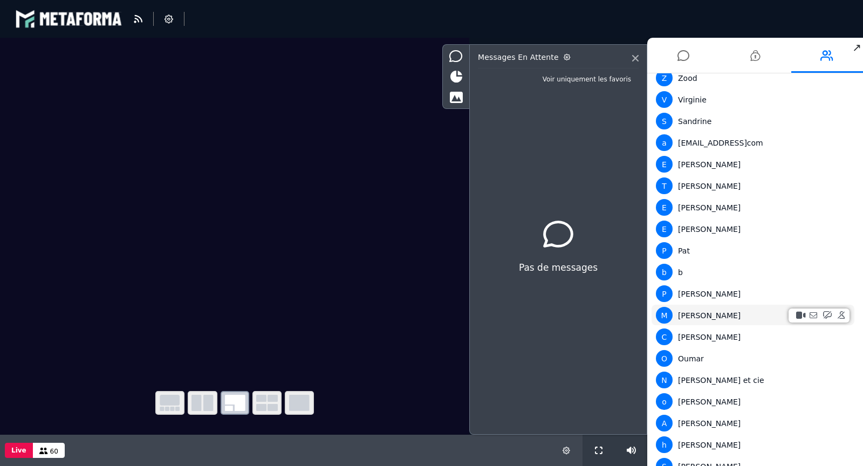
scroll to position [894, 0]
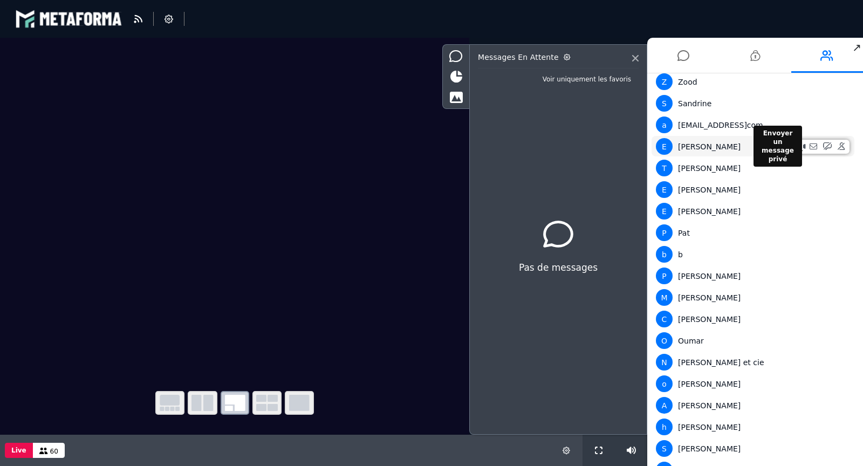
click at [812, 144] on icon at bounding box center [814, 146] width 8 height 8
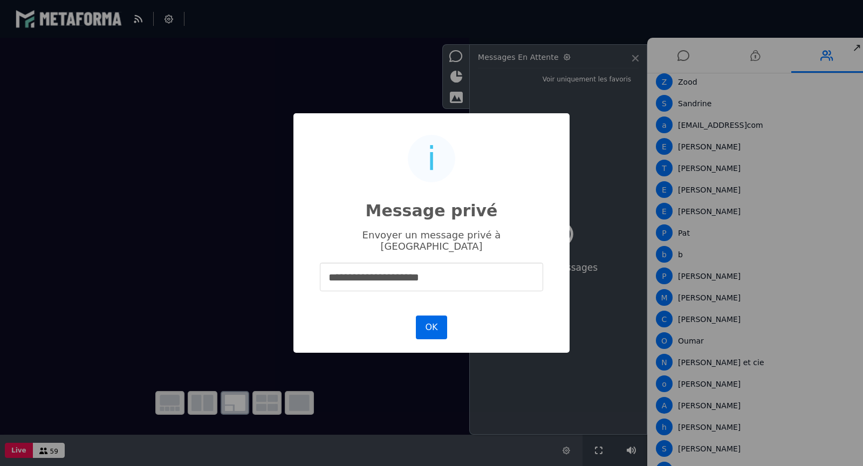
type input "**********"
click at [441, 327] on button "OK" at bounding box center [431, 328] width 31 height 24
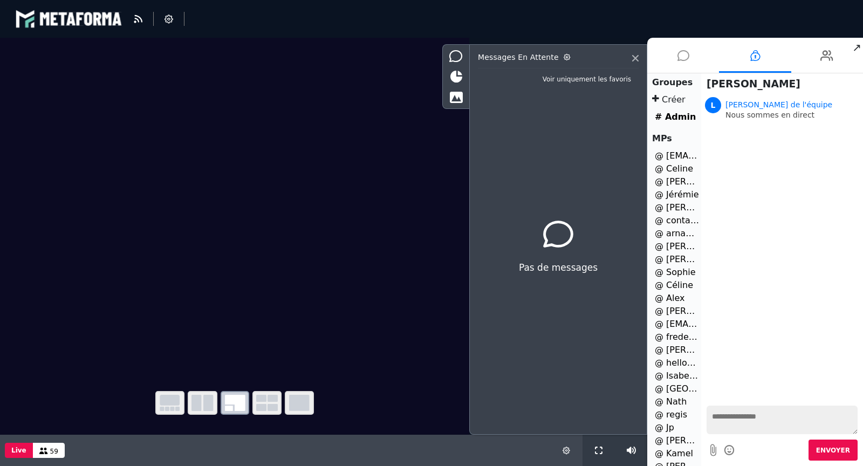
click at [693, 57] on li at bounding box center [683, 55] width 72 height 35
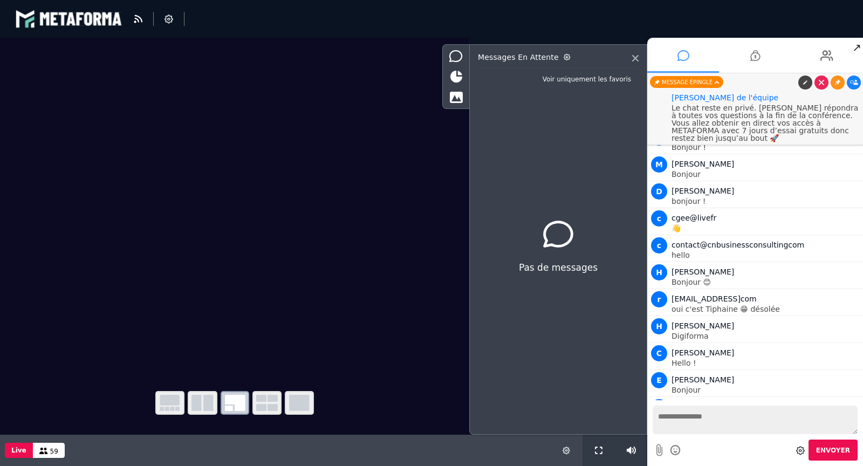
scroll to position [2501, 0]
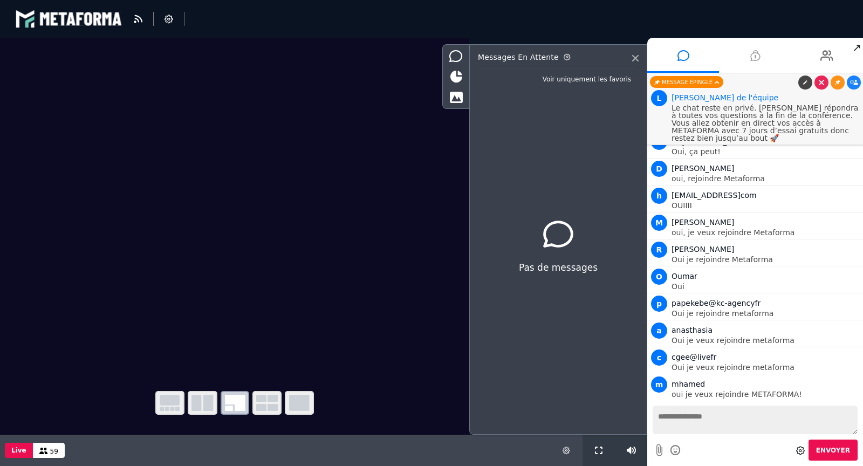
click at [761, 57] on li at bounding box center [755, 55] width 72 height 35
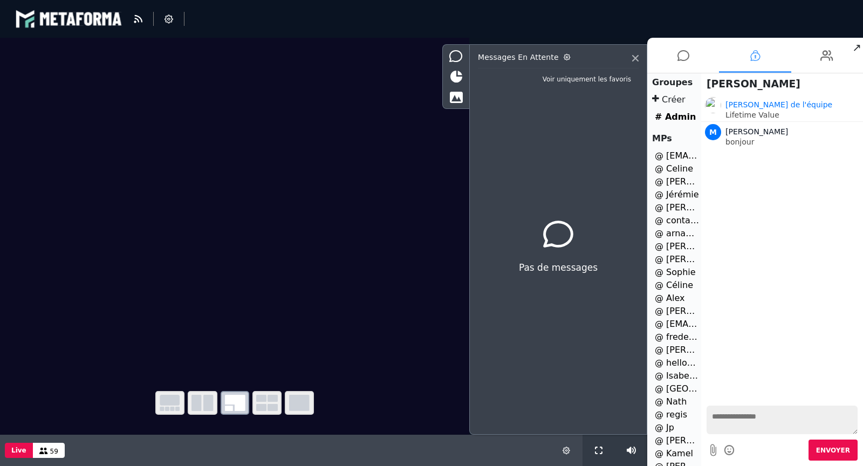
click at [761, 57] on li at bounding box center [755, 55] width 72 height 35
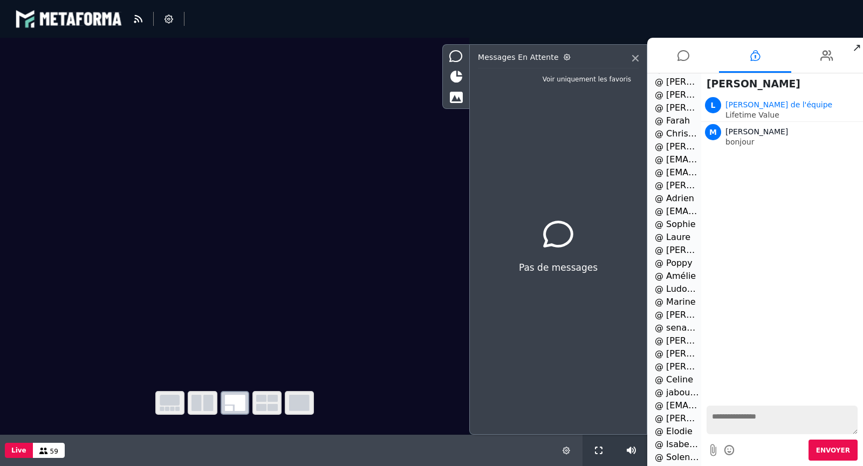
scroll to position [1040, 0]
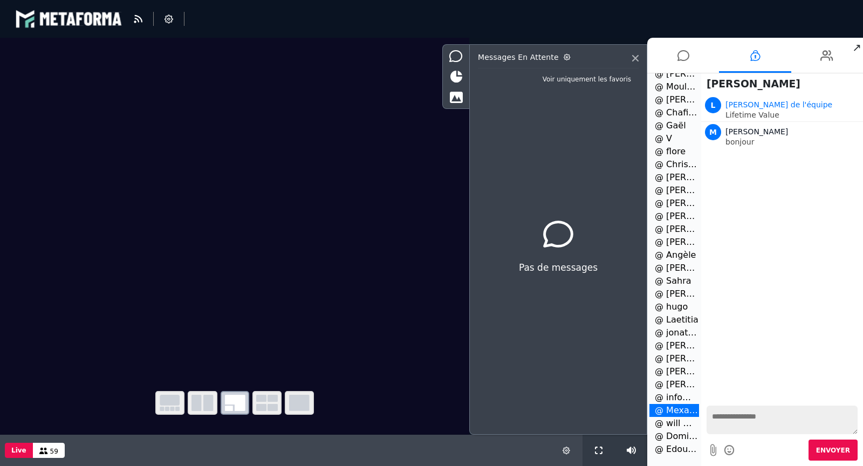
click at [672, 449] on li "@ Edouard" at bounding box center [674, 449] width 50 height 13
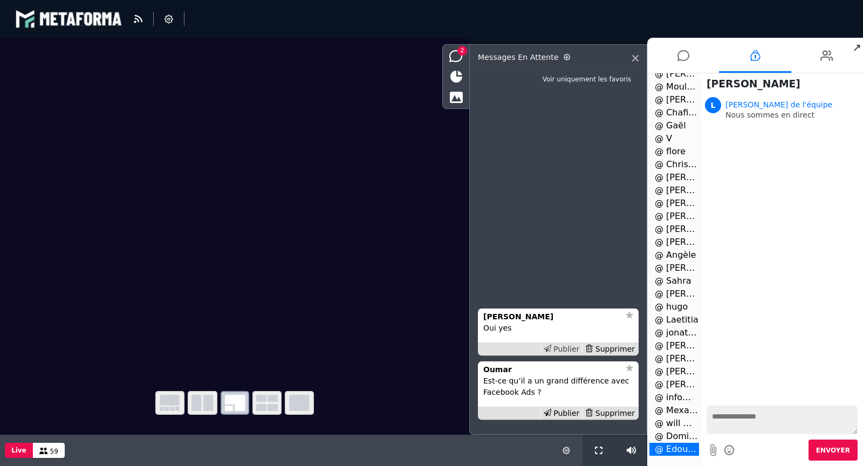
click at [562, 349] on div "Publier" at bounding box center [561, 349] width 42 height 11
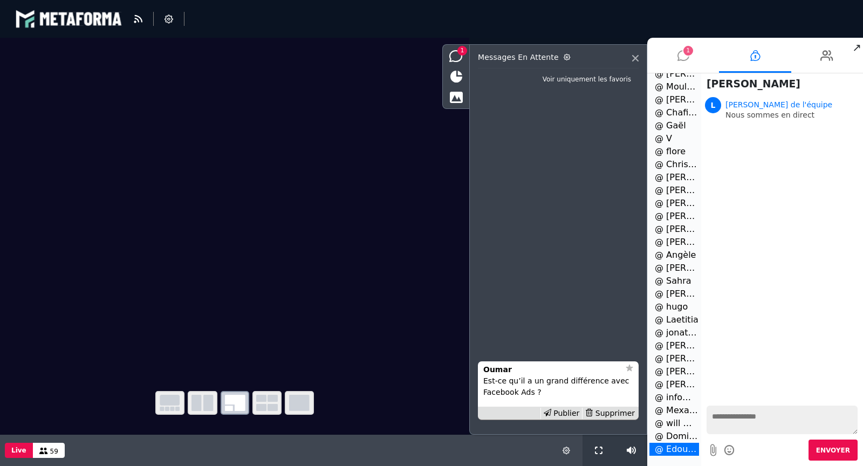
click at [689, 59] on li "1" at bounding box center [683, 55] width 72 height 35
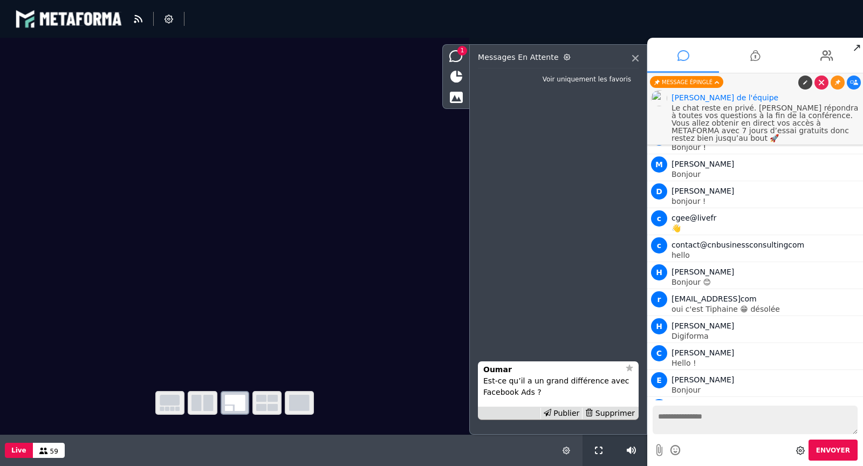
scroll to position [2527, 0]
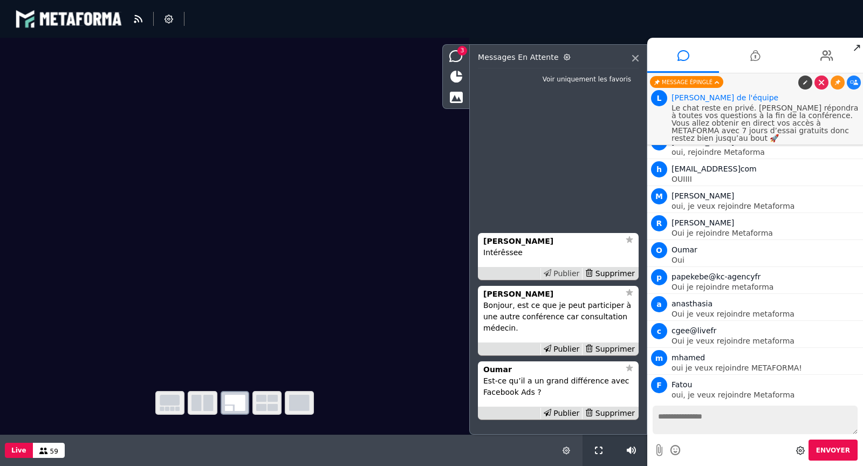
click at [566, 273] on div "Publier" at bounding box center [561, 273] width 42 height 11
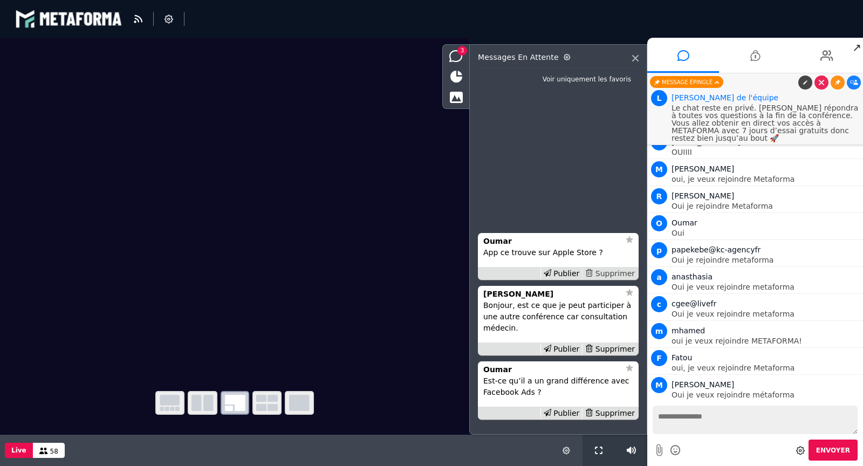
click at [622, 274] on div "Supprimer" at bounding box center [610, 273] width 56 height 11
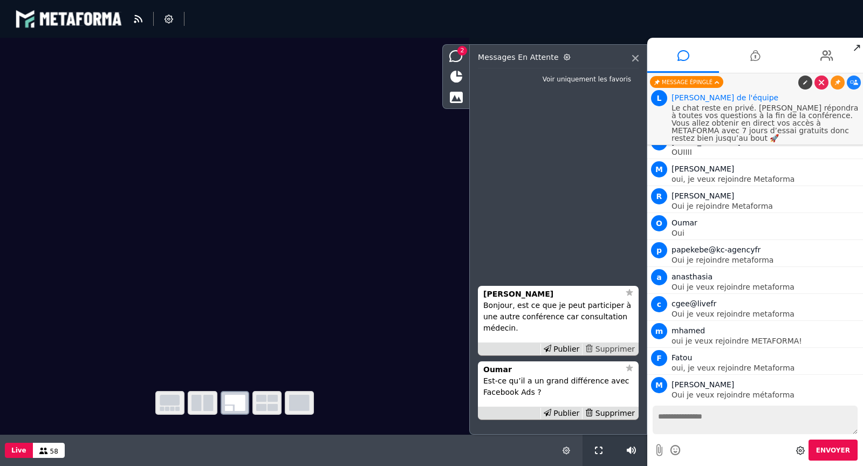
click at [615, 351] on div "Supprimer" at bounding box center [610, 349] width 56 height 11
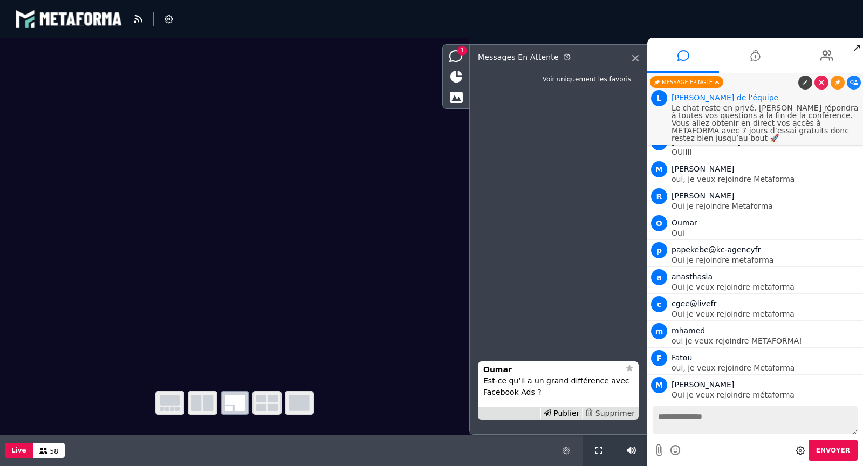
click at [612, 410] on div "Supprimer" at bounding box center [610, 413] width 56 height 11
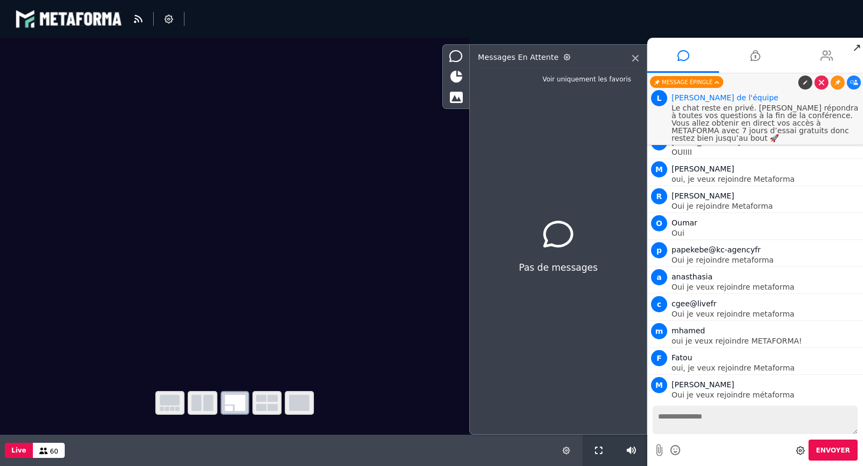
click at [819, 42] on li at bounding box center [827, 55] width 72 height 35
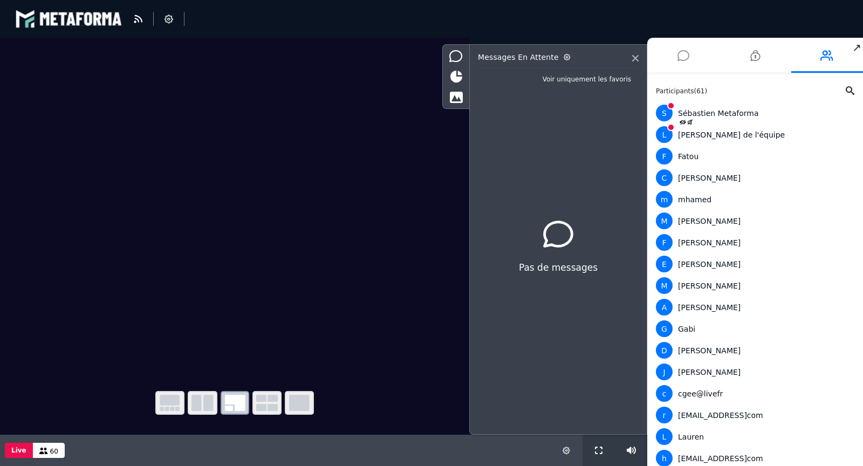
click at [676, 56] on li at bounding box center [683, 55] width 72 height 35
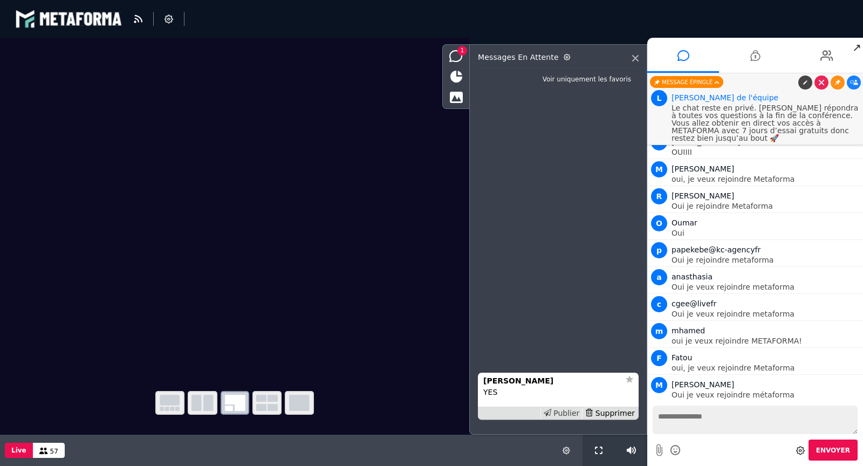
click at [572, 411] on div "Publier" at bounding box center [561, 413] width 42 height 11
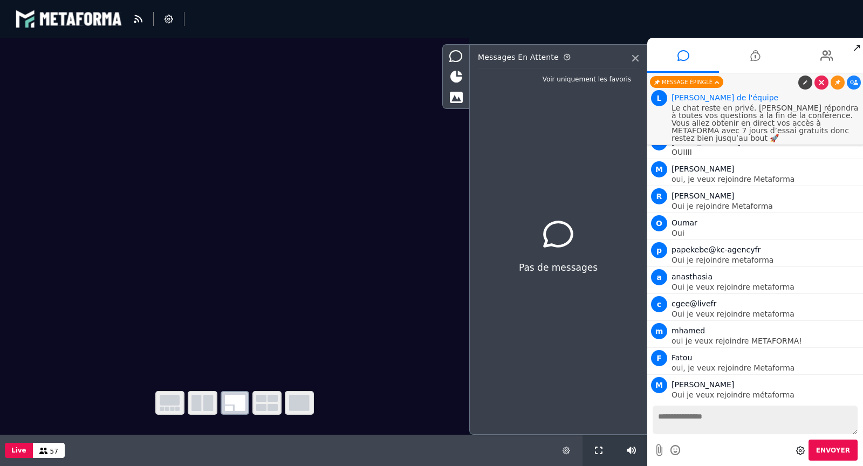
scroll to position [2581, 0]
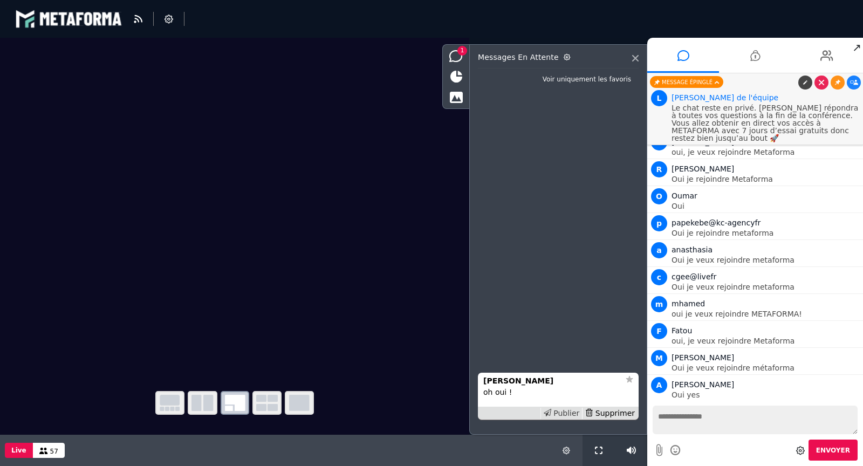
click at [560, 412] on div "Publier" at bounding box center [561, 413] width 42 height 11
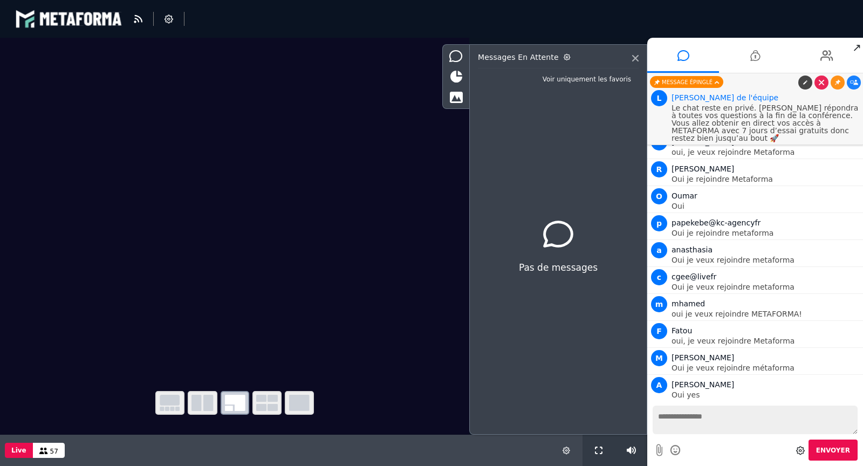
scroll to position [2607, 0]
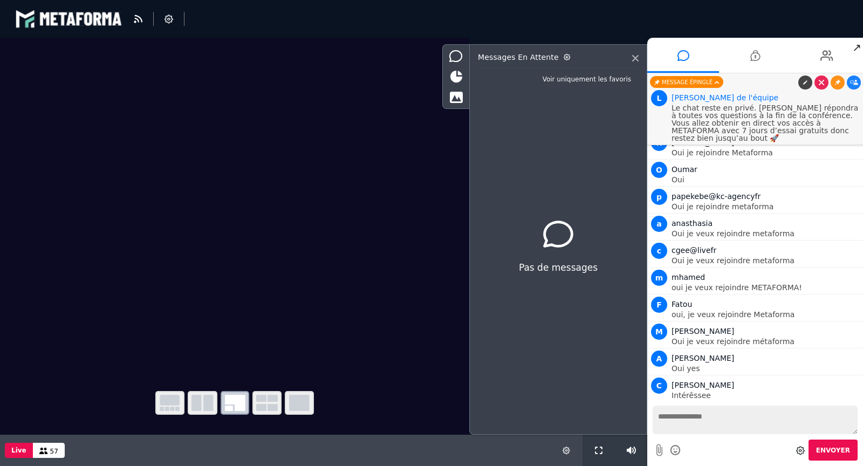
click at [852, 436] on icon at bounding box center [854, 438] width 8 height 5
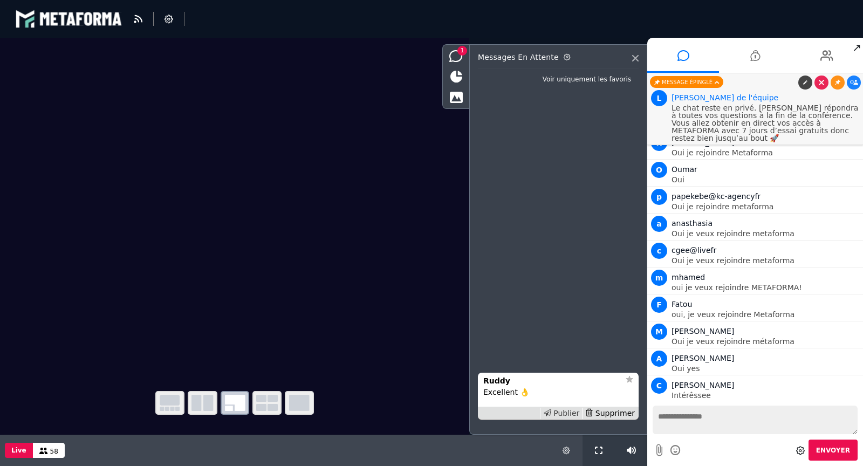
click at [576, 413] on div "Publier" at bounding box center [561, 413] width 42 height 11
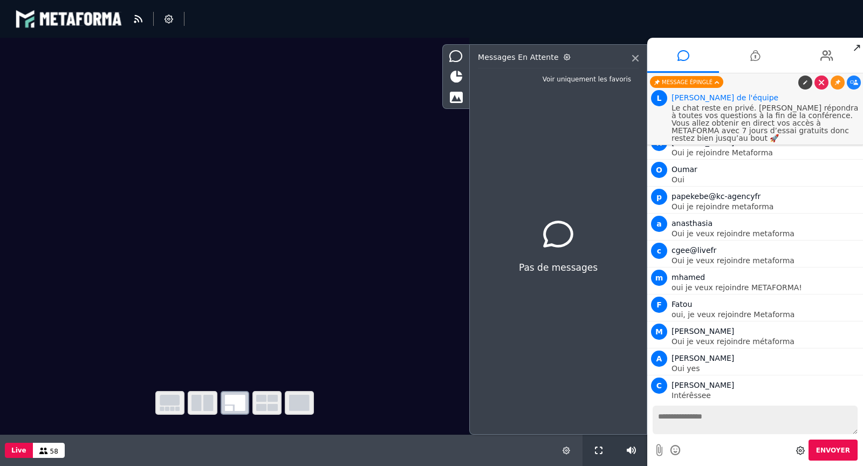
scroll to position [2634, 0]
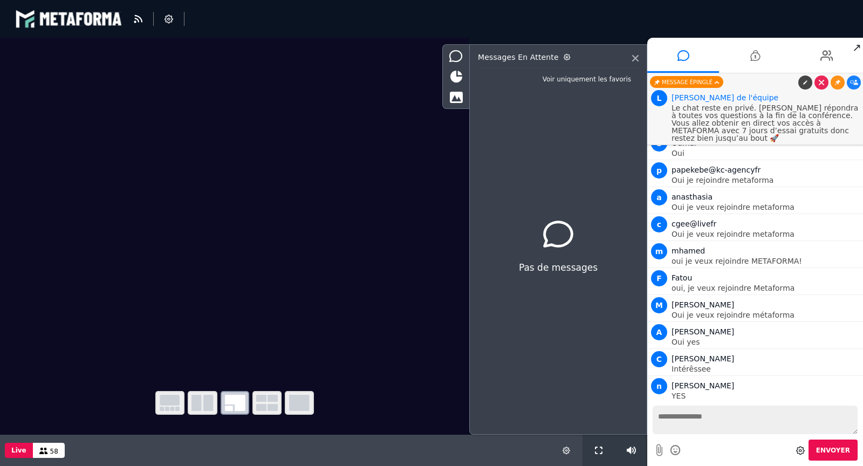
click at [850, 436] on icon at bounding box center [854, 438] width 8 height 5
click at [727, 392] on span "Nouveaux messages" at bounding box center [758, 391] width 74 height 8
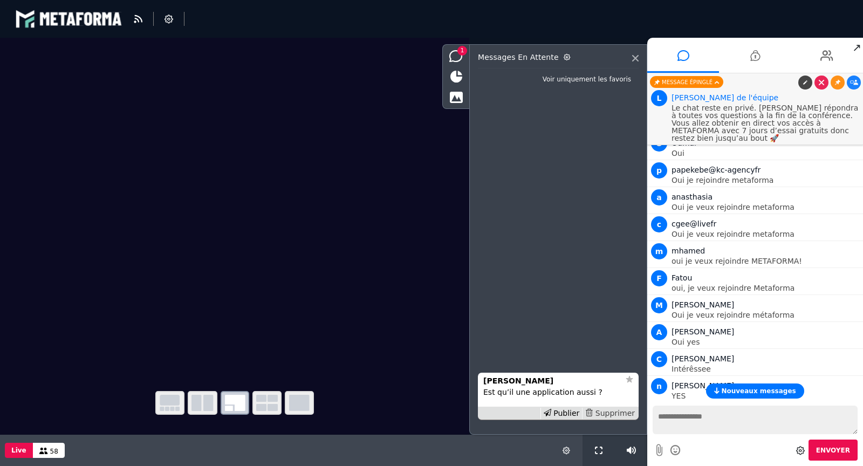
click at [622, 415] on div "Supprimer" at bounding box center [610, 413] width 56 height 11
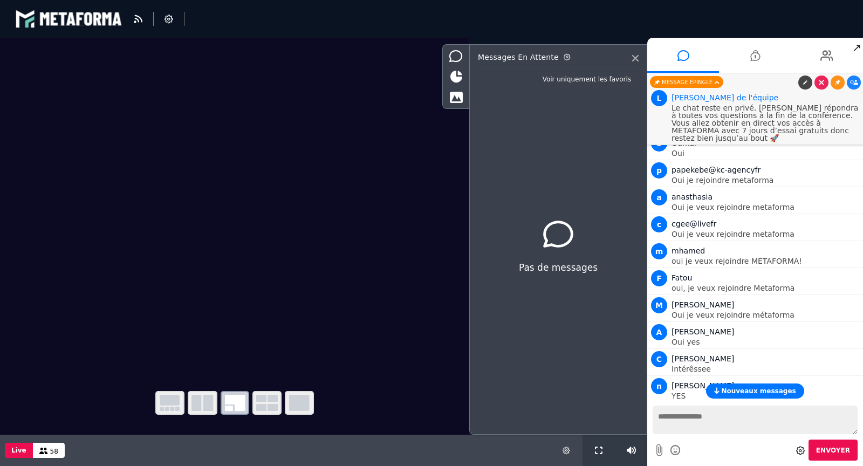
click at [737, 388] on span "Nouveaux messages" at bounding box center [758, 391] width 74 height 8
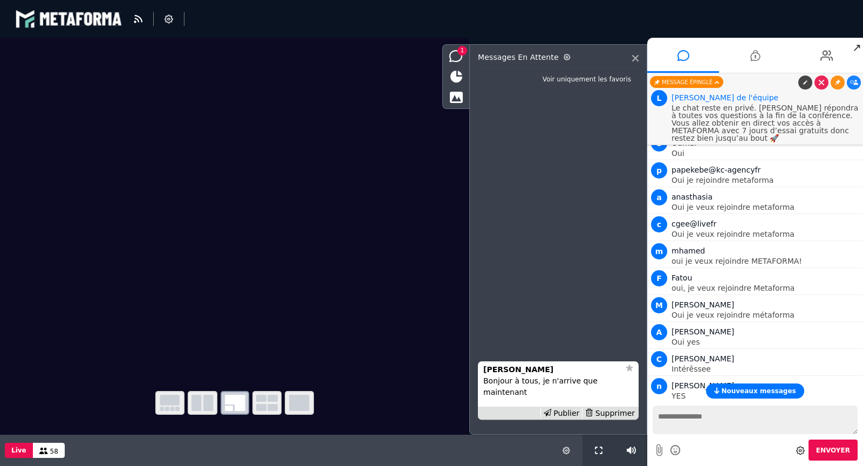
click at [762, 393] on span "Nouveaux messages" at bounding box center [758, 391] width 74 height 8
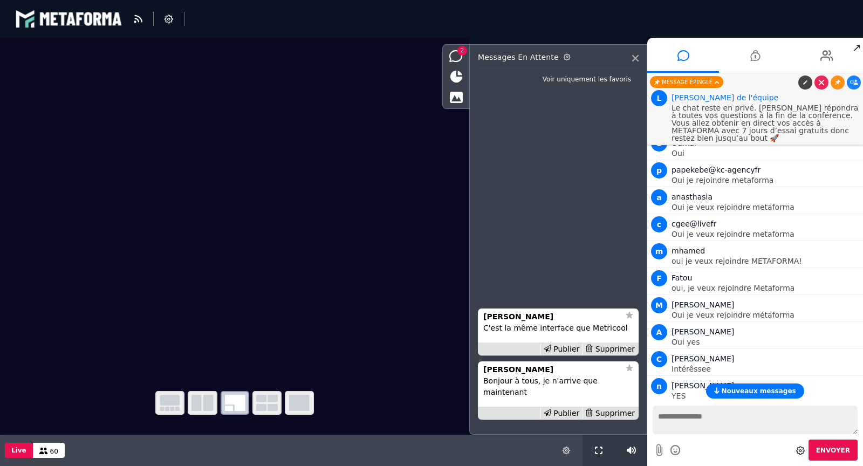
click at [679, 416] on textarea at bounding box center [755, 420] width 205 height 29
paste textarea "**********"
type textarea "**********"
click at [705, 423] on textarea at bounding box center [755, 420] width 205 height 29
paste textarea "**********"
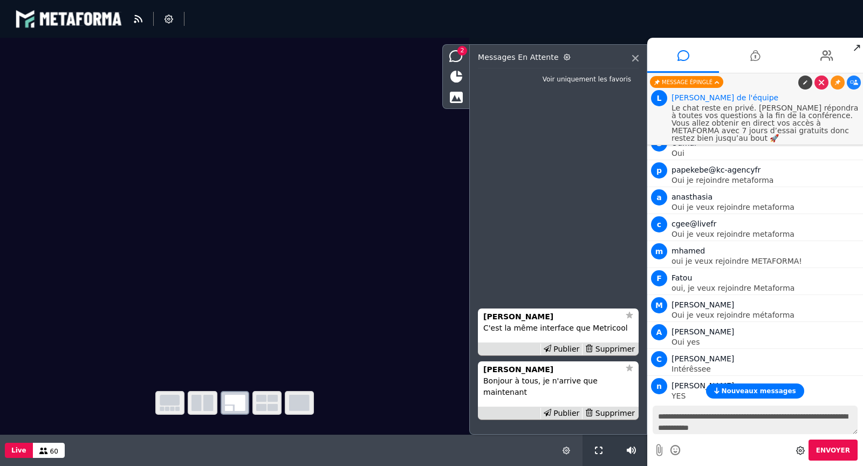
type textarea "**********"
click at [673, 452] on icon at bounding box center [676, 449] width 12 height 13
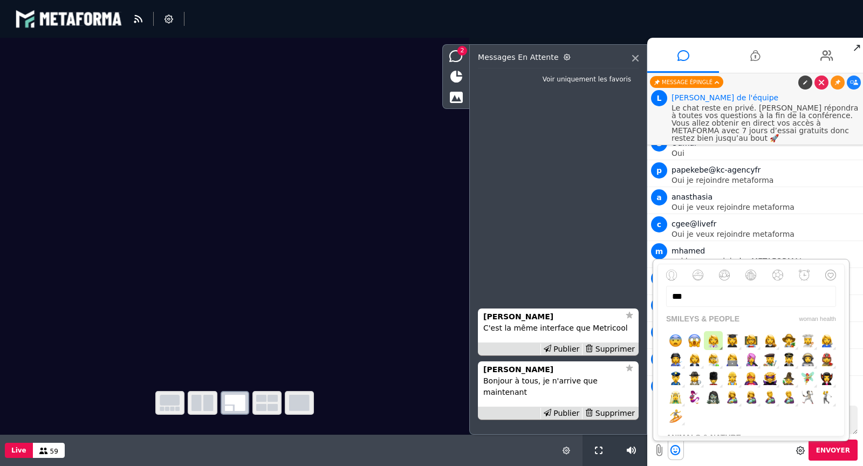
scroll to position [0, 0]
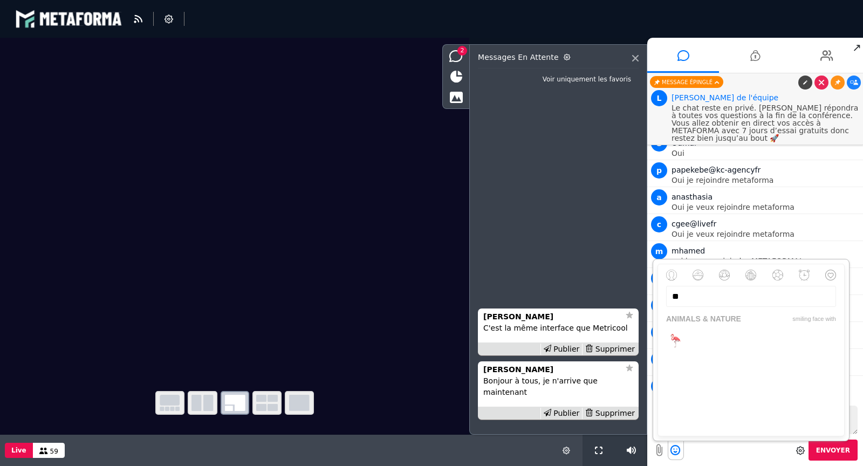
type input "*"
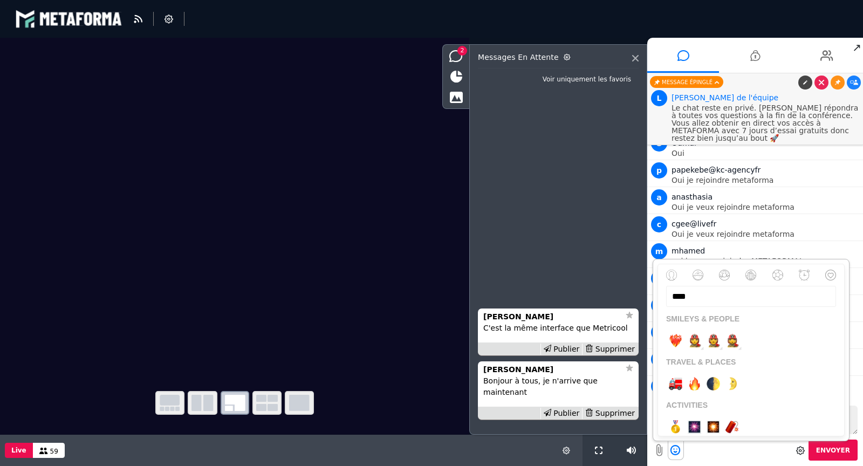
scroll to position [17, 0]
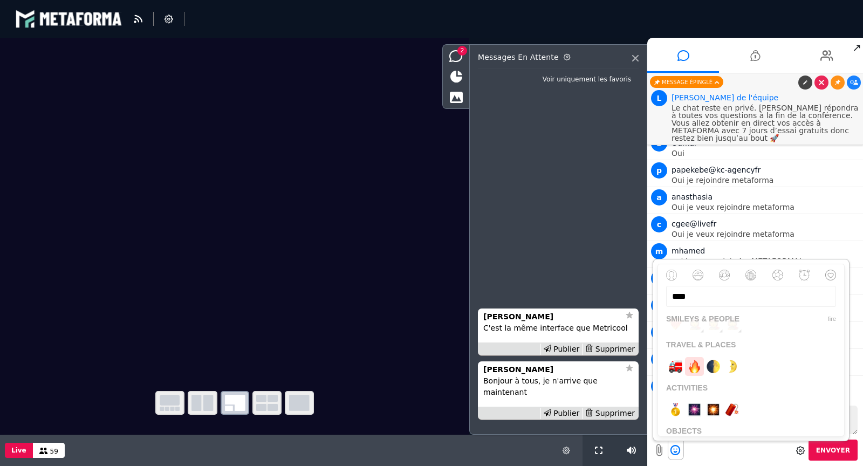
type input "****"
click at [697, 366] on img "button" at bounding box center [694, 366] width 13 height 13
type textarea "**********"
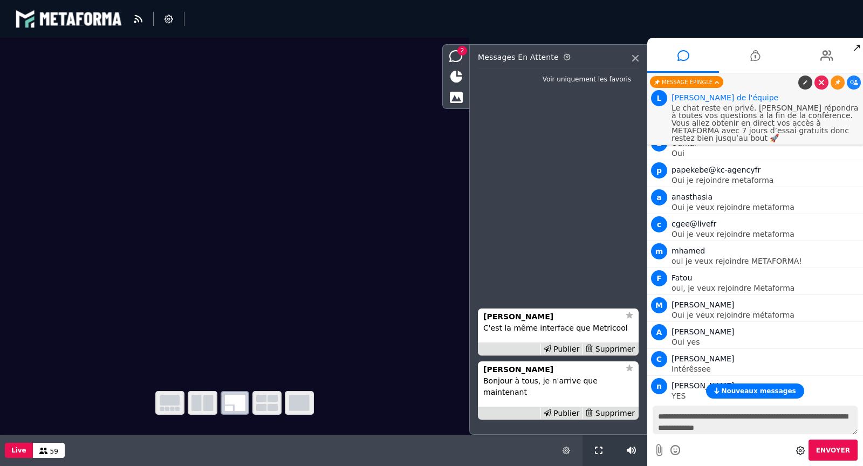
click at [823, 421] on textarea "**********" at bounding box center [755, 420] width 205 height 29
paste textarea "**********"
type textarea "**********"
click at [814, 60] on li at bounding box center [827, 55] width 72 height 35
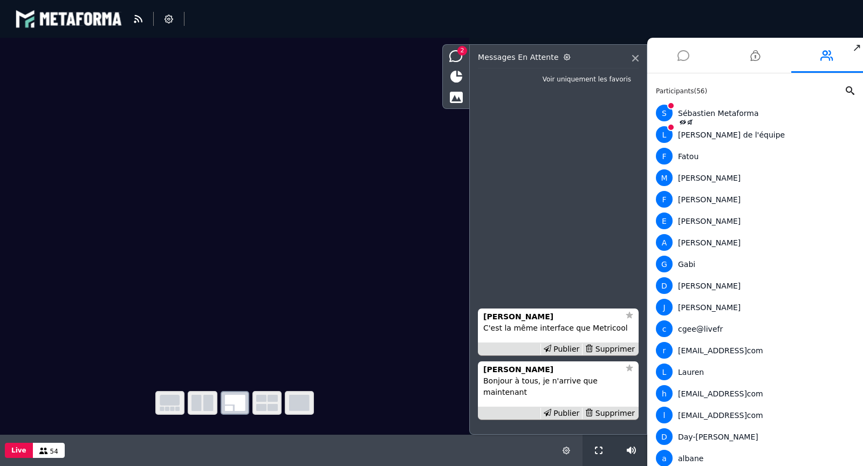
click at [691, 55] on li at bounding box center [683, 55] width 72 height 35
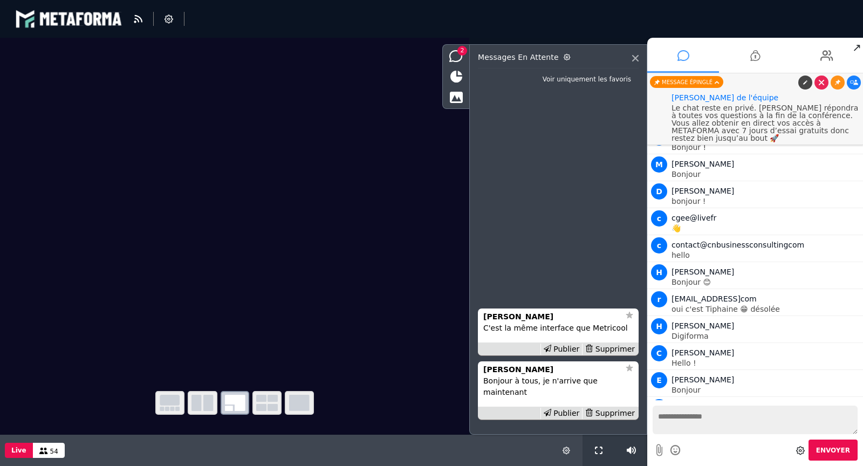
scroll to position [2634, 0]
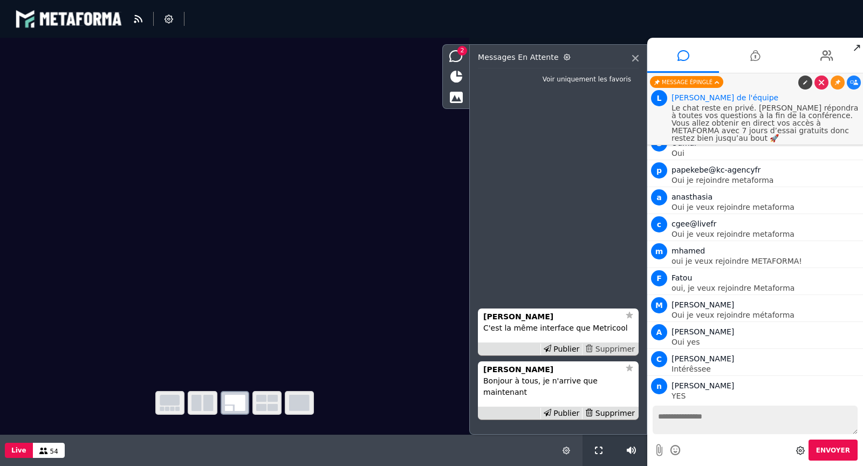
click at [616, 355] on div "Supprimer" at bounding box center [610, 349] width 56 height 11
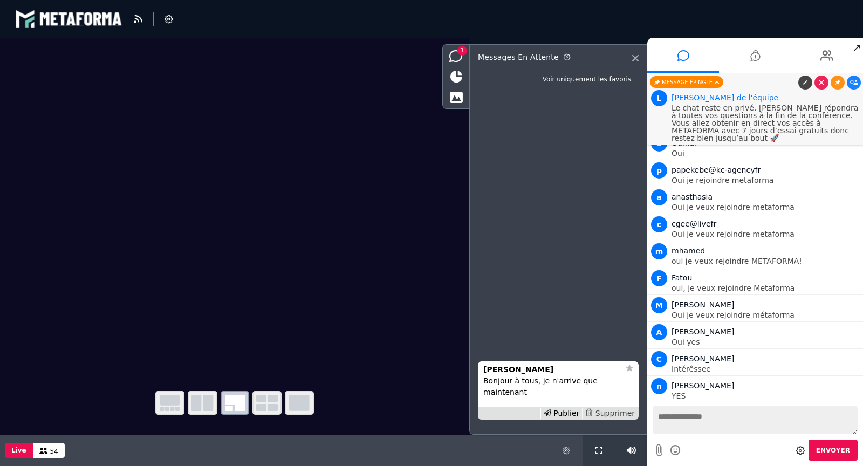
click at [610, 412] on div "Supprimer" at bounding box center [610, 413] width 56 height 11
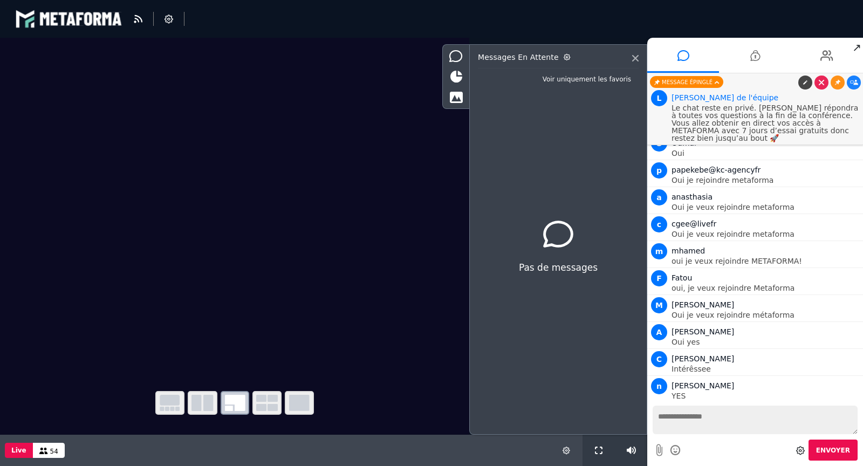
click at [680, 418] on textarea at bounding box center [755, 420] width 205 height 29
paste textarea "**********"
type textarea "**********"
click at [734, 389] on span "Nouveaux messages" at bounding box center [758, 391] width 74 height 8
click at [832, 417] on textarea "**********" at bounding box center [755, 420] width 205 height 29
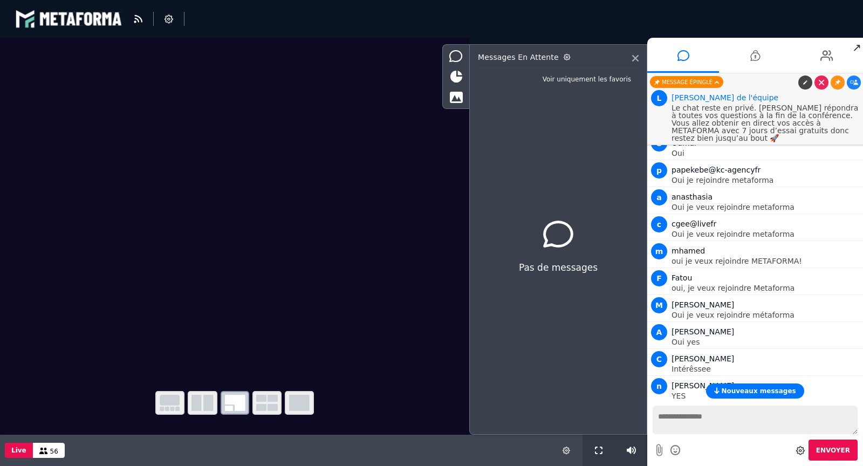
scroll to position [2661, 0]
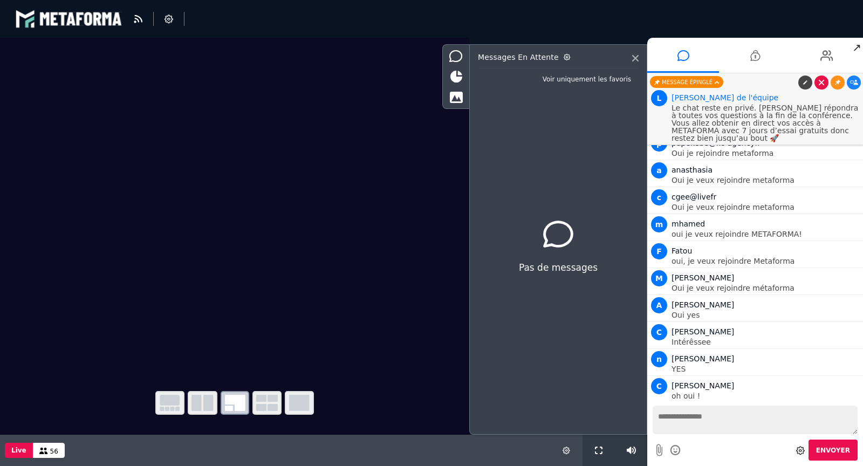
click at [821, 84] on icon at bounding box center [821, 82] width 5 height 5
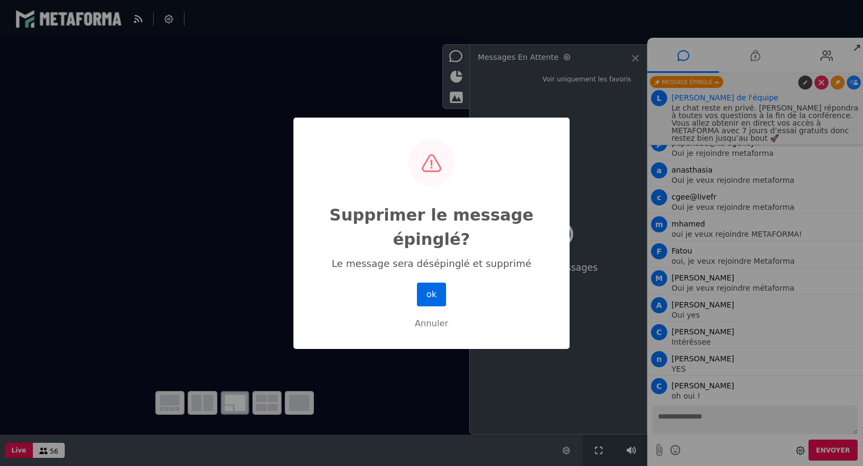
click at [434, 289] on button "ok" at bounding box center [431, 295] width 29 height 24
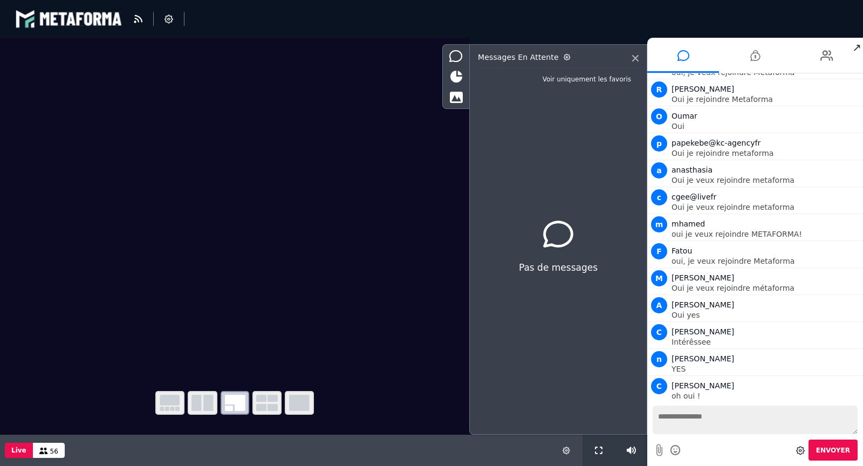
click at [850, 436] on icon at bounding box center [854, 438] width 8 height 5
click at [836, 436] on icon at bounding box center [837, 438] width 5 height 5
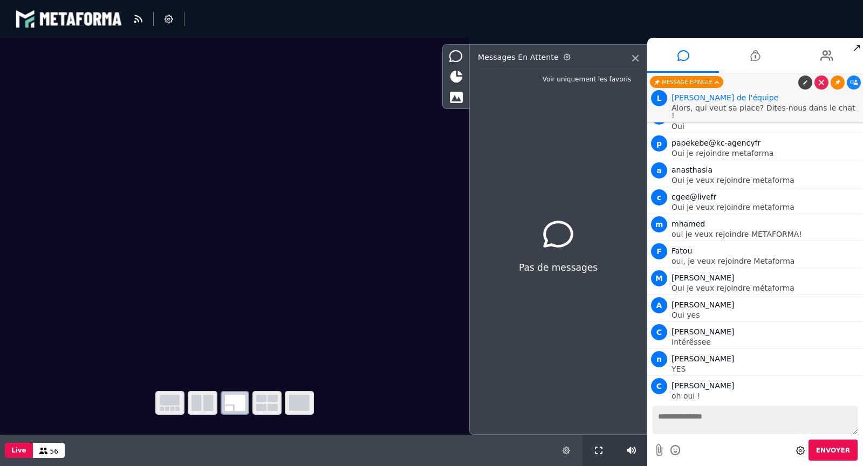
scroll to position [2634, 0]
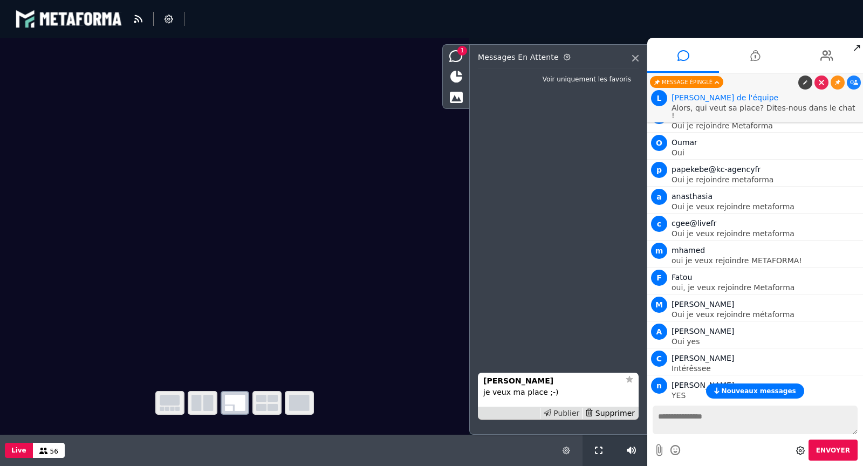
click at [567, 414] on div "Publier" at bounding box center [561, 413] width 42 height 11
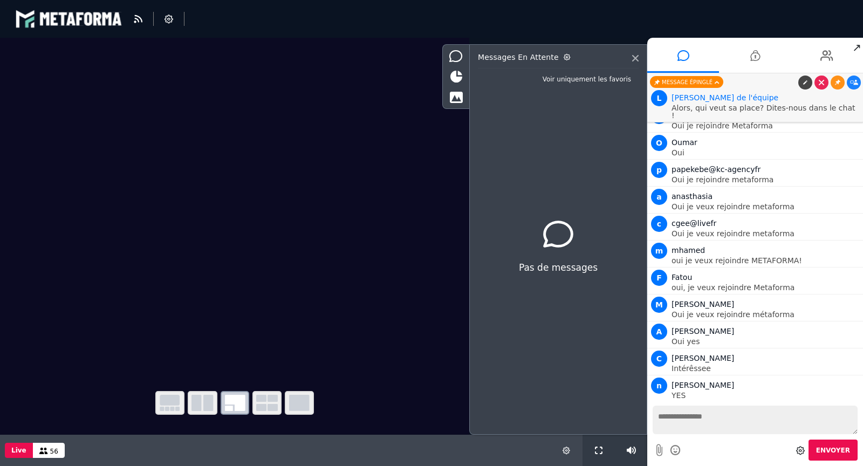
scroll to position [2661, 0]
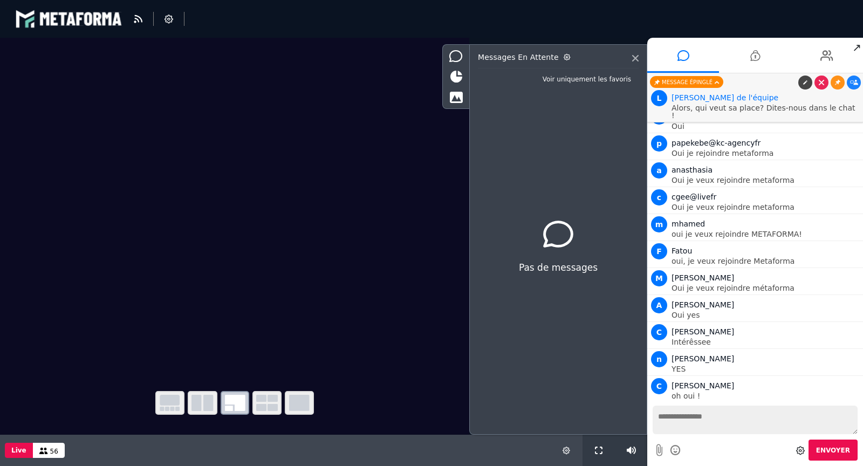
click at [851, 436] on icon at bounding box center [854, 438] width 8 height 5
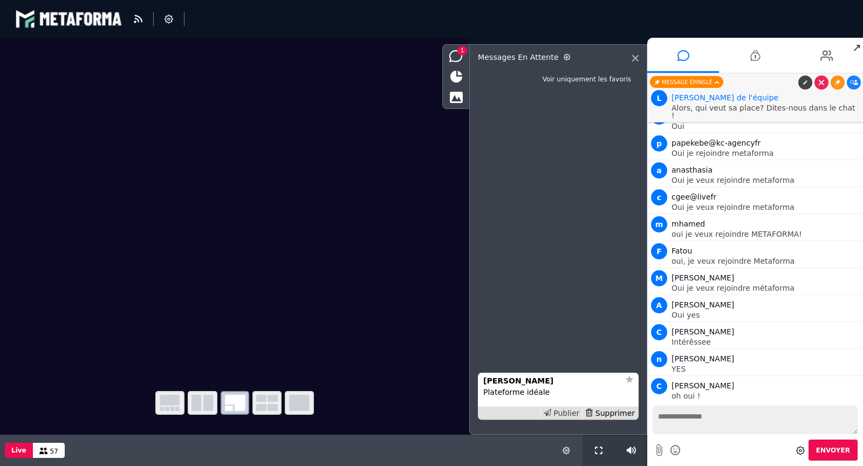
click at [570, 414] on div "Publier" at bounding box center [561, 413] width 42 height 11
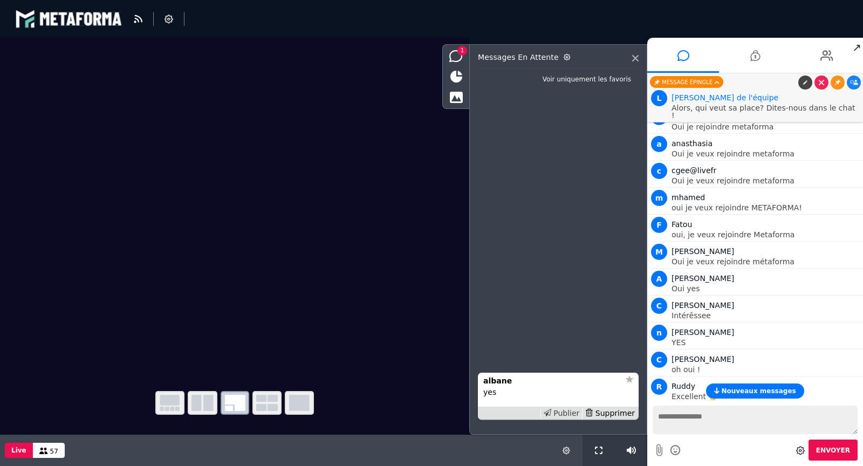
click at [566, 414] on div "Publier" at bounding box center [561, 413] width 42 height 11
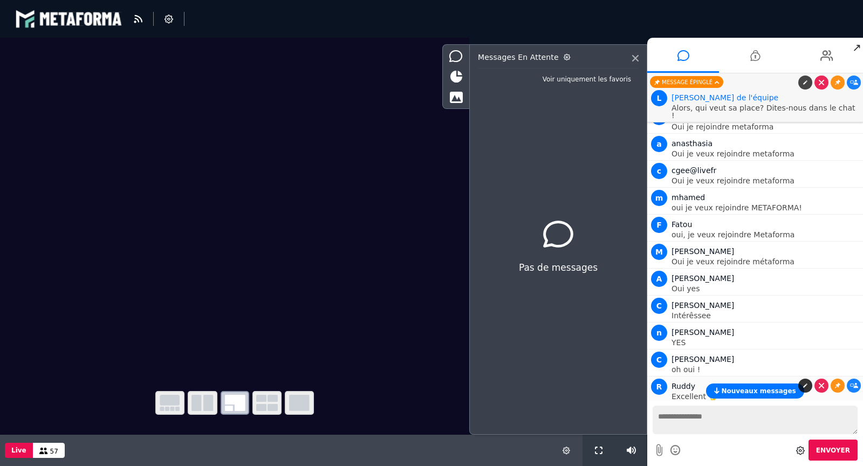
scroll to position [2714, 0]
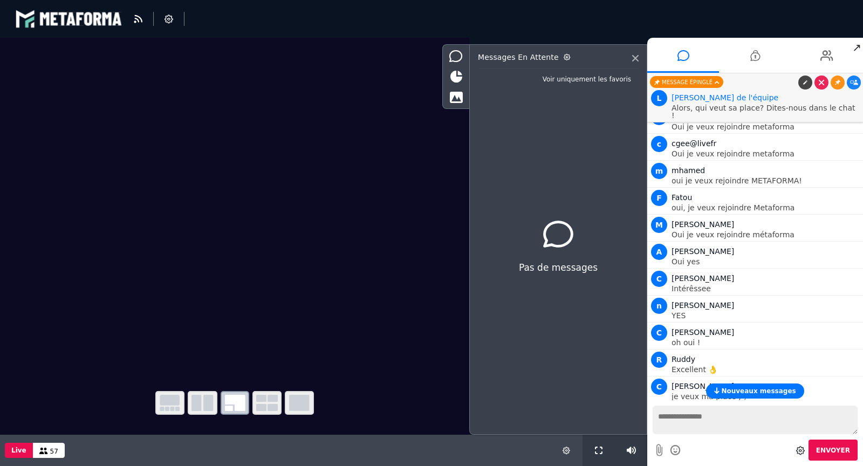
click at [853, 410] on icon at bounding box center [854, 412] width 8 height 5
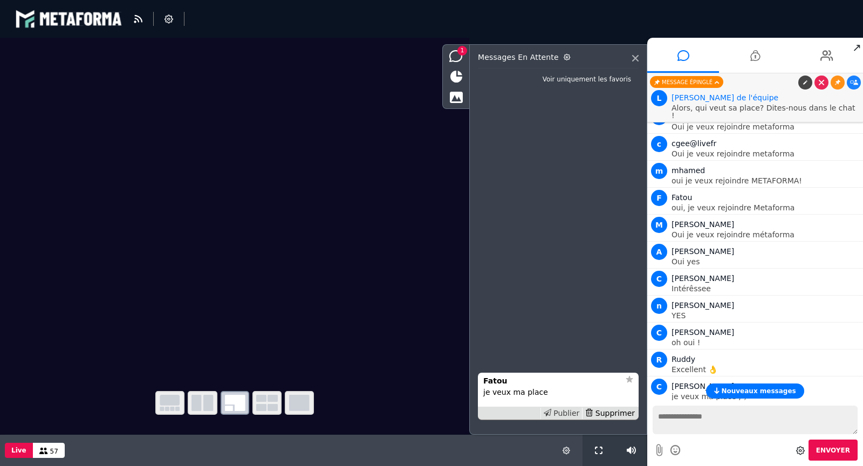
click at [569, 414] on div "Publier" at bounding box center [561, 413] width 42 height 11
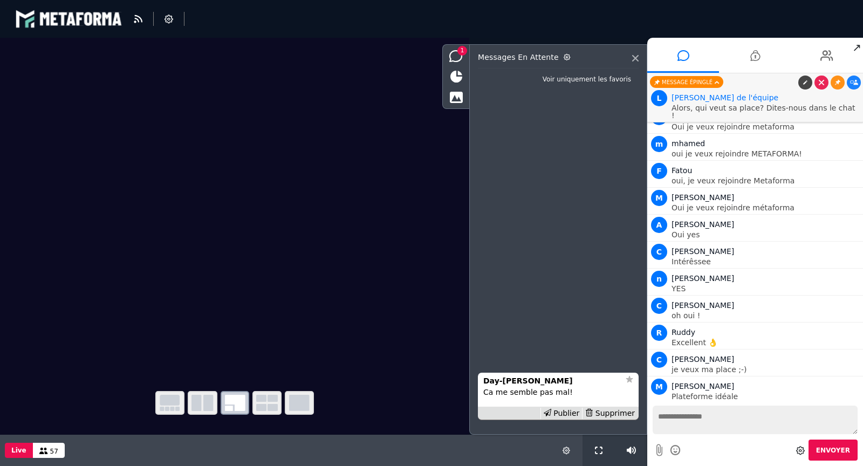
click at [853, 437] on icon at bounding box center [854, 439] width 8 height 5
click at [573, 415] on div "Publier" at bounding box center [561, 413] width 42 height 11
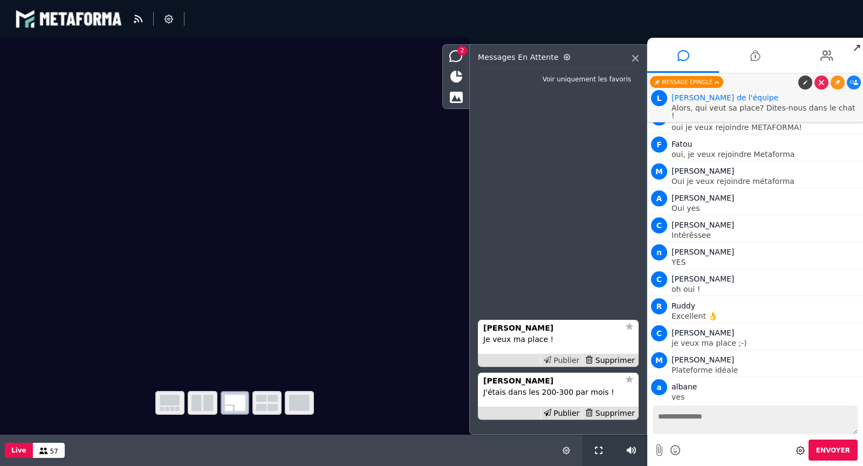
click at [567, 360] on div "Publier" at bounding box center [561, 360] width 42 height 11
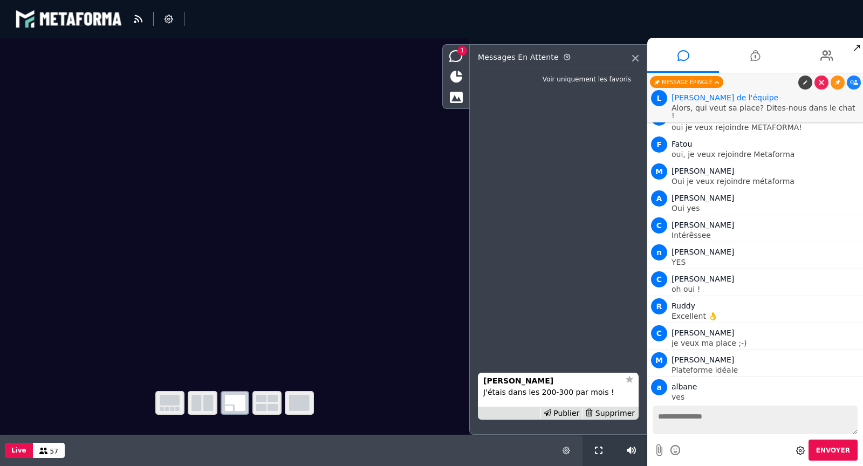
scroll to position [2795, 0]
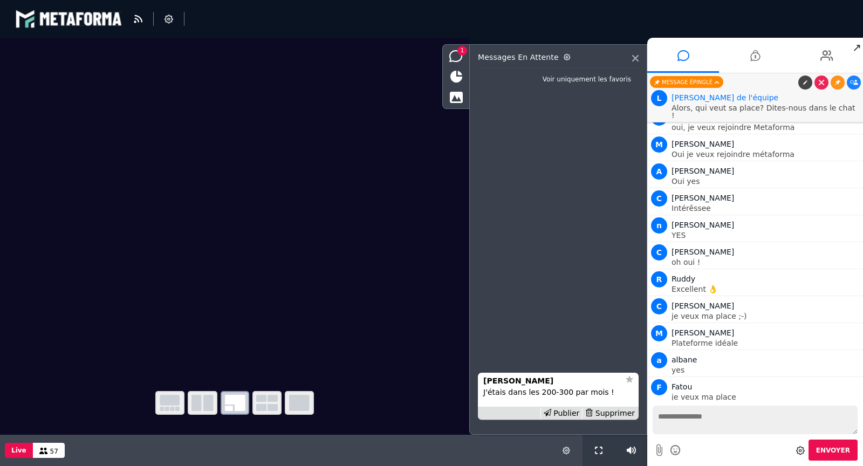
click at [710, 110] on p "Alors, qui veut sa place? Dites-nous dans le chat !" at bounding box center [766, 111] width 189 height 15
copy p "Alors, qui veut sa place? Dites-nous dans le chat !"
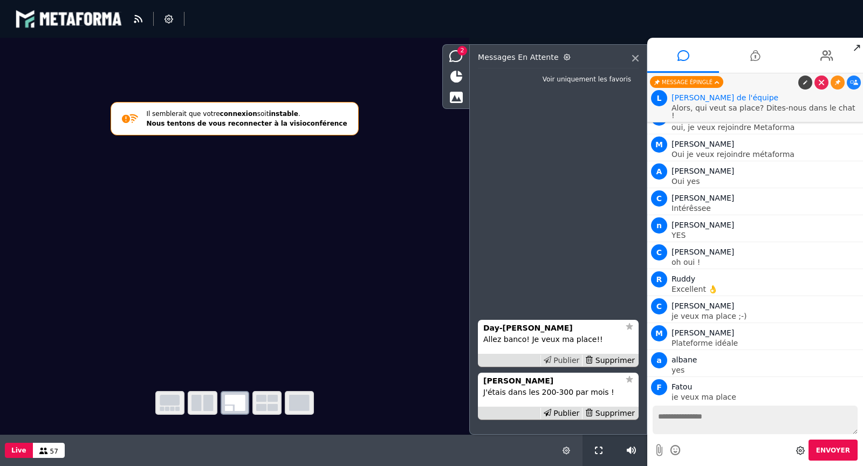
click at [564, 361] on div "Publier" at bounding box center [561, 360] width 42 height 11
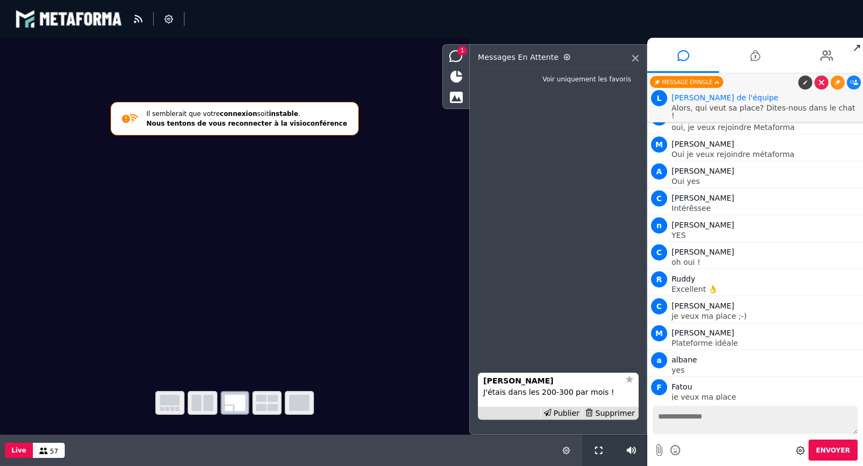
scroll to position [2821, 0]
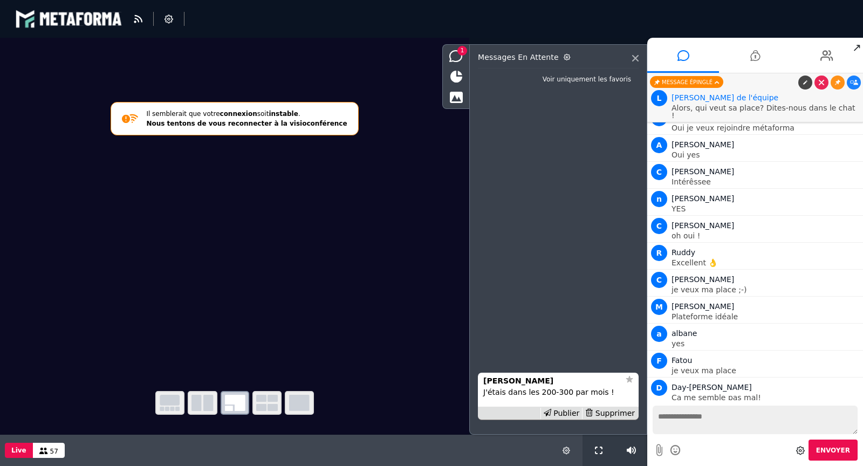
click at [851, 438] on icon at bounding box center [854, 440] width 8 height 5
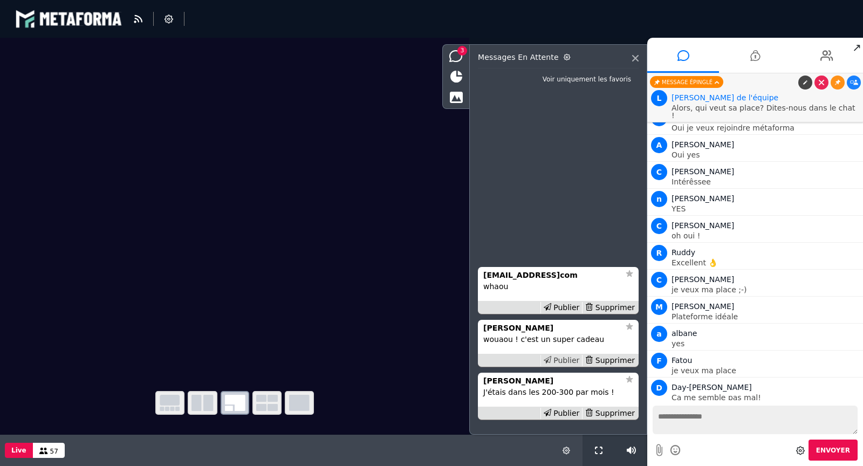
click at [569, 361] on div "Publier" at bounding box center [561, 360] width 42 height 11
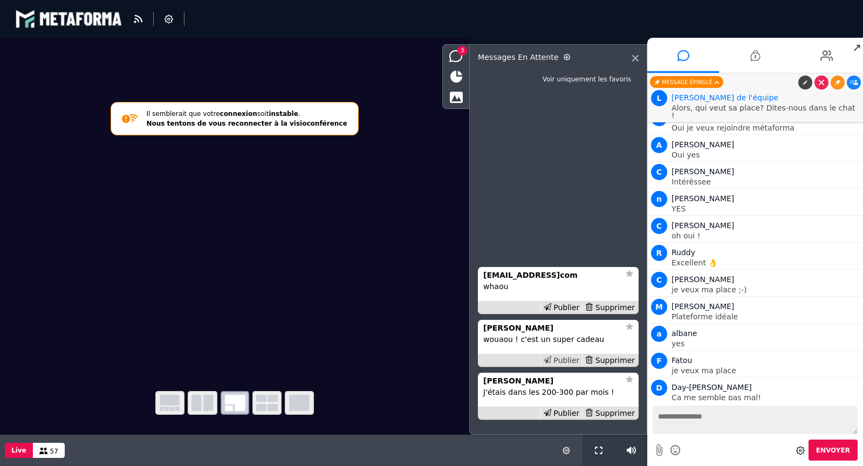
scroll to position [2848, 0]
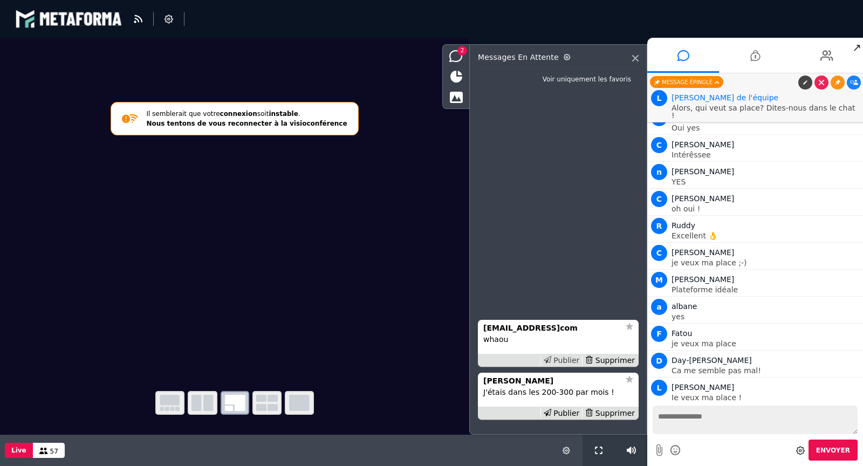
click at [570, 360] on div "Publier" at bounding box center [561, 360] width 42 height 11
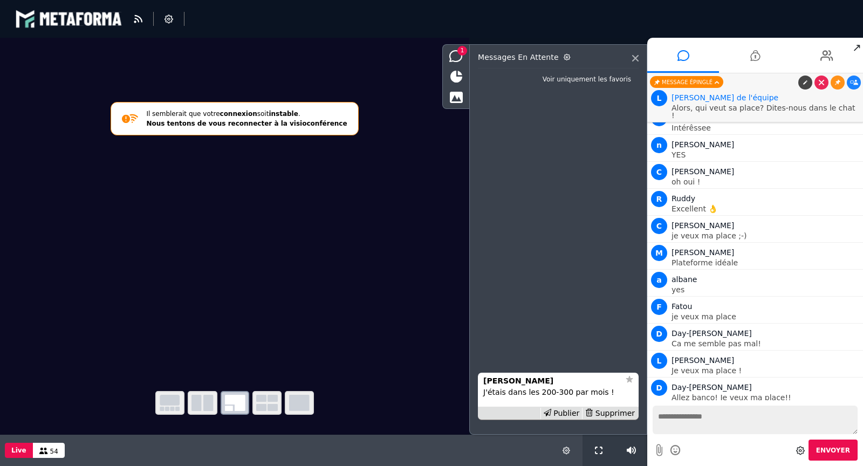
click at [850, 411] on icon at bounding box center [854, 413] width 8 height 5
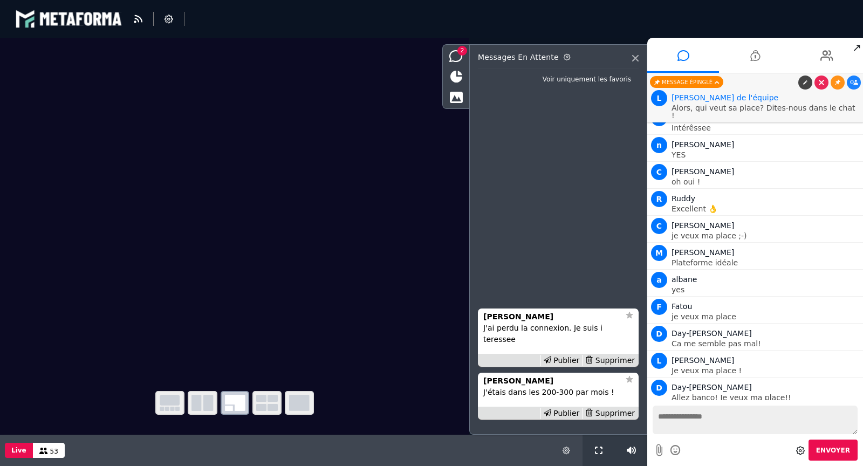
click at [851, 438] on icon at bounding box center [854, 440] width 8 height 5
click at [453, 95] on icon at bounding box center [455, 97] width 13 height 12
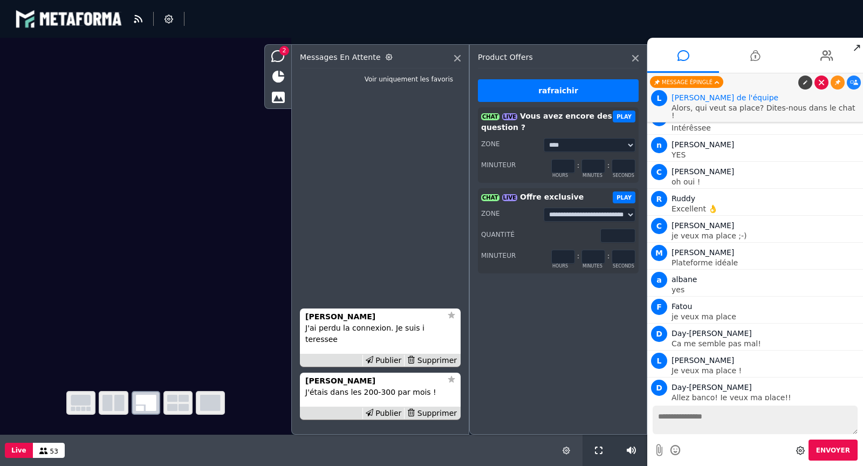
click at [822, 81] on icon at bounding box center [821, 82] width 5 height 5
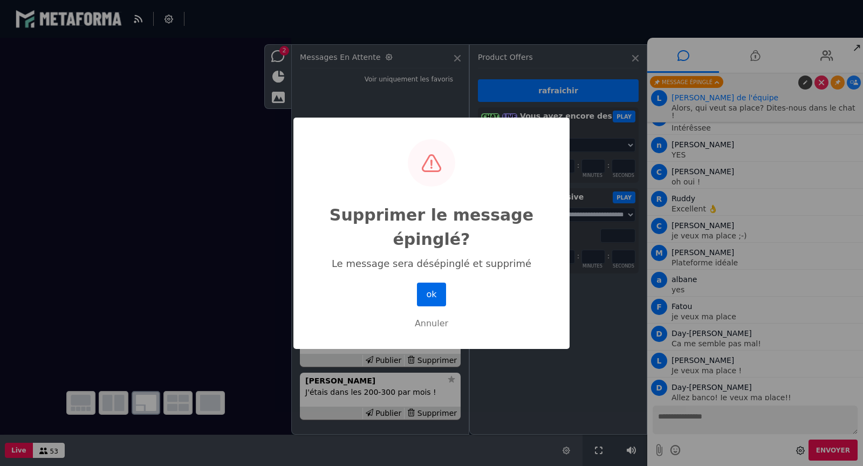
click at [429, 288] on button "ok" at bounding box center [431, 295] width 29 height 24
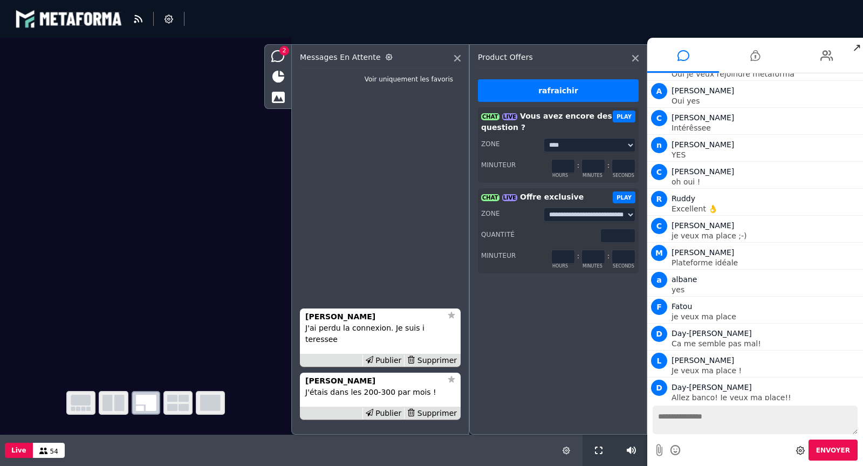
click at [625, 199] on button "PLAY" at bounding box center [624, 197] width 23 height 12
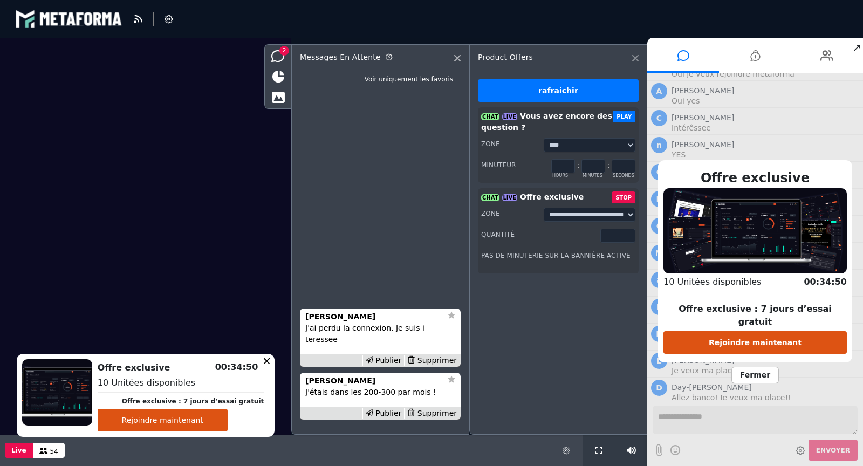
click at [634, 57] on icon at bounding box center [635, 58] width 6 height 6
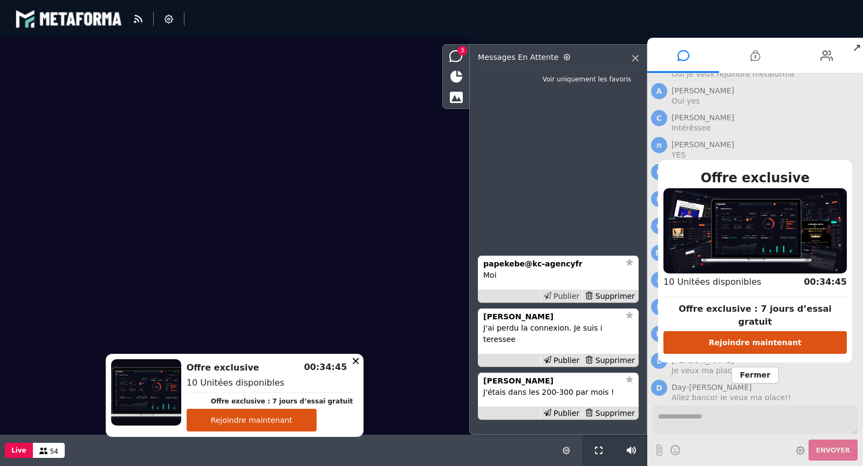
click at [571, 302] on div "Publier" at bounding box center [561, 296] width 42 height 11
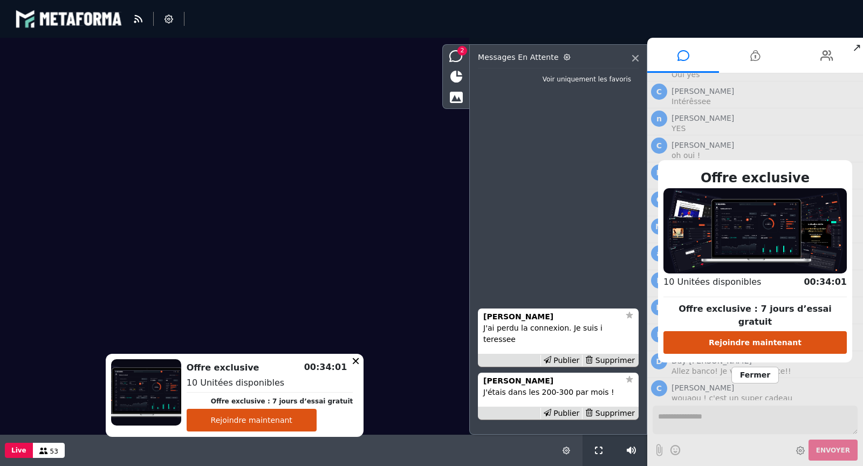
click at [749, 367] on span "Fermer" at bounding box center [754, 375] width 47 height 17
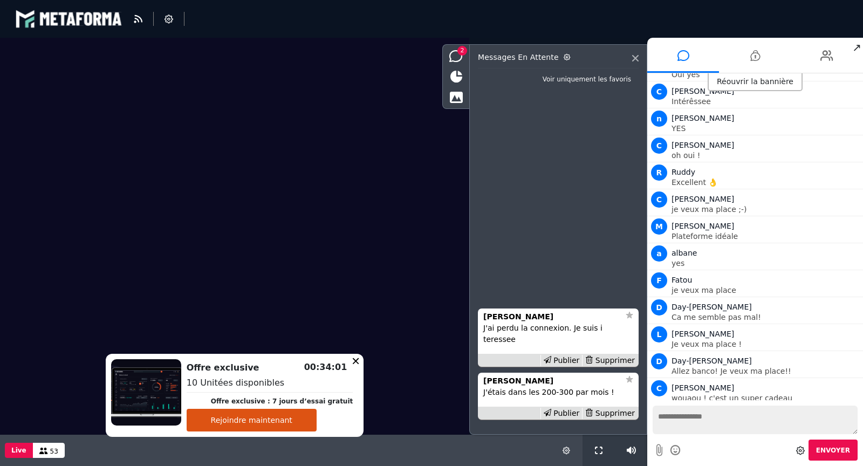
click at [679, 424] on textarea at bounding box center [755, 420] width 205 height 29
paste textarea "**********"
click at [665, 418] on textarea "**********" at bounding box center [755, 420] width 205 height 29
click at [762, 426] on textarea "**********" at bounding box center [755, 420] width 205 height 29
paste textarea "***"
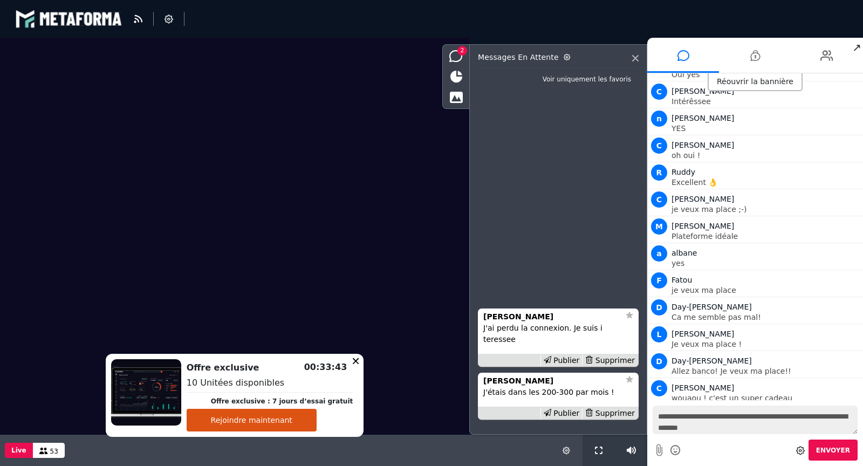
type textarea "**********"
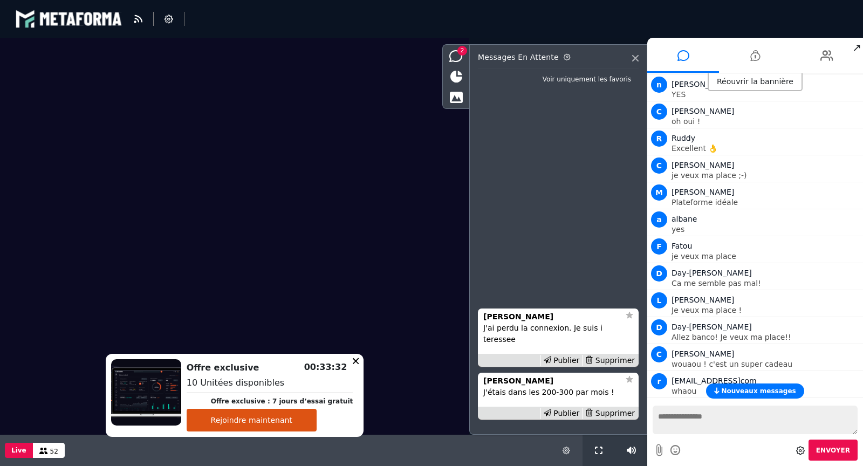
click at [850, 432] on icon at bounding box center [854, 434] width 8 height 5
click at [835, 432] on icon at bounding box center [837, 434] width 5 height 5
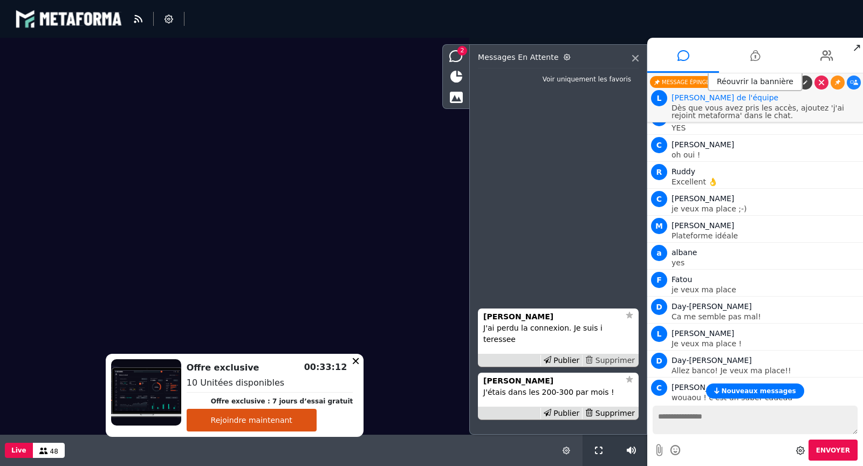
click at [620, 361] on div "Supprimer" at bounding box center [610, 360] width 56 height 11
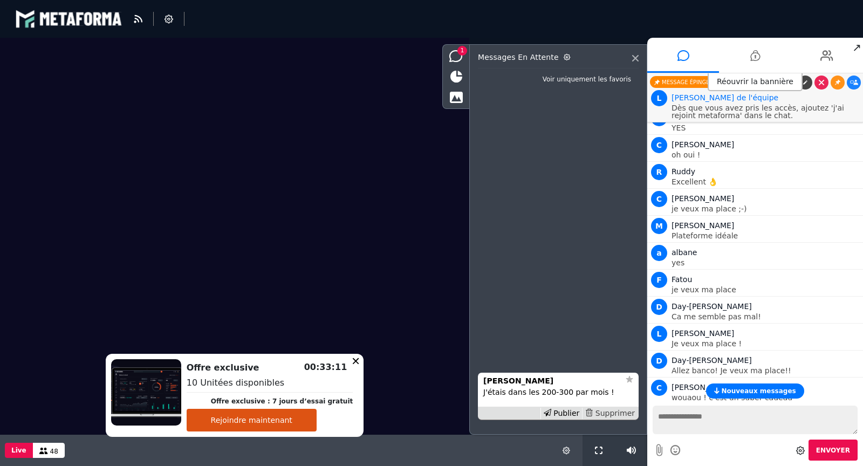
click at [620, 412] on div "Supprimer" at bounding box center [610, 413] width 56 height 11
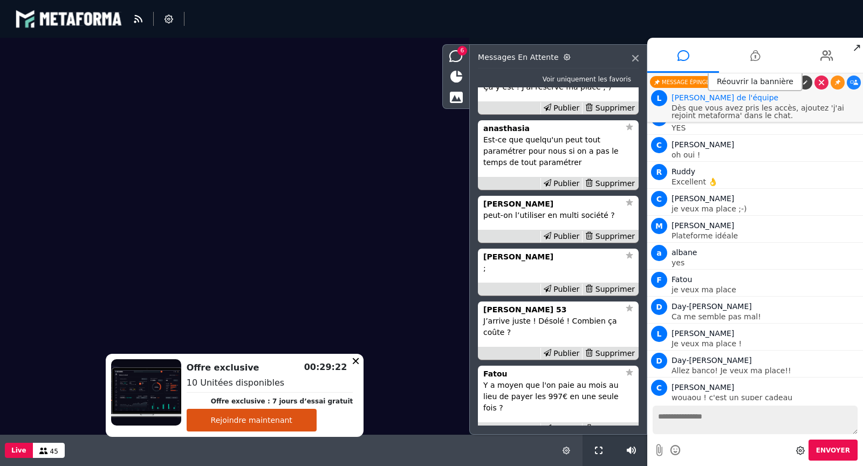
scroll to position [-22, 0]
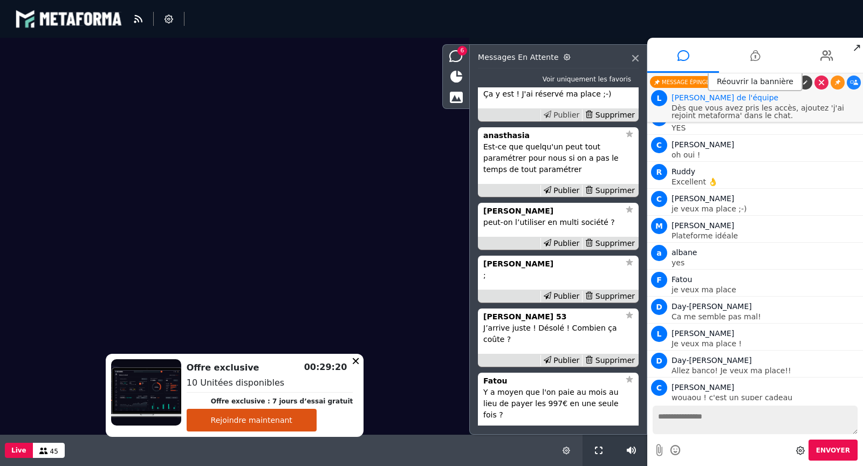
click at [565, 121] on div "Publier" at bounding box center [561, 114] width 42 height 11
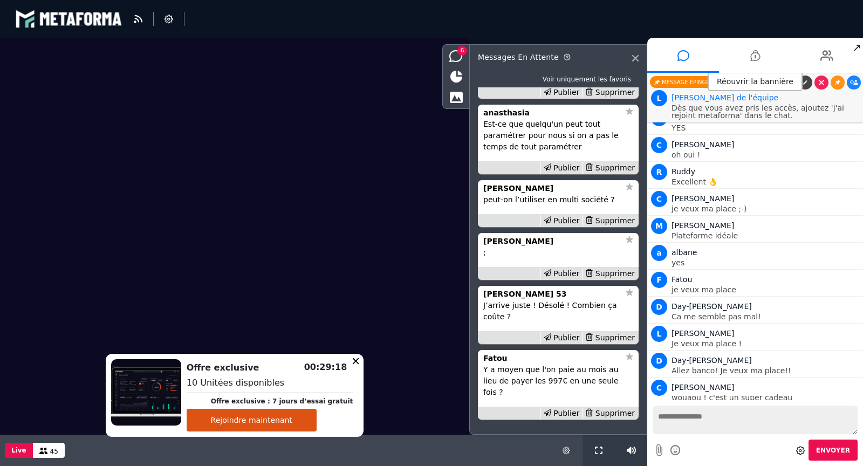
scroll to position [2928, 0]
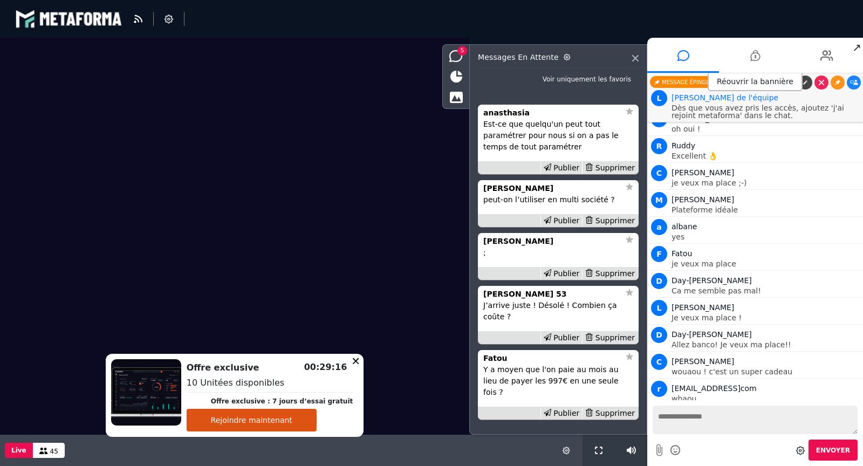
click at [850, 439] on icon at bounding box center [854, 441] width 8 height 5
click at [612, 279] on div "Supprimer" at bounding box center [610, 273] width 56 height 11
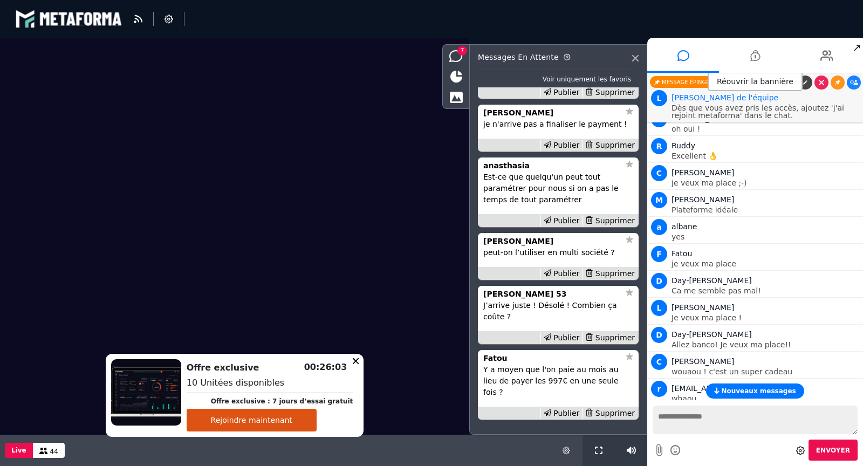
scroll to position [-74, 0]
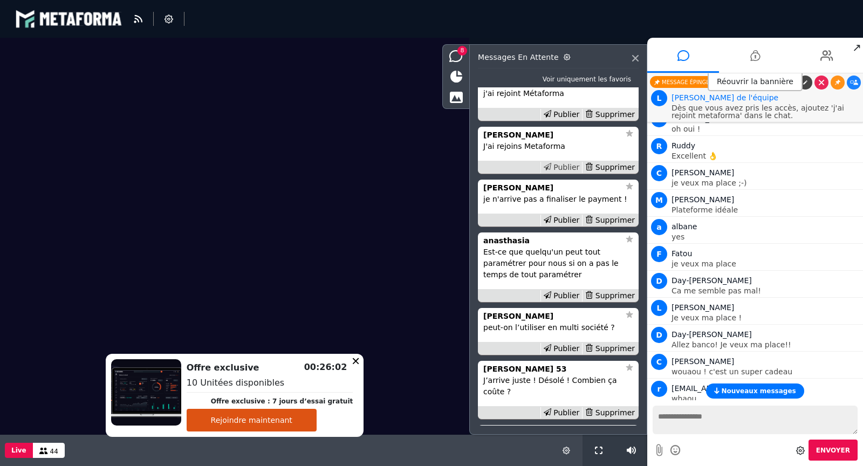
click at [566, 173] on div "Publier" at bounding box center [561, 167] width 42 height 11
click at [567, 173] on div "Publier" at bounding box center [561, 167] width 42 height 11
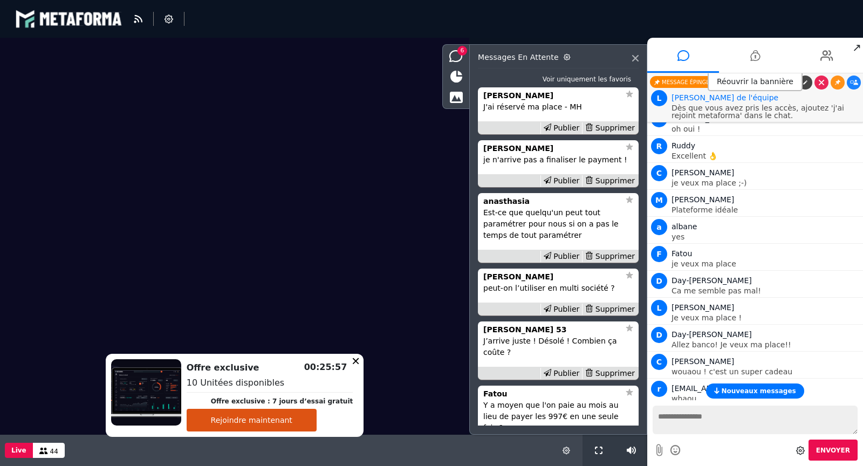
scroll to position [-22, 0]
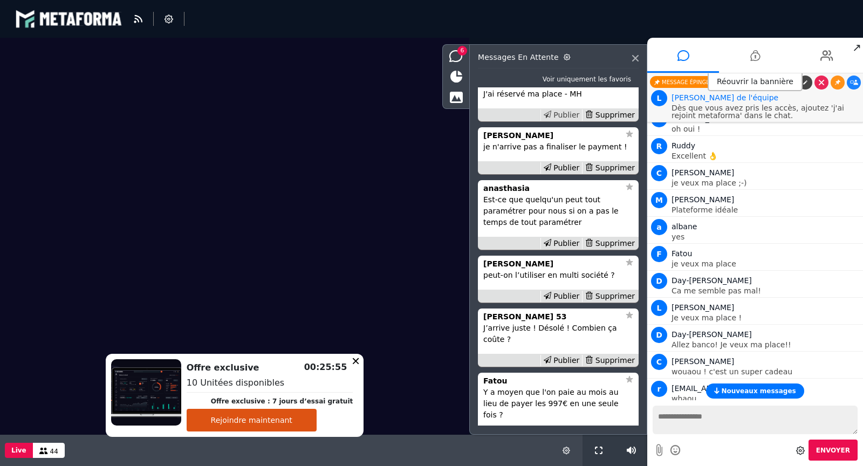
click at [570, 121] on div "Publier" at bounding box center [561, 114] width 42 height 11
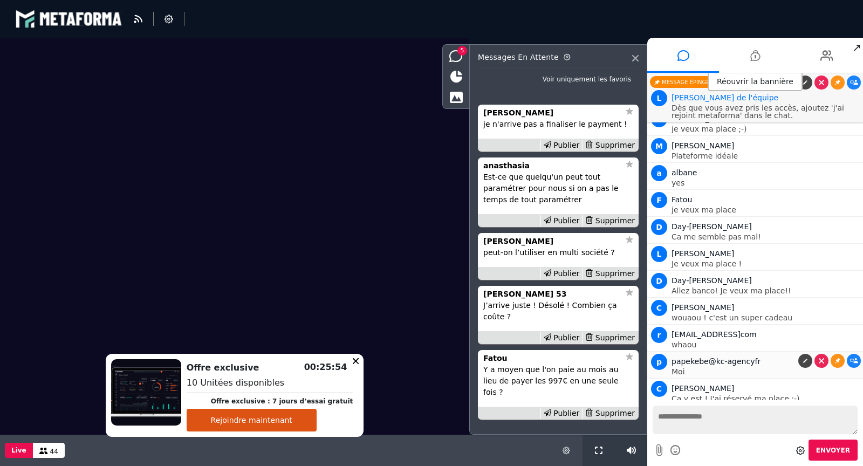
scroll to position [0, 0]
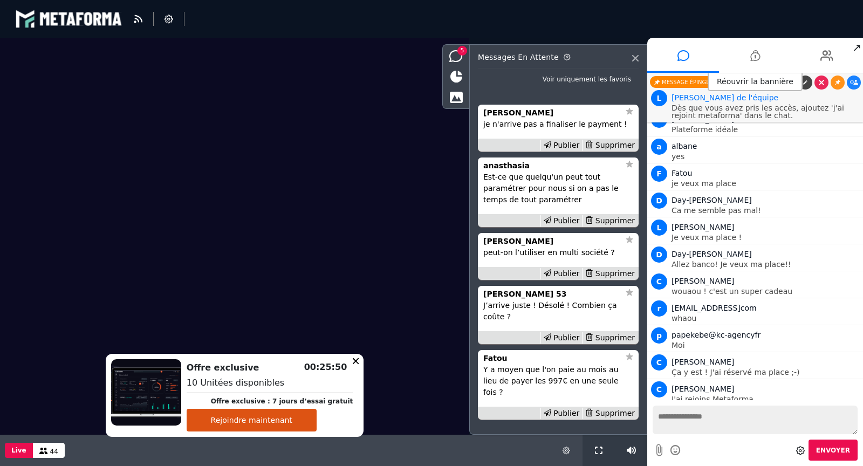
click at [850, 413] on icon at bounding box center [854, 415] width 8 height 5
click at [850, 440] on icon at bounding box center [854, 442] width 8 height 5
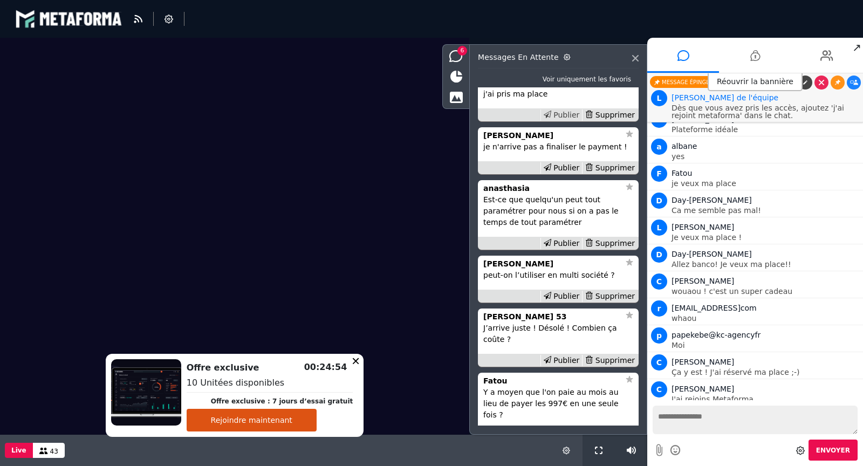
click at [573, 121] on div "Publier" at bounding box center [561, 114] width 42 height 11
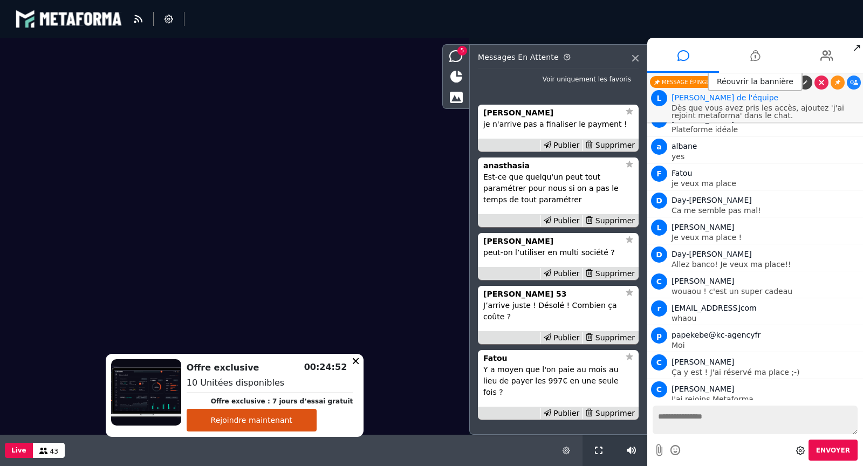
scroll to position [3035, 0]
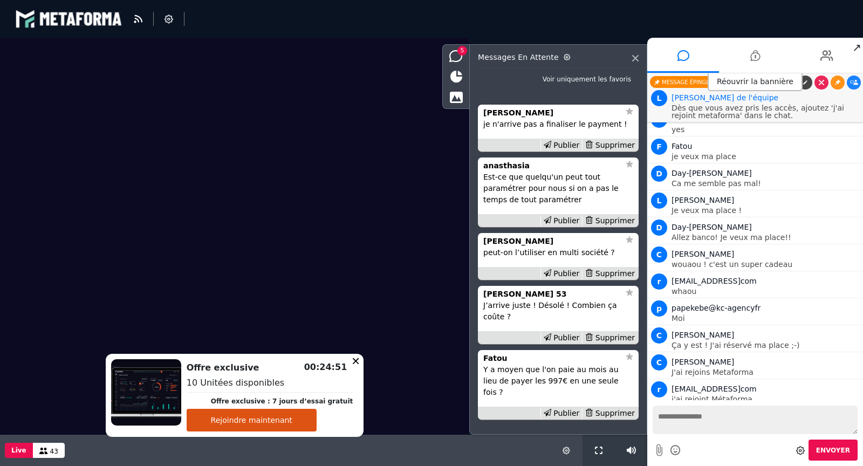
click at [850, 440] on icon at bounding box center [854, 442] width 8 height 5
